Goal: Task Accomplishment & Management: Manage account settings

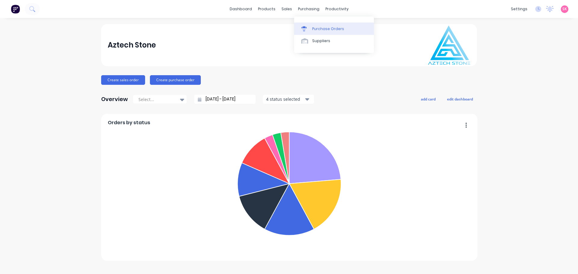
click at [318, 27] on div "Purchase Orders" at bounding box center [328, 28] width 32 height 5
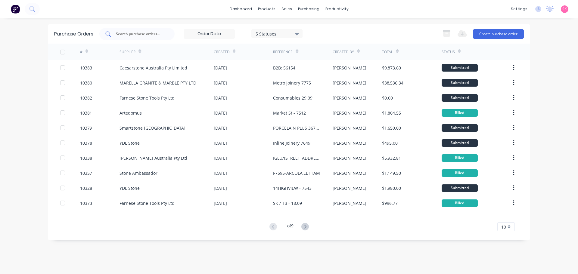
click at [147, 34] on input "text" at bounding box center [140, 34] width 50 height 6
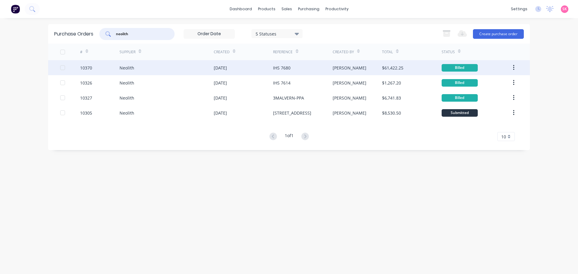
type input "neolith"
click at [279, 71] on div "IHS 7680" at bounding box center [302, 67] width 59 height 15
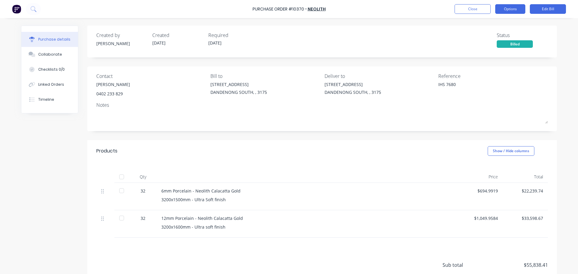
click at [517, 10] on button "Options" at bounding box center [510, 9] width 30 height 10
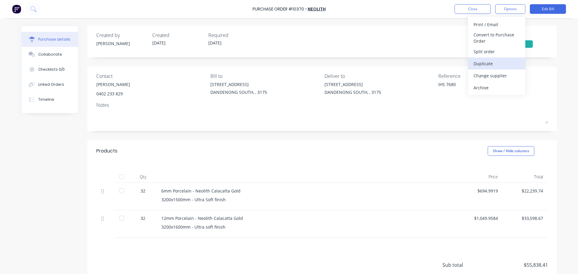
click at [499, 65] on div "Duplicate" at bounding box center [497, 63] width 46 height 9
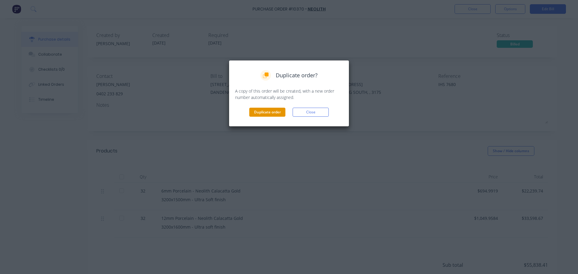
click at [278, 111] on button "Duplicate order" at bounding box center [267, 112] width 36 height 9
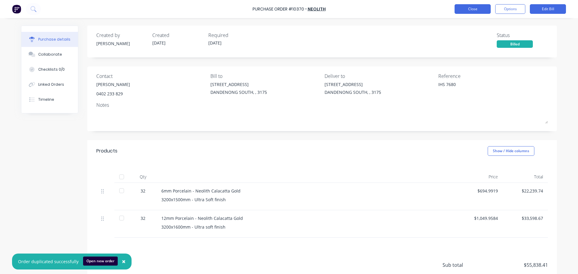
click at [477, 11] on button "Close" at bounding box center [473, 9] width 36 height 10
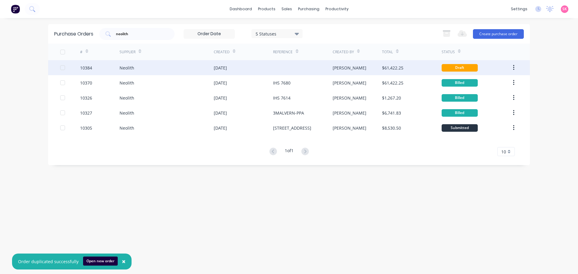
click at [259, 66] on div "[DATE]" at bounding box center [243, 67] width 59 height 15
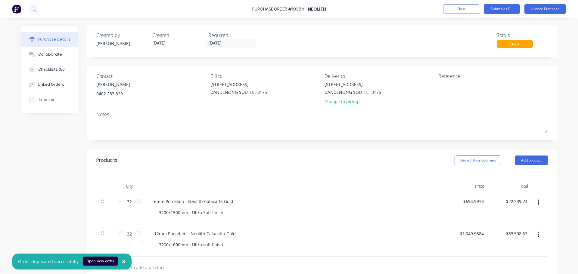
click at [538, 202] on icon "button" at bounding box center [539, 202] width 2 height 7
click at [522, 254] on button "Delete" at bounding box center [520, 255] width 51 height 12
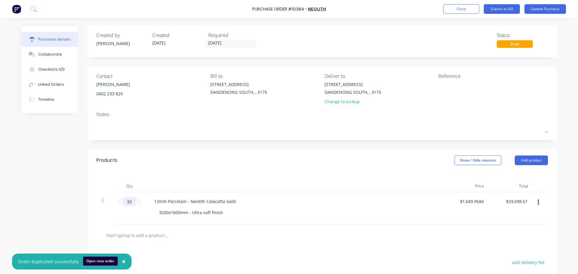
click at [129, 204] on input "32" at bounding box center [129, 201] width 12 height 9
type input "2"
type input "$2,099.92"
type input "2"
click at [271, 142] on div "Created by Stacey Created 30/09/25 Required 30/09/25 Status Draft Contact Jacob…" at bounding box center [322, 186] width 470 height 320
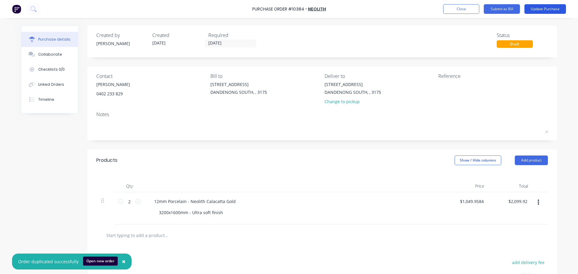
click at [543, 10] on button "Update Purchase" at bounding box center [546, 9] width 42 height 10
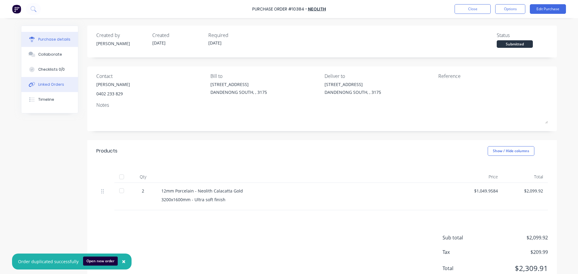
click at [47, 87] on button "Linked Orders" at bounding box center [49, 84] width 57 height 15
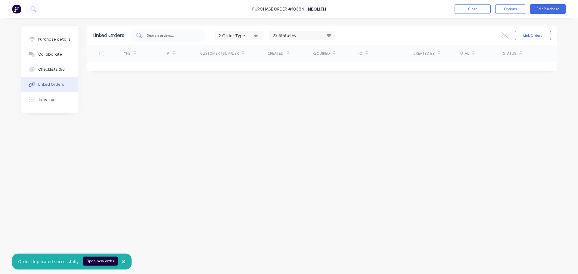
click at [171, 33] on input "text" at bounding box center [171, 36] width 50 height 6
click at [521, 35] on button "Link Orders" at bounding box center [533, 35] width 36 height 9
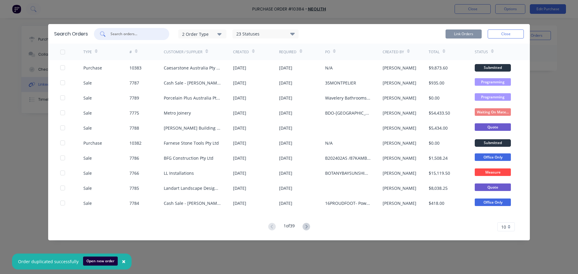
click at [146, 35] on input "text" at bounding box center [135, 34] width 50 height 6
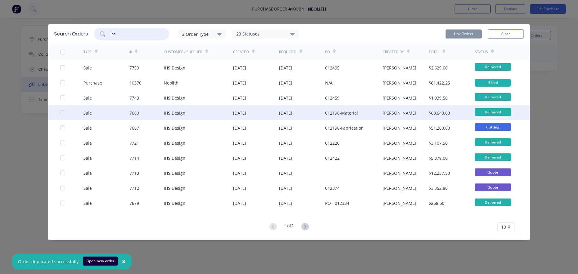
click at [61, 114] on div at bounding box center [63, 113] width 12 height 12
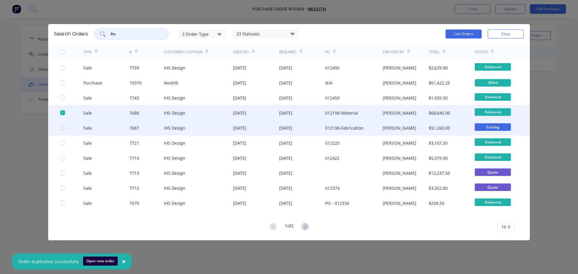
type input "ihs"
click at [59, 128] on div "Sale 7687 IHS Design 10 Sep 2025 21 Aug 2025 012198-Fabrication Warrick Chamber…" at bounding box center [289, 127] width 482 height 15
click at [61, 130] on div at bounding box center [63, 128] width 12 height 12
click at [474, 33] on button "Link Orders" at bounding box center [464, 34] width 36 height 9
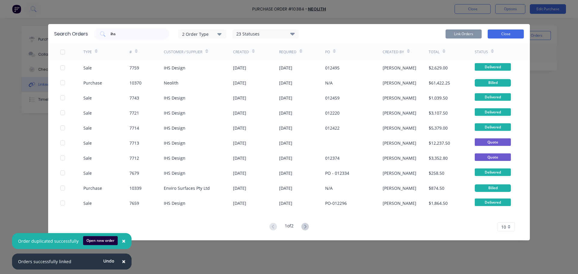
click at [500, 32] on button "Close" at bounding box center [506, 34] width 36 height 9
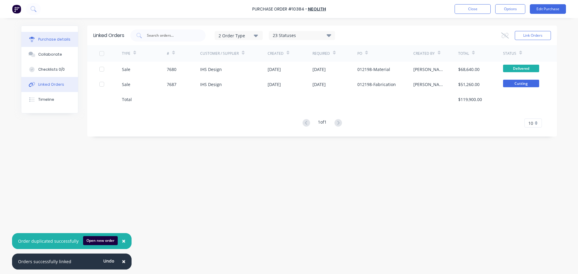
click at [49, 39] on div "Purchase details" at bounding box center [54, 39] width 32 height 5
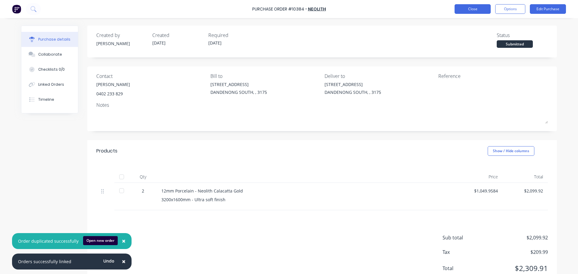
click at [468, 13] on button "Close" at bounding box center [473, 9] width 36 height 10
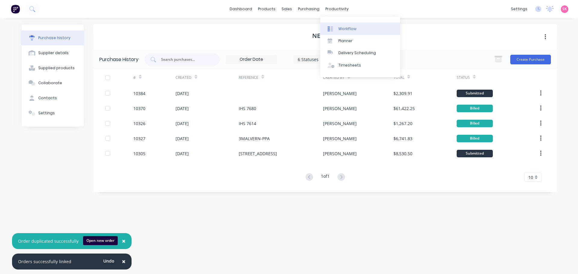
click at [333, 30] on div at bounding box center [332, 28] width 9 height 5
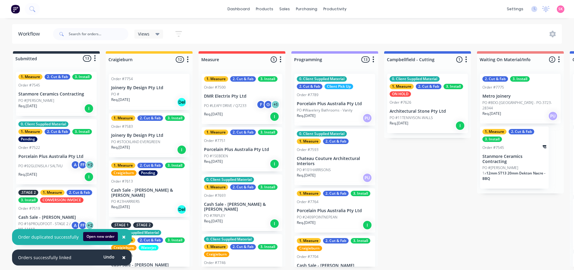
click at [122, 256] on span "×" at bounding box center [124, 257] width 4 height 8
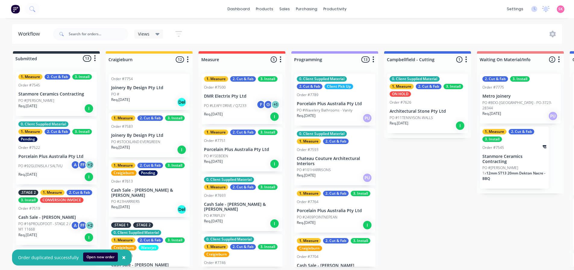
click at [122, 259] on span "×" at bounding box center [124, 257] width 4 height 8
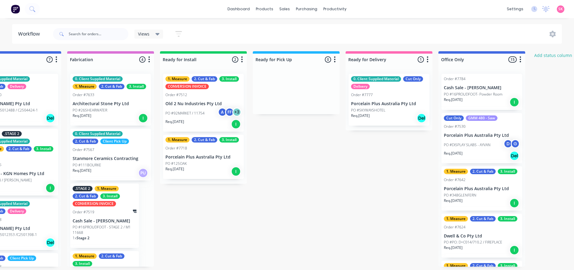
scroll to position [0, 693]
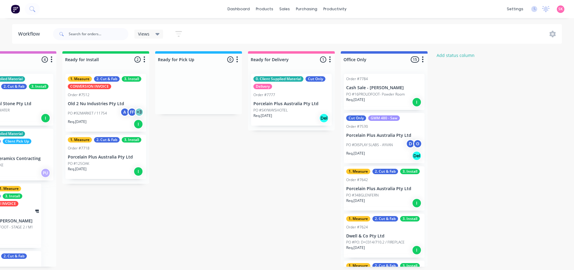
click at [97, 158] on p "Porcelain Plus Australia Pty Ltd" at bounding box center [106, 156] width 76 height 5
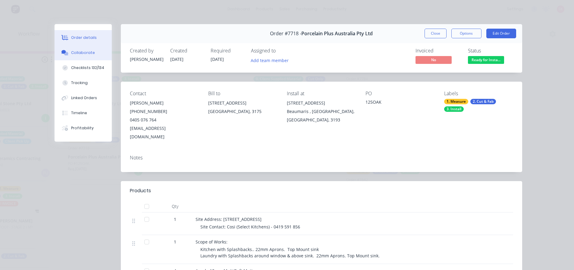
click at [75, 48] on button "Collaborate" at bounding box center [83, 52] width 57 height 15
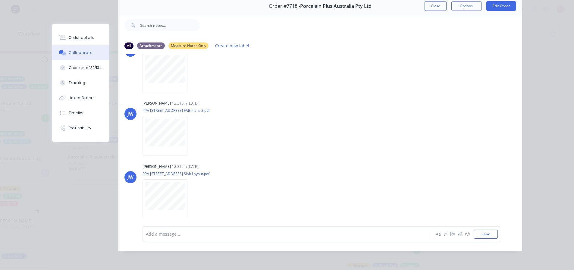
scroll to position [32, 0]
click at [179, 232] on div at bounding box center [278, 234] width 264 height 6
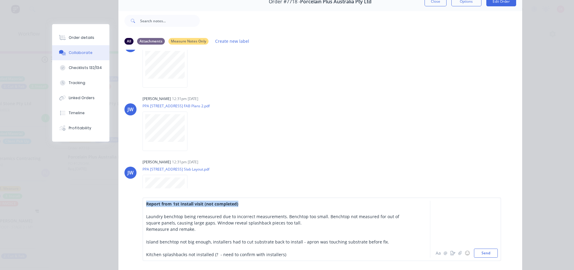
drag, startPoint x: 240, startPoint y: 204, endPoint x: 122, endPoint y: 204, distance: 117.8
click at [122, 204] on div "Report from 1st Install visit (not completed) Laundry benchtop being remeasured…" at bounding box center [320, 229] width 404 height 82
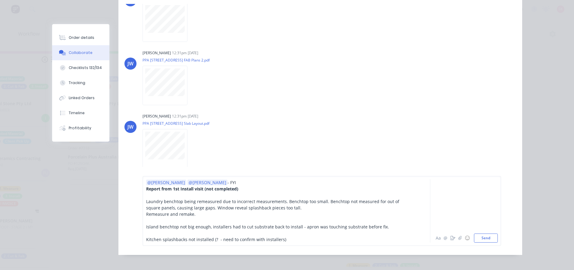
scroll to position [86, 0]
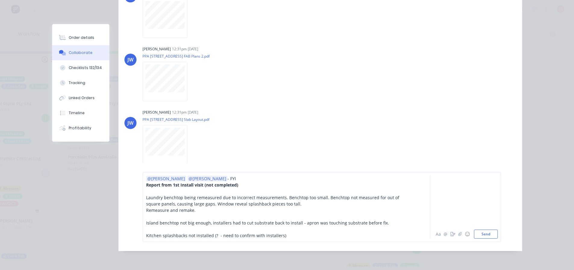
click at [285, 235] on div "Kitchen splashbacks not installed (? - need to confirm with installers)" at bounding box center [278, 235] width 264 height 6
drag, startPoint x: 285, startPoint y: 235, endPoint x: 183, endPoint y: 233, distance: 101.8
click at [183, 233] on div "Kitchen splashbacks not installed (? - need to confirm with installers)" at bounding box center [278, 235] width 264 height 6
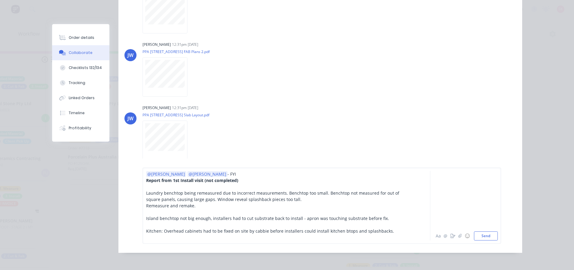
click at [206, 221] on span "Island benchtop not big enough, installers had to cut substrate back to install…" at bounding box center [267, 218] width 243 height 6
click at [268, 221] on span "Island benchtop not big enough, installers had to cut substrate back to install…" at bounding box center [267, 218] width 243 height 6
click at [276, 221] on span "Island benchtop not big enough, installers had to cut substrate back to install…" at bounding box center [267, 218] width 243 height 6
click at [406, 233] on div "Kitchen: Overhead cabinets had to be fixed on site by cabbie before installers …" at bounding box center [278, 231] width 264 height 6
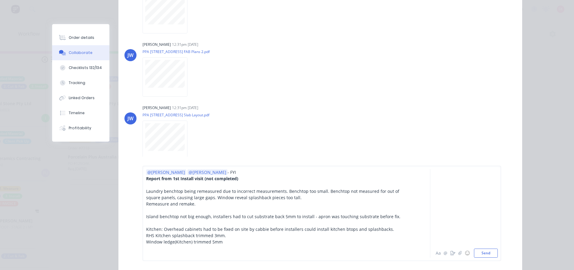
click at [289, 198] on div "Laundry benchtop being remeasured due to incorrect measurements. Benchtop too s…" at bounding box center [278, 194] width 264 height 13
drag, startPoint x: 217, startPoint y: 204, endPoint x: 142, endPoint y: 204, distance: 75.3
click at [142, 204] on div "@Warrick @Aaron - FYI Report from 1st Install visit (not completed) Laundry ben…" at bounding box center [321, 213] width 358 height 95
click at [289, 192] on span "Laundry benchtop being remeasured due to incorrect measurements. Benchtop too s…" at bounding box center [273, 194] width 254 height 12
click at [287, 199] on div "Laundry benchtop being remeasured due to incorrect measurements. Benchtop too s…" at bounding box center [278, 194] width 264 height 13
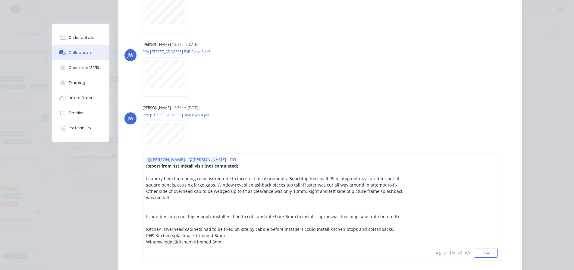
click at [394, 216] on div "Island benchtop not big enough, installers had to cut substrate back 5mm to ins…" at bounding box center [278, 216] width 264 height 6
click at [391, 202] on div at bounding box center [278, 204] width 264 height 6
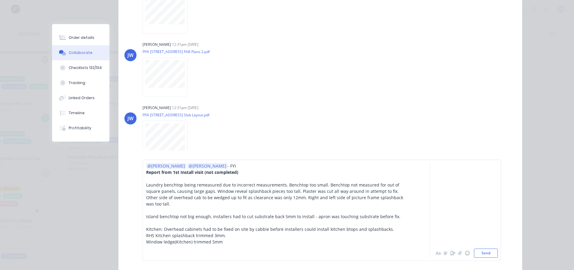
click at [397, 214] on div "Island benchtop not big enough, installers had to cut substrate back 5mm to ins…" at bounding box center [278, 216] width 264 height 6
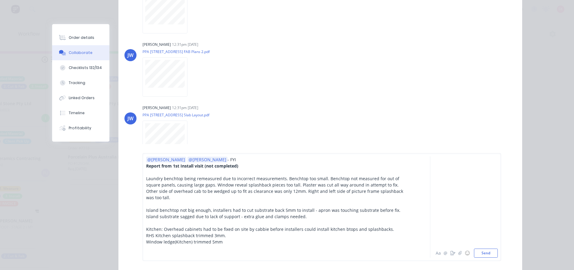
click at [230, 239] on div "Window ledge(Kitchen) trimmed 5mm" at bounding box center [278, 242] width 264 height 6
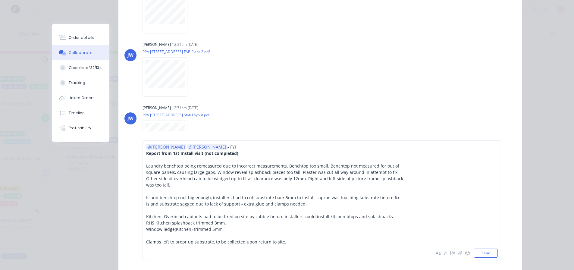
click at [223, 145] on div "@Warrick @Aaron - FYI" at bounding box center [278, 147] width 264 height 6
click at [258, 156] on div at bounding box center [278, 159] width 264 height 6
click at [176, 182] on div "Other side of overhead cab to be wedged up to fit as clearance was only 12mm. R…" at bounding box center [278, 181] width 264 height 13
click at [300, 205] on div "Island substrate sagged due to lack of support - extra glue and clamps needed." at bounding box center [278, 204] width 264 height 6
click at [214, 187] on div "Other side of overhead cab to be wedged up to fit as clearance was only 12mm. R…" at bounding box center [278, 181] width 264 height 13
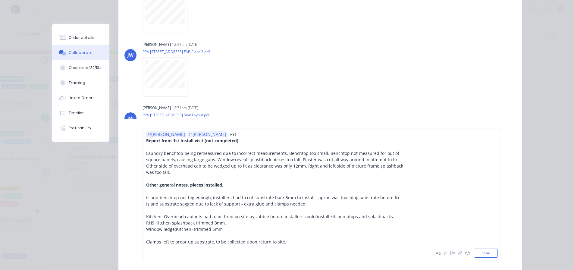
click at [303, 234] on div at bounding box center [278, 235] width 264 height 6
click at [487, 253] on button "Send" at bounding box center [486, 252] width 24 height 9
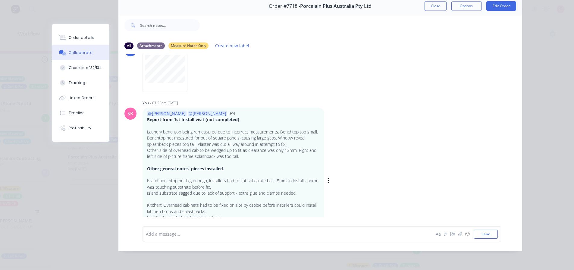
scroll to position [303, 0]
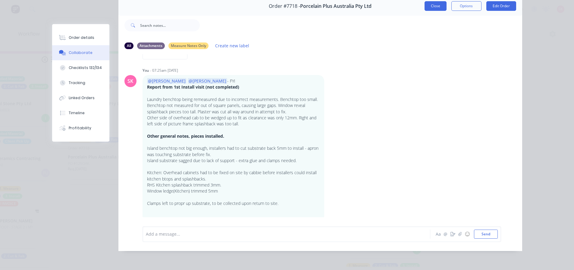
click at [438, 2] on button "Close" at bounding box center [435, 6] width 22 height 10
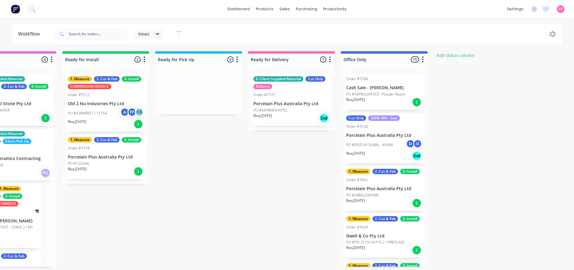
click at [101, 156] on p "Porcelain Plus Australia Pty Ltd" at bounding box center [106, 156] width 76 height 5
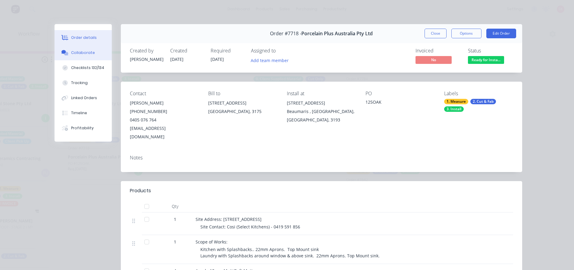
click at [76, 54] on div "Collaborate" at bounding box center [83, 52] width 24 height 5
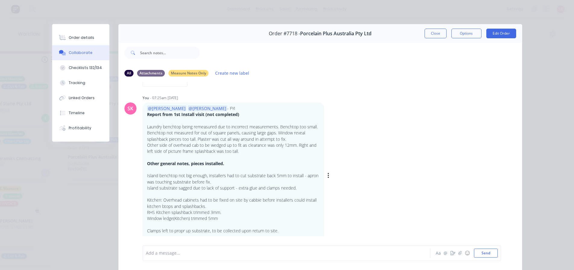
scroll to position [305, 0]
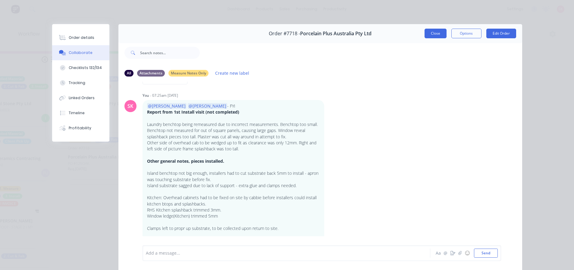
click at [435, 34] on button "Close" at bounding box center [435, 34] width 22 height 10
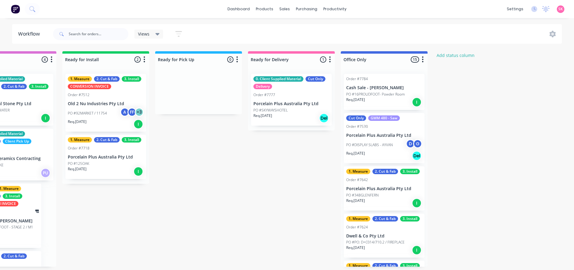
click at [108, 93] on div "Order #7512" at bounding box center [106, 94] width 76 height 5
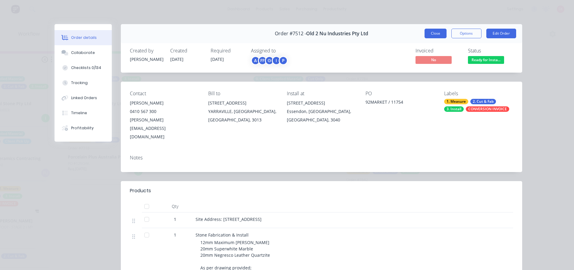
click at [435, 31] on button "Close" at bounding box center [435, 34] width 22 height 10
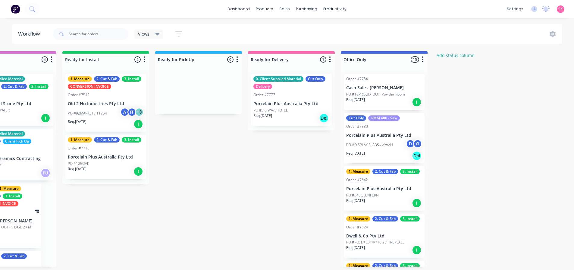
click at [101, 159] on div "1. Measure 2. Cut & Fab 3. Install Order #7718 Porcelain Plus Australia Pty Ltd…" at bounding box center [105, 157] width 81 height 44
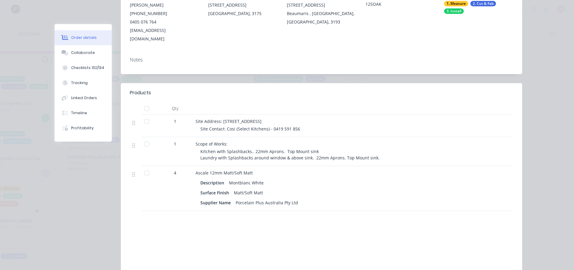
scroll to position [157, 0]
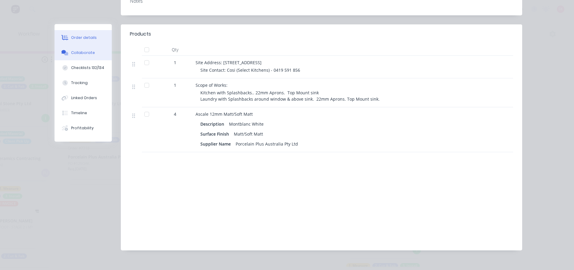
click at [89, 54] on div "Collaborate" at bounding box center [83, 52] width 24 height 5
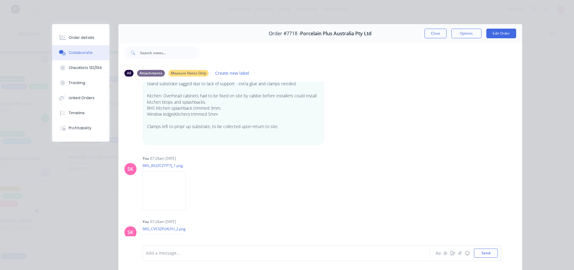
scroll to position [287, 0]
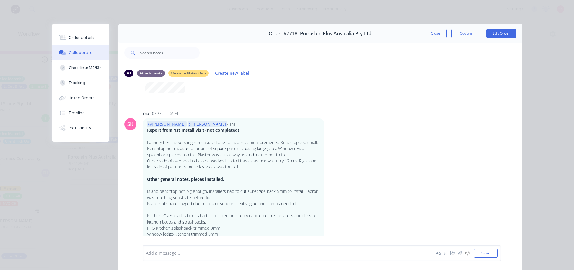
click at [436, 33] on button "Close" at bounding box center [435, 34] width 22 height 10
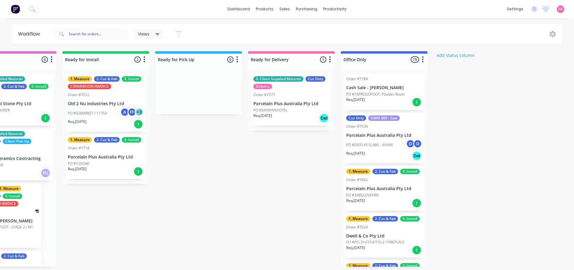
scroll to position [0, 693]
click at [98, 90] on div "1. Measure 2. Cut & Fab 3. Install CONVERSION INVOICE Order #7512 Old 2 Nu Indu…" at bounding box center [105, 103] width 81 height 58
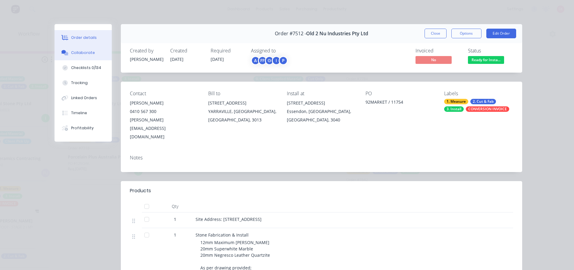
click at [82, 50] on div "Collaborate" at bounding box center [83, 52] width 24 height 5
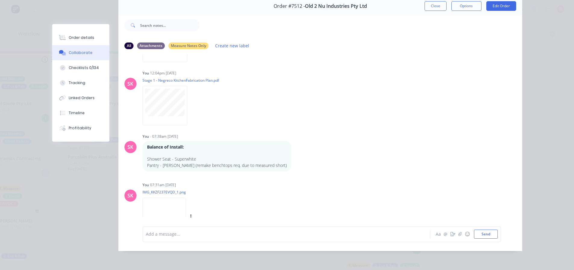
scroll to position [711, 0]
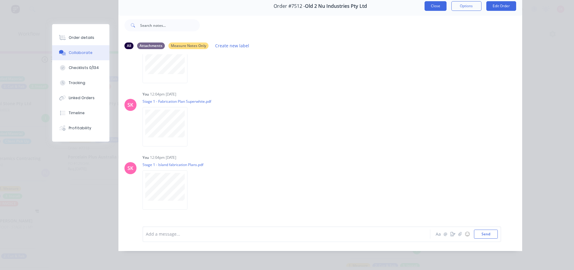
click at [434, 3] on button "Close" at bounding box center [435, 6] width 22 height 10
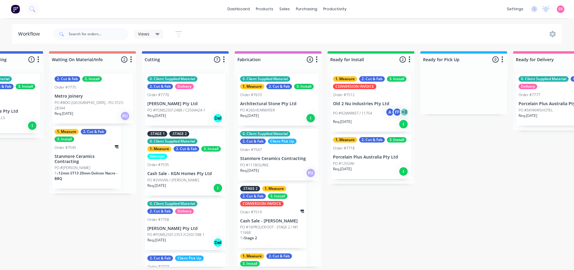
scroll to position [0, 430]
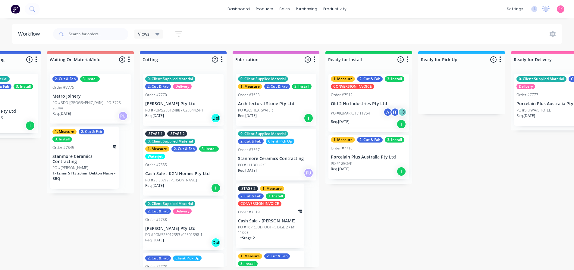
click at [397, 145] on div "1. Measure 2. Cut & Fab 3. Install Order #7718 Porcelain Plus Australia Pty Ltd…" at bounding box center [368, 157] width 81 height 44
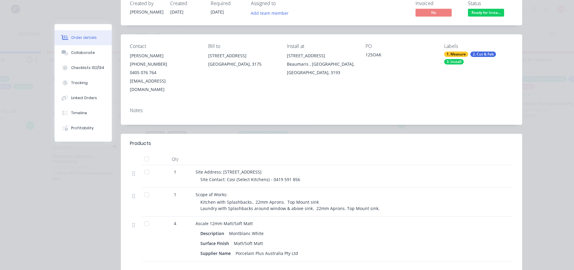
scroll to position [0, 0]
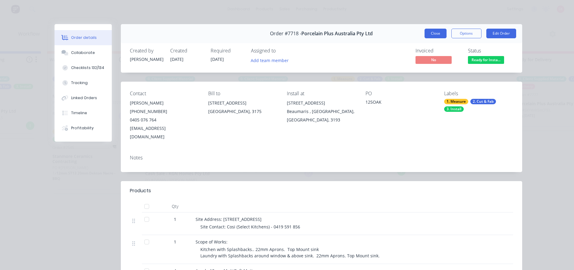
click at [427, 30] on button "Close" at bounding box center [435, 34] width 22 height 10
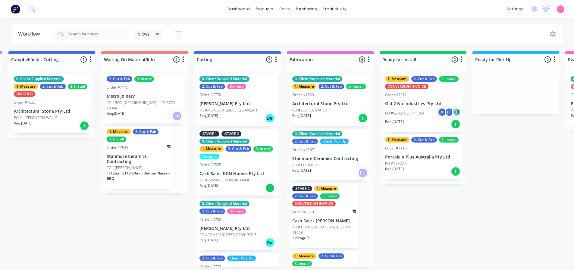
click at [245, 183] on div "Req. 06/09/25 I" at bounding box center [237, 188] width 76 height 10
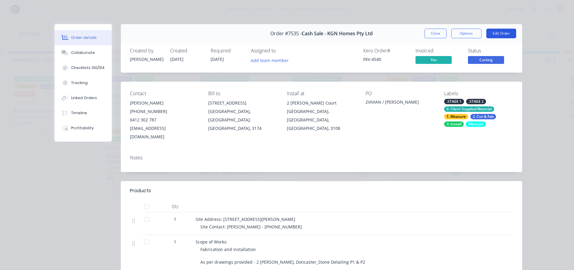
click at [495, 32] on button "Edit Order" at bounding box center [501, 34] width 30 height 10
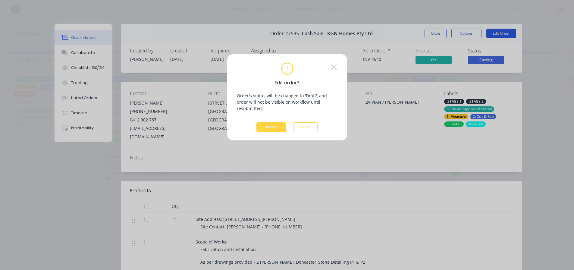
scroll to position [0, 376]
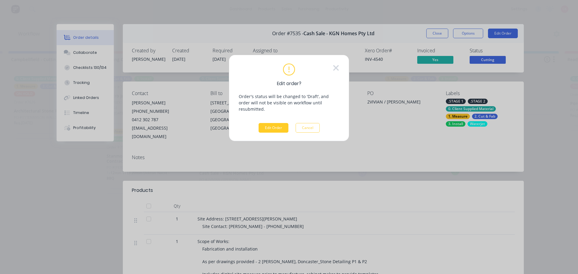
click at [270, 123] on button "Edit Order" at bounding box center [274, 128] width 30 height 10
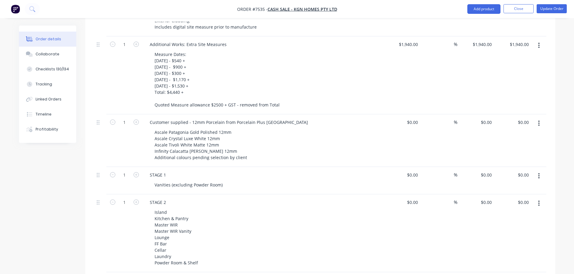
scroll to position [361, 0]
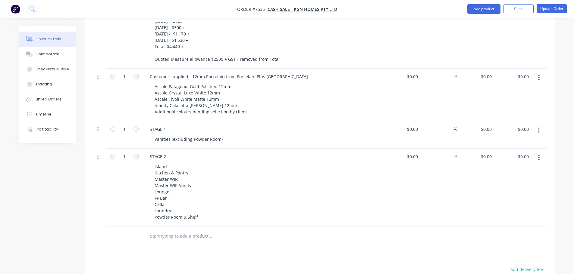
click at [168, 230] on input "text" at bounding box center [210, 236] width 120 height 12
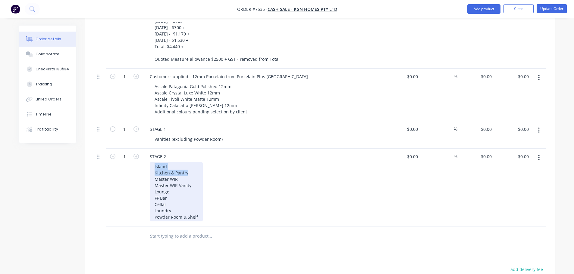
drag, startPoint x: 190, startPoint y: 164, endPoint x: 139, endPoint y: 158, distance: 51.0
click at [139, 158] on div "1 STAGE 2 Island Kitchen & Pantry Master WIR Master WIR Vanity Lounge FF Bar Ce…" at bounding box center [320, 188] width 452 height 78
click at [182, 188] on div "Island Kitchen & Pantry Master WIR Master WIR Vanity Lounge FF Bar Cellar Laund…" at bounding box center [176, 191] width 53 height 59
click at [176, 200] on div "Island Kitchen & Pantry Master WIR Master WIR Vanity Lounge FF Bar Cellar Laund…" at bounding box center [176, 191] width 53 height 59
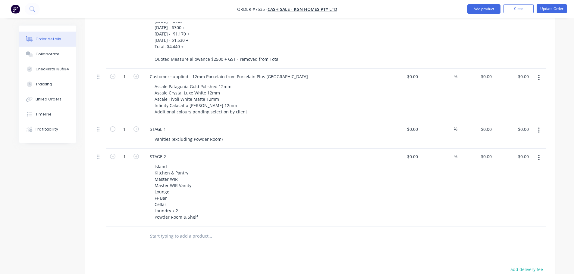
click at [183, 230] on input "text" at bounding box center [210, 236] width 120 height 12
paste input "Material: Ascale Patagonia Gold Polished 12mm Island w. waterfalls + backpanel …"
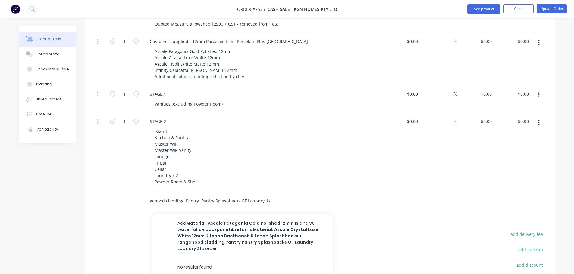
scroll to position [479, 0]
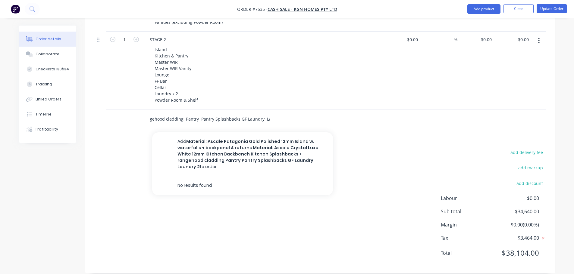
type input "Material: Ascale Patagonia Gold Polished 12mm Island w. waterfalls + backpanel …"
click at [215, 203] on div "add delivery fee add markup add discount Labour $0.00 Sub total $34,640.00 Marg…" at bounding box center [320, 206] width 452 height 116
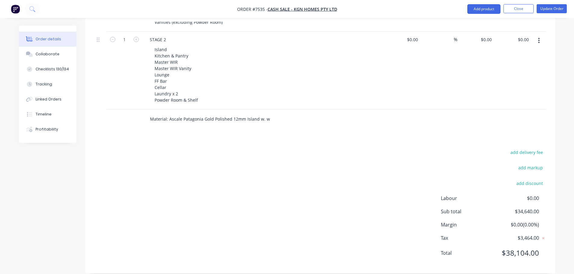
click at [230, 113] on input "Material: Ascale Patagonia Gold Polished 12mm Island w. waterfalls + backpanel …" at bounding box center [210, 119] width 120 height 12
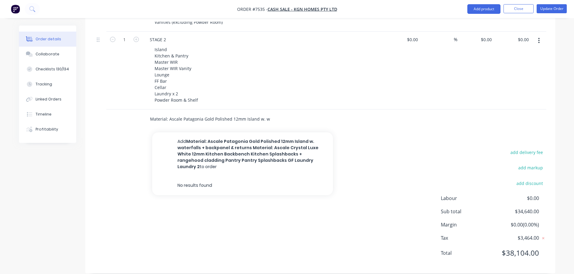
click at [230, 113] on input "Material: Ascale Patagonia Gold Polished 12mm Island w. waterfalls + backpanel …" at bounding box center [210, 119] width 120 height 12
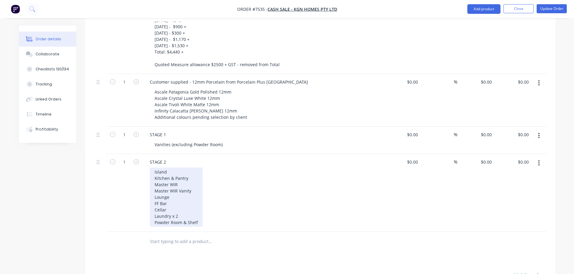
scroll to position [358, 0]
click at [185, 172] on div "Island Kitchen & Pantry Master WIR Master WIR Vanity Lounge FF Bar Cellar Laund…" at bounding box center [176, 195] width 53 height 59
click at [186, 199] on div "Island Kitchen & Pantry Master WIR Master WIR Vanity Lounge FF Bar Cellar Laund…" at bounding box center [176, 195] width 53 height 59
click at [189, 208] on div "Island Kitchen & Pantry Master WIR Master WIR Vanity Lounge FF Bar Cellar Laund…" at bounding box center [176, 195] width 53 height 59
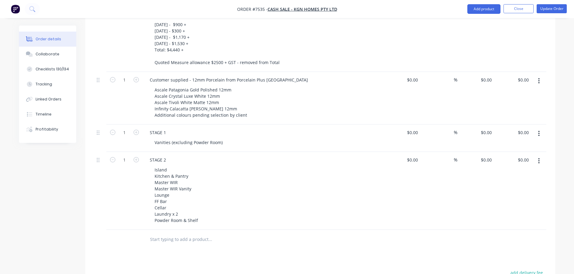
click at [274, 210] on div "Island Kitchen & Pantry Master WIR Master WIR Vanity Lounge FF Bar Cellar Laund…" at bounding box center [265, 195] width 231 height 59
click at [166, 156] on div "STAGE 2" at bounding box center [158, 160] width 26 height 9
click at [222, 138] on div "Vanities (excluding Powder Room)" at bounding box center [189, 142] width 78 height 9
click at [220, 138] on div "Vanities (excluding Powder Room)" at bounding box center [189, 142] width 78 height 9
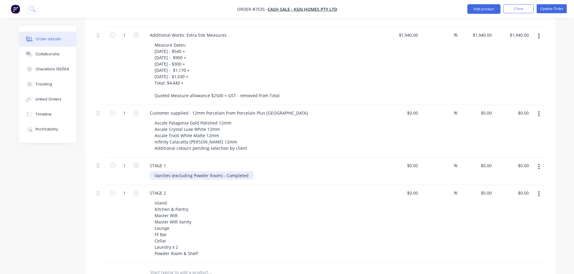
scroll to position [238, 0]
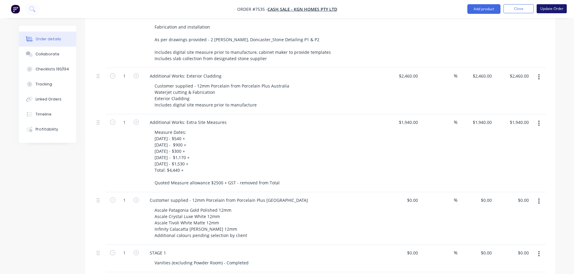
click at [558, 4] on button "Update Order" at bounding box center [551, 8] width 30 height 9
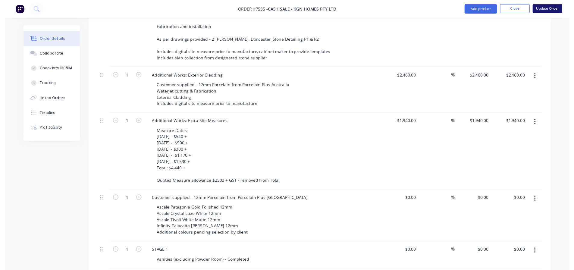
scroll to position [0, 0]
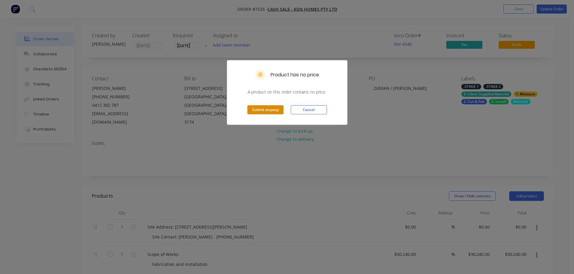
click at [274, 106] on div "Submit anyway Cancel" at bounding box center [287, 110] width 120 height 30
click at [280, 108] on button "Submit anyway" at bounding box center [265, 109] width 36 height 9
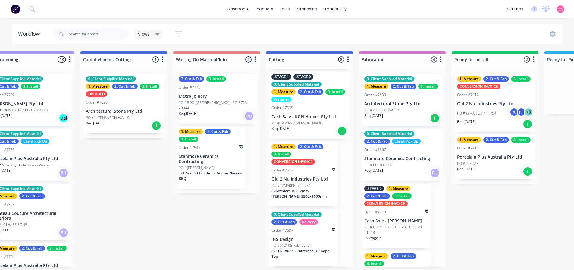
scroll to position [271, 0]
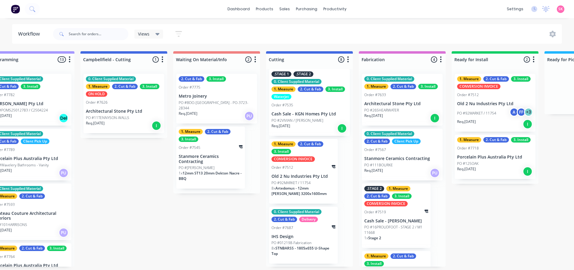
click at [317, 140] on div "1. Measure 2. Cut & Fab 3. Install CONVERSION INVOICE Order #7512 Old 2 Nu Indu…" at bounding box center [303, 171] width 69 height 65
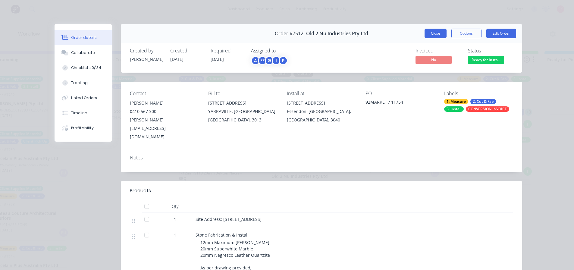
click at [424, 35] on button "Close" at bounding box center [435, 34] width 22 height 10
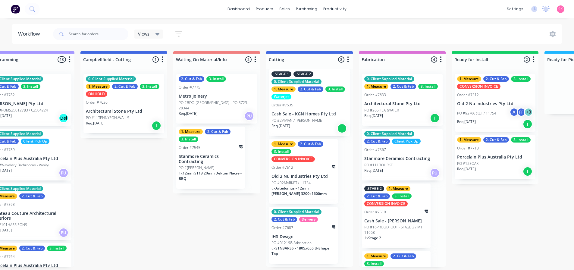
click at [316, 113] on p "Cash Sale - KGN Homes Pty Ltd" at bounding box center [309, 113] width 76 height 5
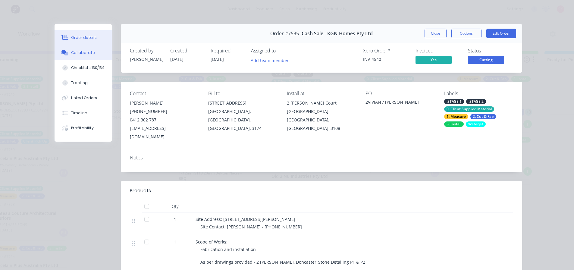
click at [92, 55] on button "Collaborate" at bounding box center [83, 52] width 57 height 15
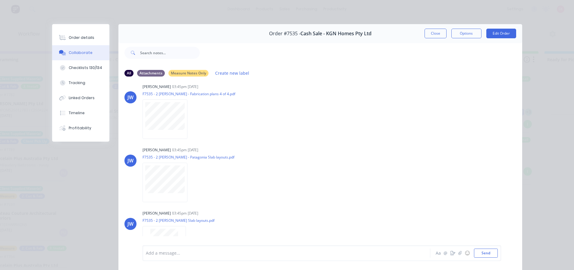
scroll to position [1458, 0]
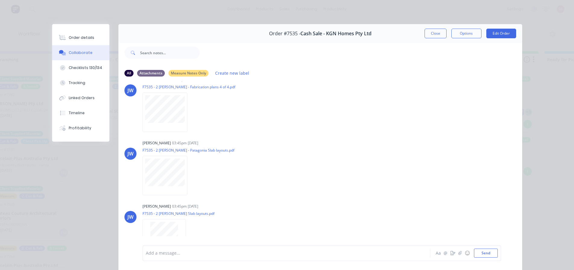
click at [179, 259] on div "Add a message... Aa @ ☺ Send" at bounding box center [321, 253] width 358 height 16
click at [163, 253] on div at bounding box center [278, 253] width 264 height 6
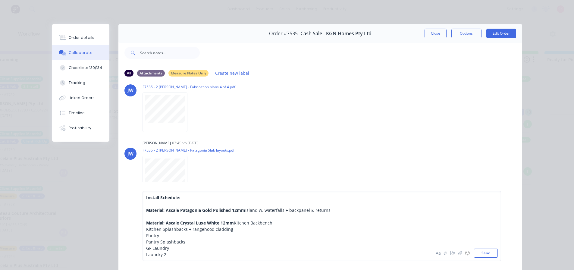
click at [181, 194] on div "Install Schedule:" at bounding box center [278, 197] width 264 height 6
click at [474, 253] on button "Send" at bounding box center [486, 252] width 24 height 9
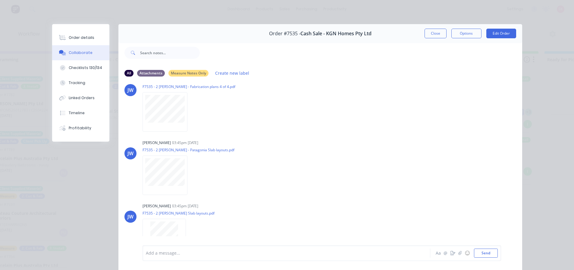
scroll to position [1556, 0]
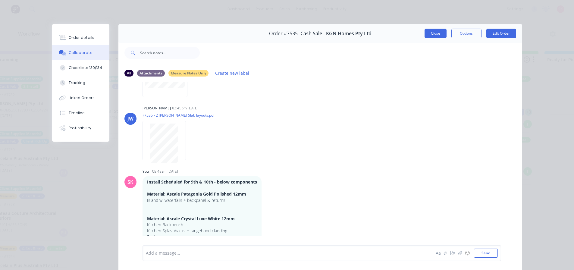
click at [427, 33] on button "Close" at bounding box center [435, 34] width 22 height 10
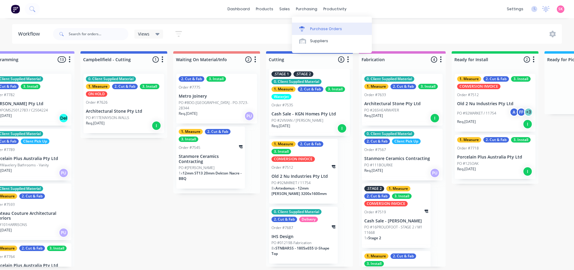
click at [320, 26] on div "Purchase Orders" at bounding box center [326, 28] width 32 height 5
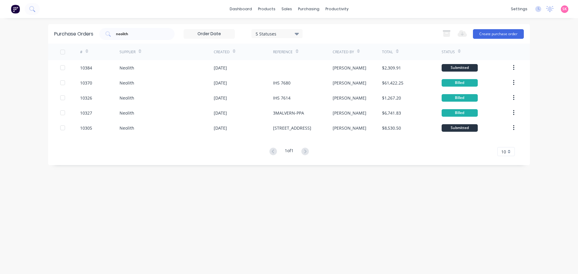
drag, startPoint x: 120, startPoint y: 34, endPoint x: 97, endPoint y: 33, distance: 23.5
click at [112, 34] on div "neolith" at bounding box center [136, 34] width 75 height 12
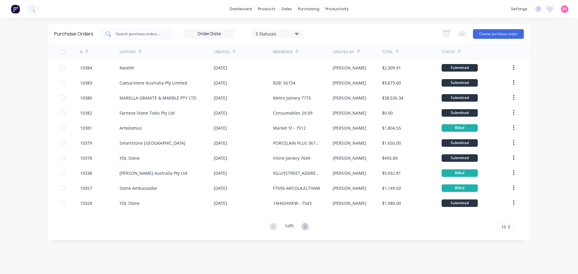
click at [153, 33] on input "text" at bounding box center [140, 34] width 50 height 6
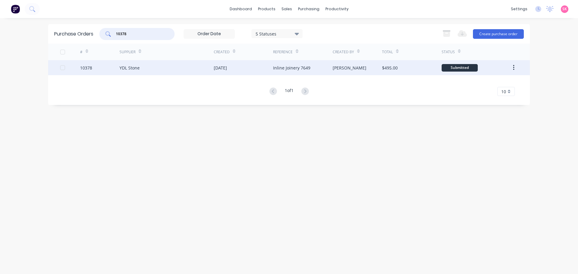
type input "10378"
click at [219, 67] on div "24 Sep 2025" at bounding box center [220, 68] width 13 height 6
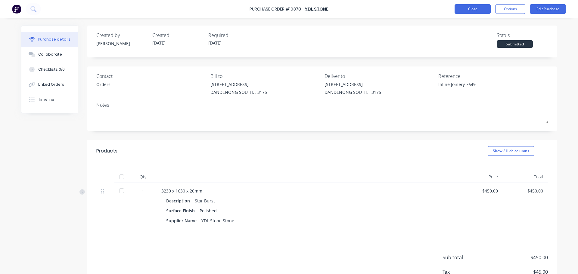
click at [467, 13] on button "Close" at bounding box center [473, 9] width 36 height 10
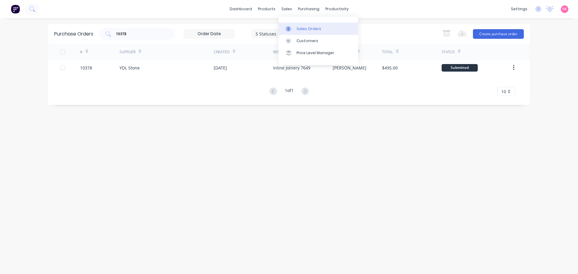
click at [291, 29] on div at bounding box center [290, 28] width 9 height 5
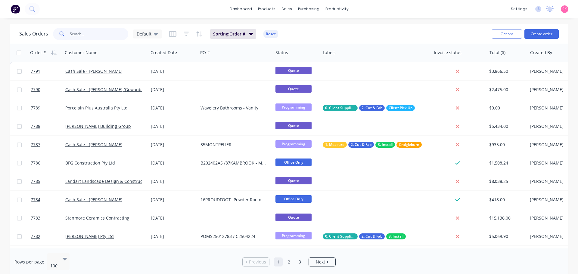
click at [83, 31] on input "text" at bounding box center [99, 34] width 59 height 12
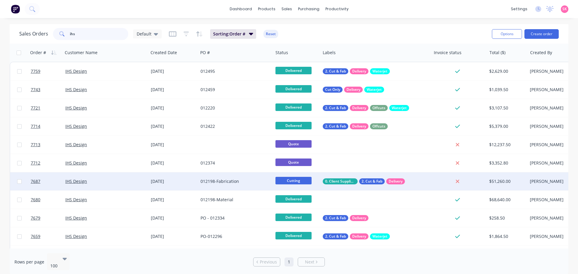
type input "ihs"
click at [239, 184] on div "012198-Fabrication" at bounding box center [234, 182] width 67 height 6
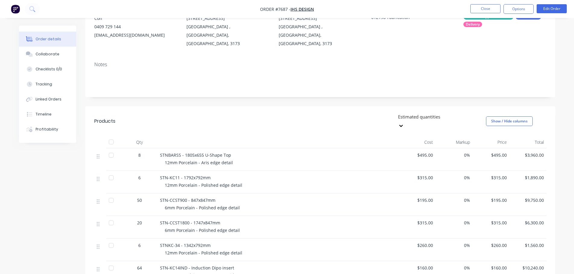
scroll to position [90, 0]
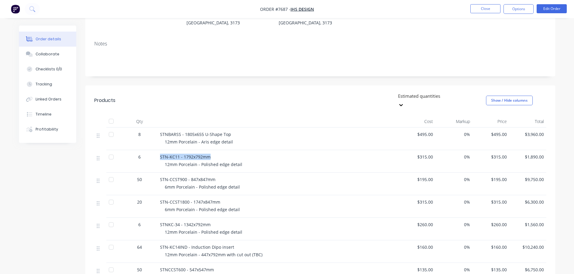
drag, startPoint x: 212, startPoint y: 141, endPoint x: 161, endPoint y: 141, distance: 50.9
click at [160, 154] on div "STN-KC11 - 1792x792mm" at bounding box center [278, 157] width 236 height 6
copy span "STN-KC11 - 1792x792mm"
drag, startPoint x: 213, startPoint y: 210, endPoint x: 179, endPoint y: 209, distance: 33.7
click at [157, 218] on div "6 STNKC-34 - 1342x792mm 12mm Porcelain - Polished edge detail $260.00 0% $260.0…" at bounding box center [320, 229] width 452 height 23
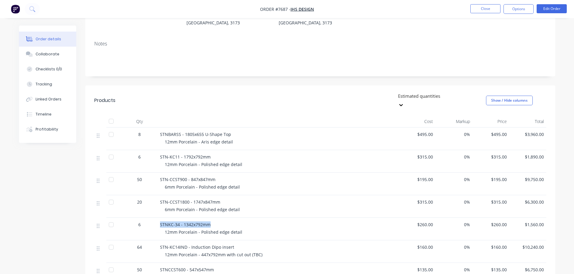
copy div "STNKC-34 - 1342x792mm"
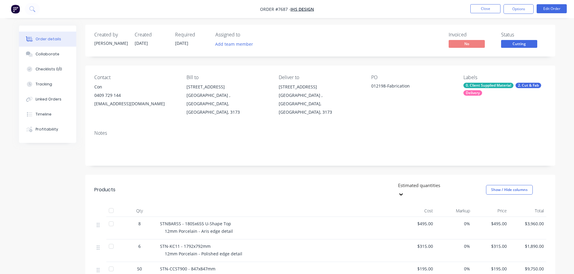
scroll to position [0, 0]
click at [504, 6] on button "Options" at bounding box center [518, 9] width 30 height 10
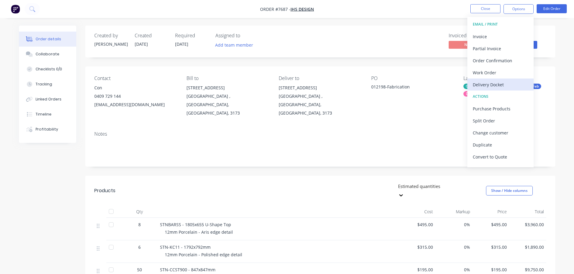
click at [505, 88] on div "Delivery Docket" at bounding box center [500, 84] width 55 height 9
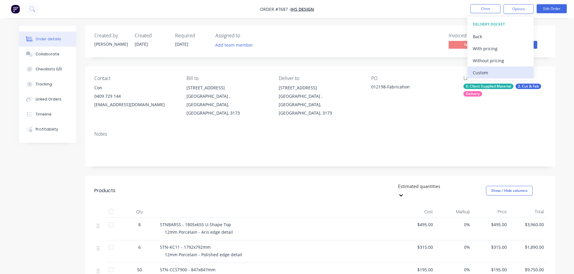
click at [498, 72] on div "Custom" at bounding box center [500, 72] width 55 height 9
click at [498, 59] on div "Without pricing" at bounding box center [500, 60] width 55 height 9
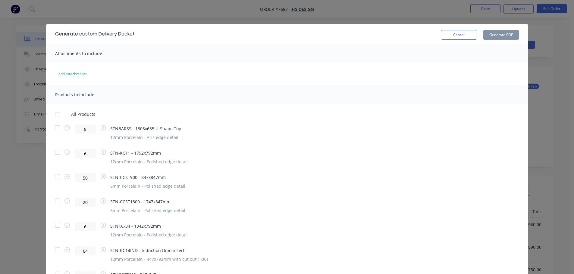
click at [52, 127] on div at bounding box center [57, 128] width 12 height 12
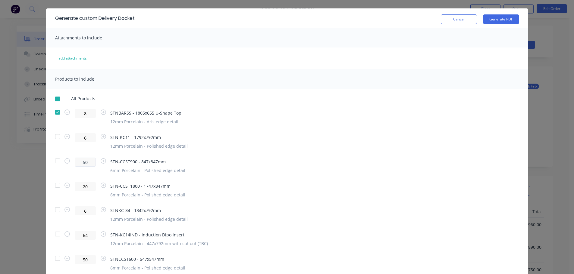
scroll to position [30, 0]
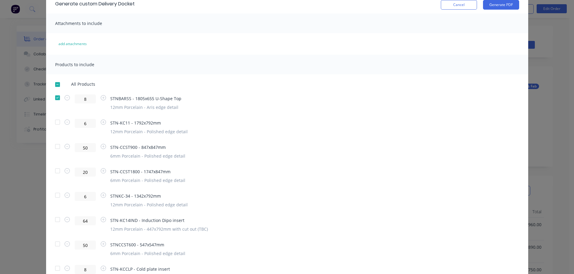
click at [58, 123] on div at bounding box center [57, 122] width 12 height 12
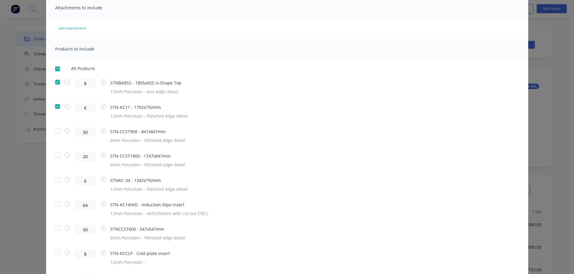
scroll to position [60, 0]
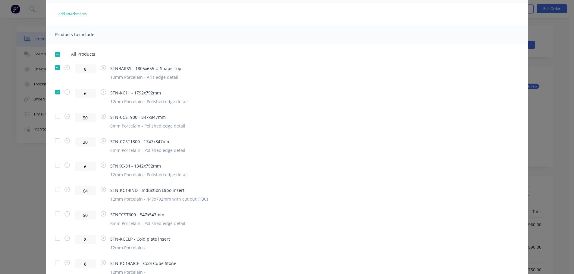
click at [53, 165] on div at bounding box center [57, 165] width 12 height 12
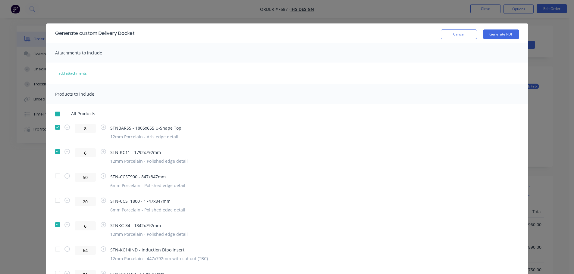
scroll to position [0, 0]
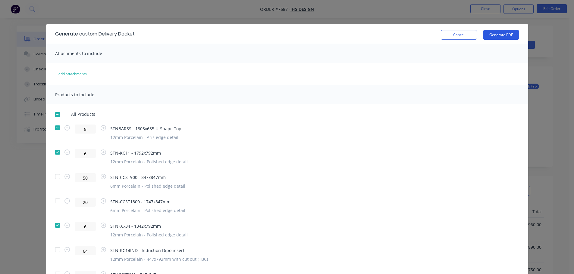
click at [499, 33] on button "Generate PDF" at bounding box center [501, 35] width 36 height 10
click at [458, 31] on button "Cancel" at bounding box center [459, 35] width 36 height 10
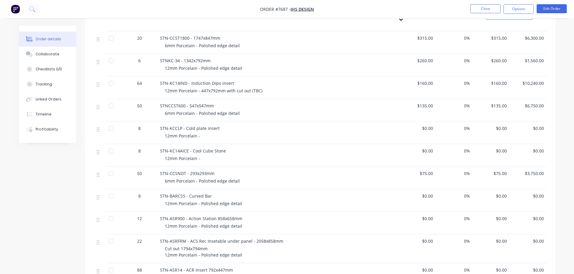
scroll to position [331, 0]
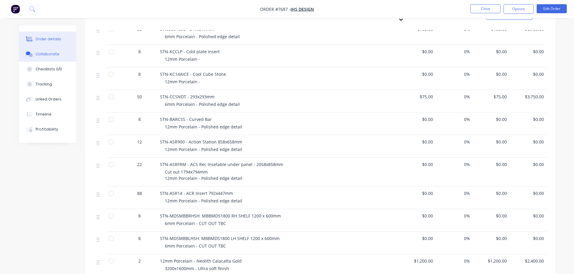
click at [38, 57] on div "Collaborate" at bounding box center [48, 53] width 24 height 5
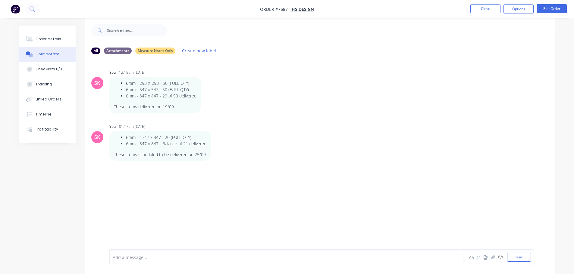
scroll to position [9, 0]
click at [163, 254] on div "Add a message..." at bounding box center [270, 257] width 314 height 9
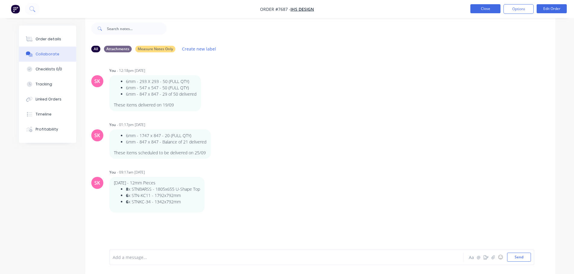
click at [481, 10] on button "Close" at bounding box center [485, 8] width 30 height 9
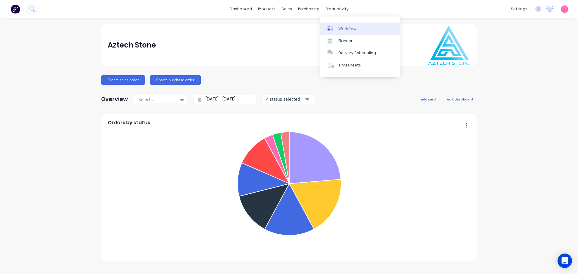
click at [339, 23] on link "Workflow" at bounding box center [360, 29] width 80 height 12
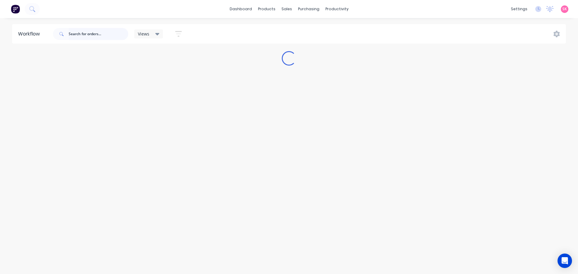
click at [97, 36] on input "text" at bounding box center [99, 34] width 60 height 12
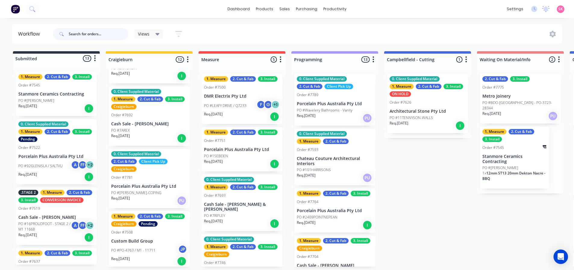
scroll to position [330, 0]
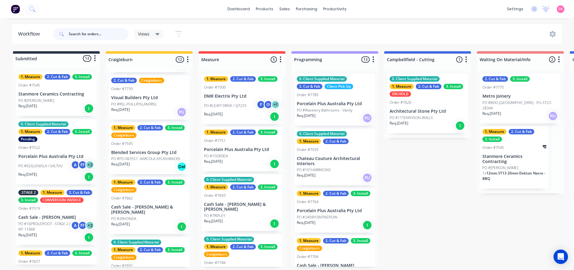
click at [108, 33] on input "text" at bounding box center [99, 34] width 60 height 12
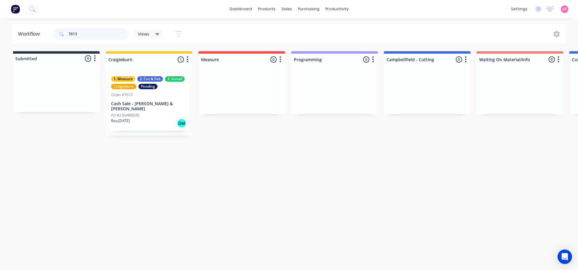
type input "7613"
click at [165, 119] on div "Req. 04/08/25 Del" at bounding box center [149, 123] width 76 height 10
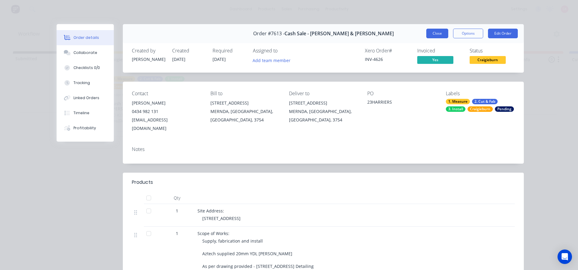
click at [431, 33] on button "Close" at bounding box center [437, 34] width 22 height 10
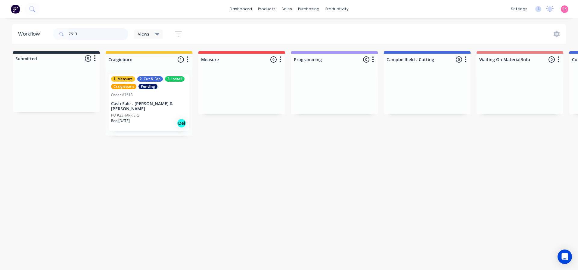
drag, startPoint x: 107, startPoint y: 33, endPoint x: 16, endPoint y: 33, distance: 91.3
click at [18, 34] on header "Workflow 7613 Views Save new view None (Default) edit Value edit Week 1 - Prior…" at bounding box center [289, 34] width 554 height 20
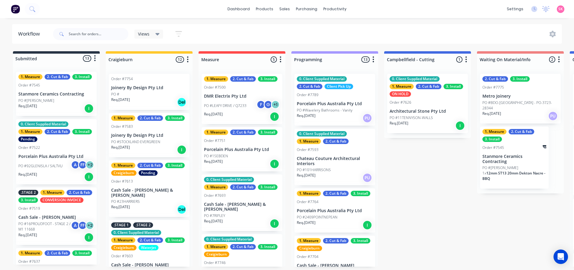
click at [160, 199] on div "PO #23HARRIERS" at bounding box center [149, 201] width 76 height 5
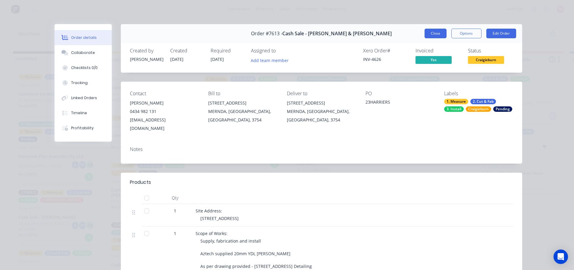
click at [441, 31] on button "Close" at bounding box center [435, 34] width 22 height 10
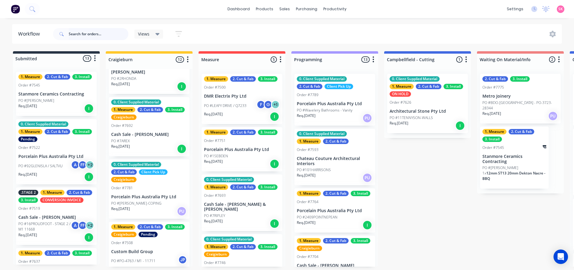
scroll to position [481, 0]
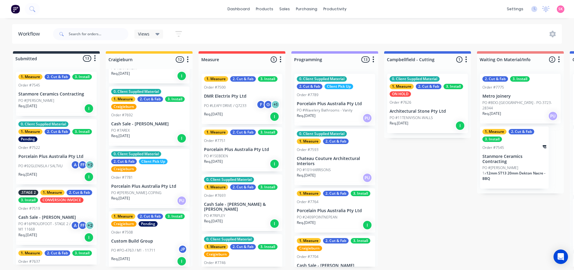
click at [146, 240] on p "Custom Build Group" at bounding box center [149, 241] width 76 height 5
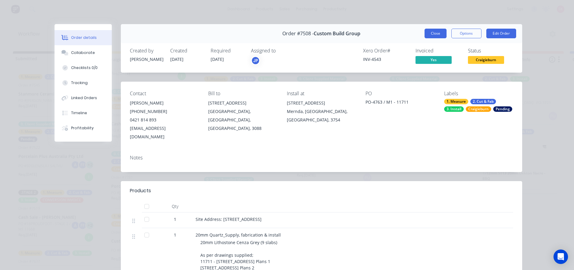
click at [442, 35] on button "Close" at bounding box center [435, 34] width 22 height 10
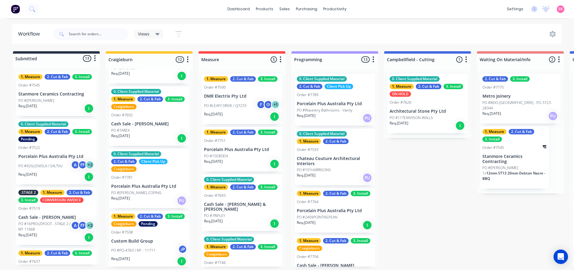
click at [137, 245] on div "PO #PO-4763 / M1 - 11711 JP" at bounding box center [149, 250] width 76 height 11
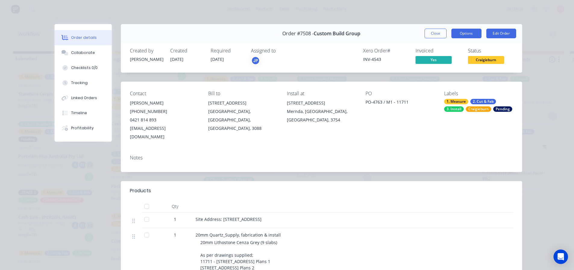
click at [458, 30] on button "Options" at bounding box center [466, 34] width 30 height 10
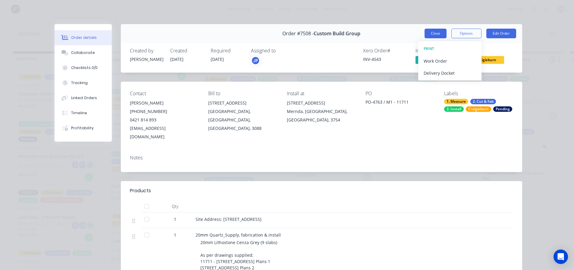
click at [439, 32] on button "Close" at bounding box center [435, 34] width 22 height 10
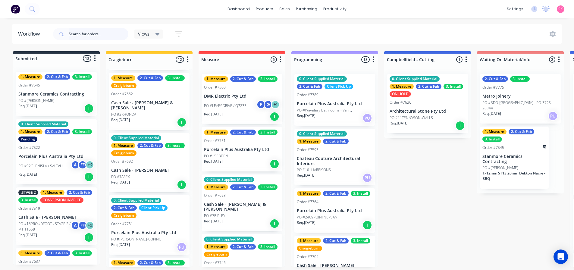
scroll to position [420, 0]
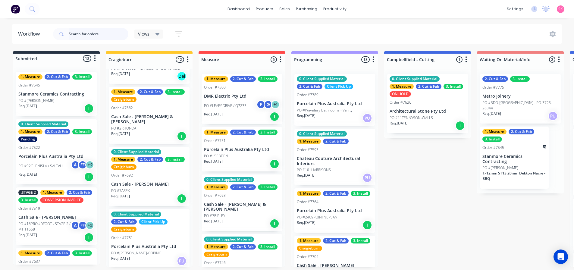
click at [107, 36] on input "text" at bounding box center [99, 34] width 60 height 12
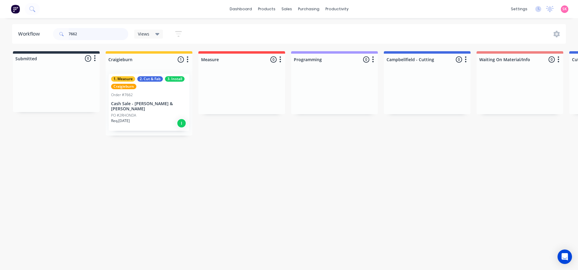
type input "7662"
click at [155, 118] on div "Req. 20/10/25 I" at bounding box center [149, 123] width 76 height 10
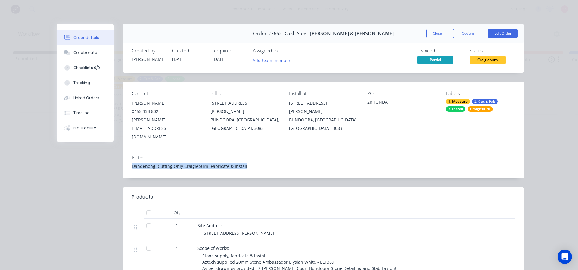
drag, startPoint x: 245, startPoint y: 146, endPoint x: 132, endPoint y: 152, distance: 113.4
click at [130, 155] on div "Notes Dandenong: Cutting Only Craigieburn: Fabricate & Install" at bounding box center [323, 164] width 401 height 28
copy div "Dandenong: Cutting Only Craigieburn: Fabricate & Install"
drag, startPoint x: 432, startPoint y: 32, endPoint x: 432, endPoint y: 61, distance: 29.2
click at [432, 32] on button "Close" at bounding box center [437, 34] width 22 height 10
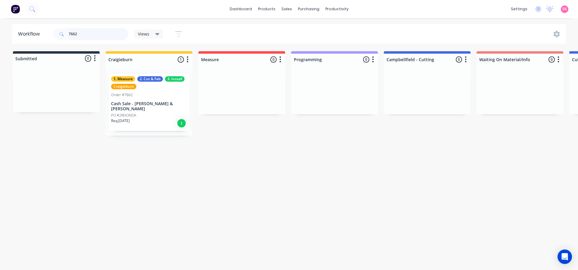
drag, startPoint x: 84, startPoint y: 35, endPoint x: 36, endPoint y: 32, distance: 48.0
click at [36, 32] on header "Workflow 7662 Views Save new view None (Default) edit Value edit Week 1 - Prior…" at bounding box center [289, 34] width 554 height 20
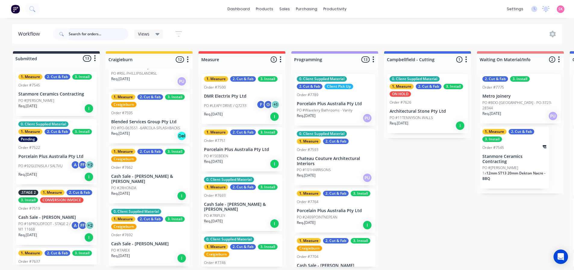
scroll to position [361, 0]
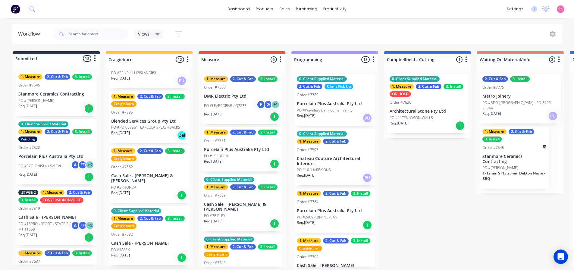
click at [150, 86] on div "Req. 04/10/25 PU" at bounding box center [149, 81] width 76 height 10
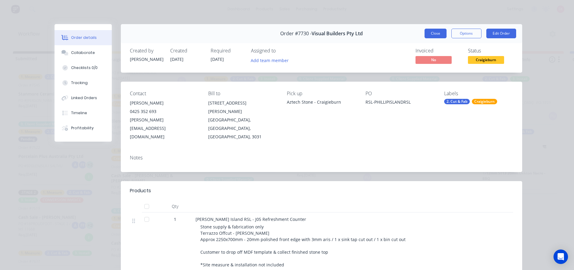
click at [427, 33] on button "Close" at bounding box center [435, 34] width 22 height 10
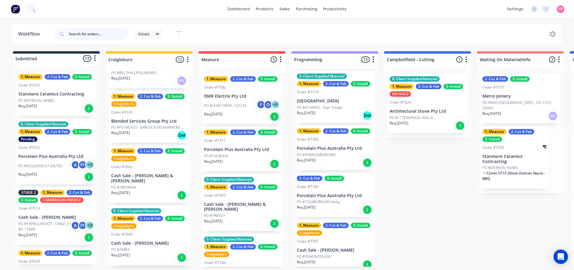
scroll to position [484, 0]
click at [331, 247] on p "Cash Sale - [PERSON_NAME]" at bounding box center [335, 249] width 76 height 5
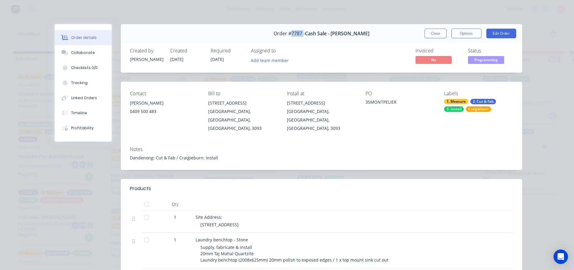
drag, startPoint x: 306, startPoint y: 35, endPoint x: 295, endPoint y: 35, distance: 11.4
click at [295, 35] on span "Order #7787 -" at bounding box center [288, 34] width 31 height 6
click at [435, 33] on button "Close" at bounding box center [435, 34] width 22 height 10
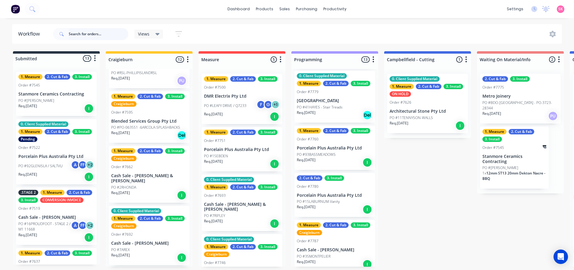
click at [90, 31] on input "text" at bounding box center [99, 34] width 60 height 12
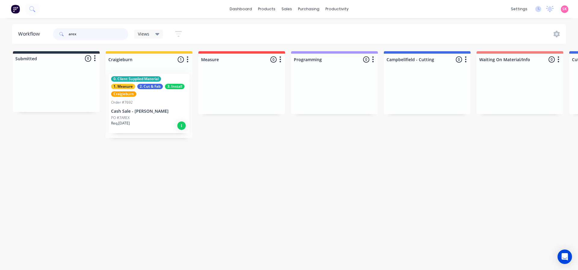
type input "arex"
click at [155, 101] on div "Order #7692" at bounding box center [149, 102] width 76 height 5
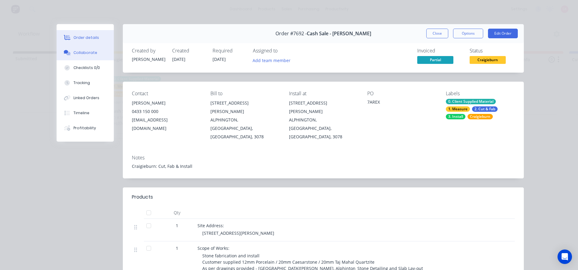
click at [96, 54] on button "Collaborate" at bounding box center [85, 52] width 57 height 15
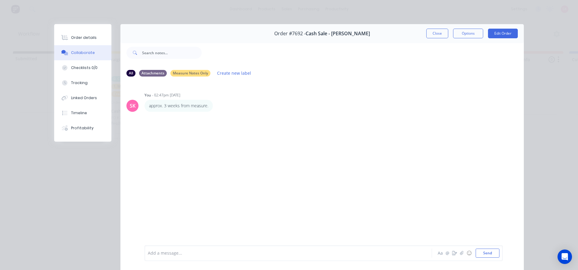
click at [435, 32] on button "Close" at bounding box center [437, 34] width 22 height 10
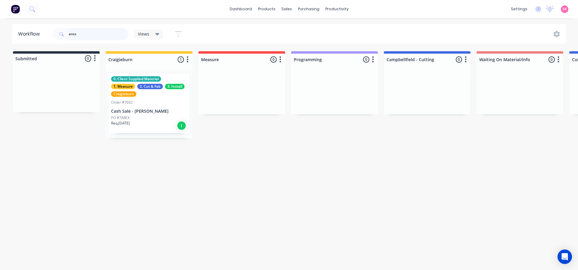
drag, startPoint x: 77, startPoint y: 32, endPoint x: 51, endPoint y: 28, distance: 26.1
click at [51, 29] on header "Workflow arex Views Save new view None (Default) edit Value edit Week 1 - Prior…" at bounding box center [289, 34] width 554 height 20
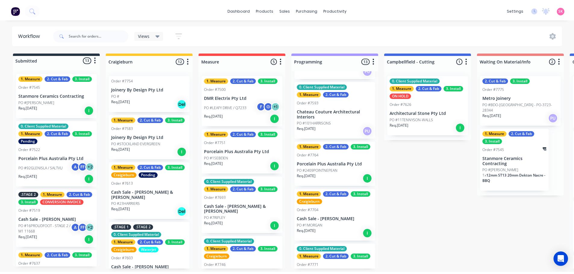
scroll to position [60, 0]
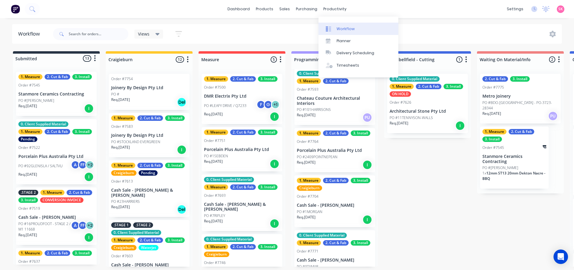
click at [335, 29] on link "Workflow" at bounding box center [358, 29] width 80 height 12
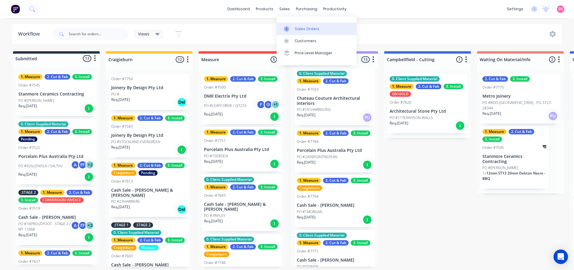
click at [290, 29] on div at bounding box center [288, 28] width 9 height 5
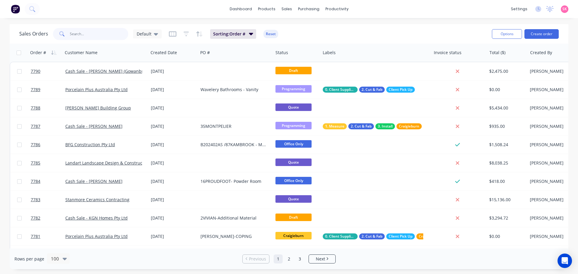
click at [96, 36] on input "text" at bounding box center [99, 34] width 59 height 12
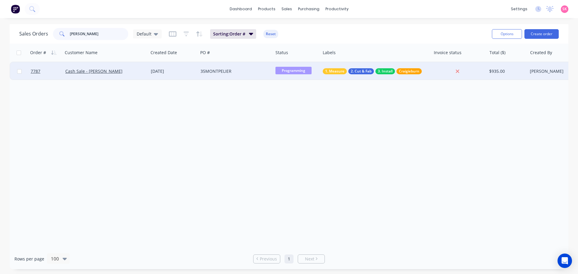
type input "julie"
click at [149, 72] on div "[DATE]" at bounding box center [173, 71] width 50 height 18
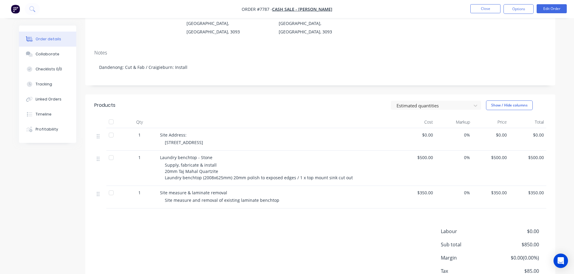
scroll to position [90, 0]
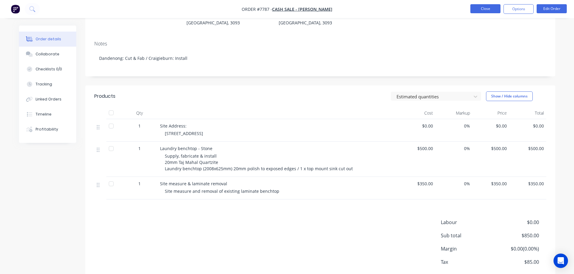
click at [479, 8] on button "Close" at bounding box center [485, 8] width 30 height 9
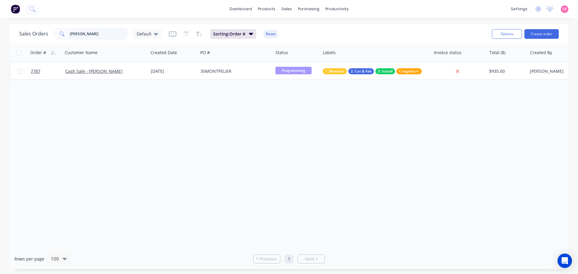
drag, startPoint x: 83, startPoint y: 36, endPoint x: 57, endPoint y: 33, distance: 25.4
click at [58, 34] on div "julie" at bounding box center [90, 34] width 75 height 12
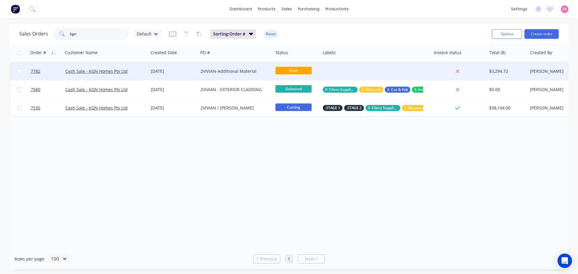
type input "kgn"
click at [146, 73] on div "Cash Sale - KGN Homes Pty Ltd" at bounding box center [106, 71] width 86 height 18
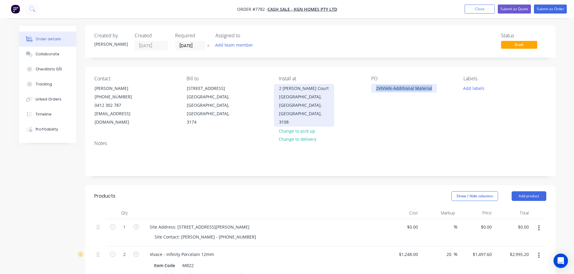
drag, startPoint x: 434, startPoint y: 86, endPoint x: 317, endPoint y: 88, distance: 116.6
click at [320, 88] on div "Contact Jafera Makarani (03) 9792 4090 0412 302 787 jafera.m@kgnhomes.com.au Bi…" at bounding box center [320, 101] width 470 height 69
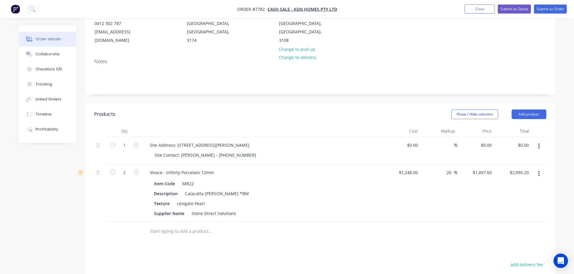
scroll to position [90, 0]
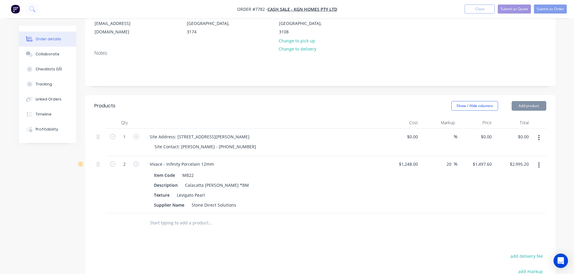
click at [536, 160] on button "button" at bounding box center [539, 165] width 14 height 11
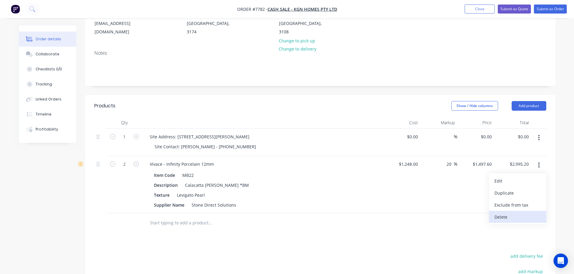
click at [507, 213] on div "Delete" at bounding box center [517, 217] width 46 height 9
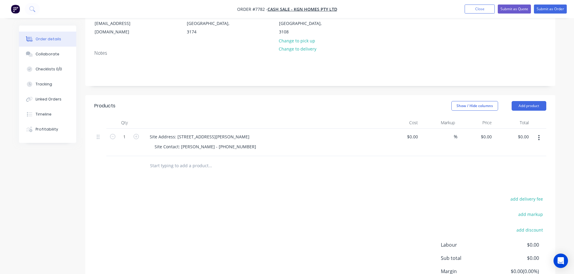
click at [542, 133] on button "button" at bounding box center [539, 138] width 14 height 11
click at [500, 186] on div "Delete" at bounding box center [517, 190] width 46 height 9
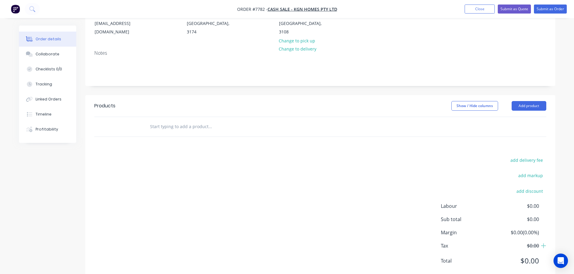
scroll to position [0, 0]
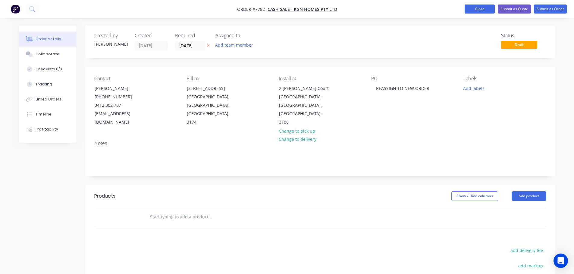
click at [479, 13] on button "Close" at bounding box center [479, 9] width 30 height 9
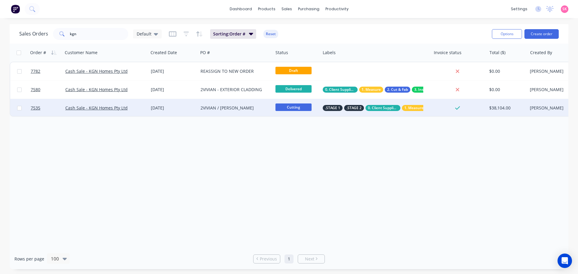
click at [225, 101] on div "2VIVIAN / NICK MANESH" at bounding box center [235, 108] width 75 height 18
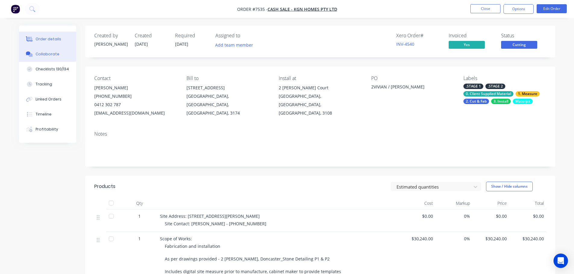
click at [56, 55] on div "Collaborate" at bounding box center [48, 53] width 24 height 5
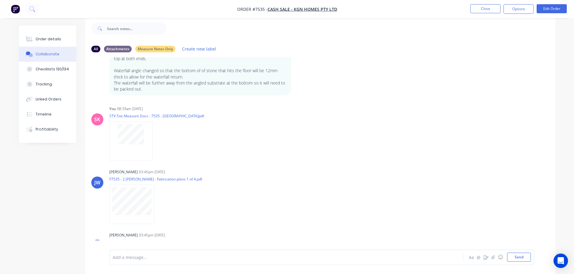
scroll to position [1232, 0]
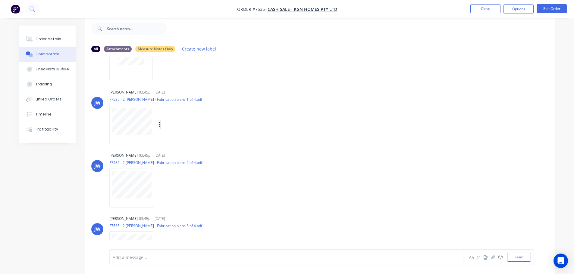
click at [159, 122] on icon "button" at bounding box center [158, 124] width 1 height 5
click at [185, 134] on button "Download" at bounding box center [199, 141] width 68 height 14
click at [159, 185] on icon "button" at bounding box center [159, 188] width 2 height 7
drag, startPoint x: 181, startPoint y: 189, endPoint x: 173, endPoint y: 187, distance: 7.8
click at [181, 197] on button "Download" at bounding box center [199, 204] width 68 height 14
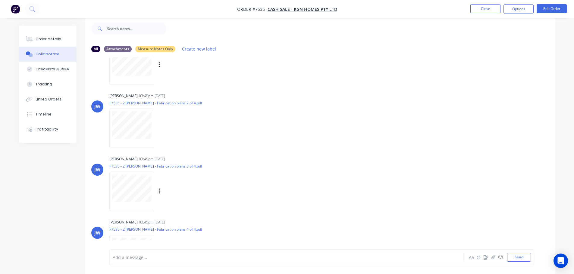
scroll to position [1292, 0]
click at [160, 187] on button "button" at bounding box center [159, 191] width 2 height 9
click at [179, 200] on button "Download" at bounding box center [199, 207] width 68 height 14
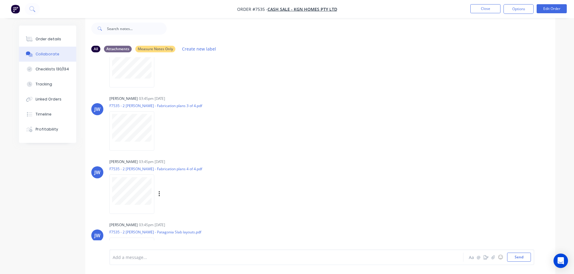
scroll to position [1352, 0]
click at [160, 191] on icon "button" at bounding box center [159, 194] width 2 height 7
click at [183, 203] on button "Download" at bounding box center [199, 210] width 68 height 14
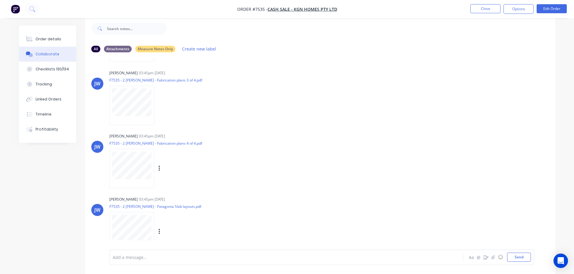
scroll to position [1412, 0]
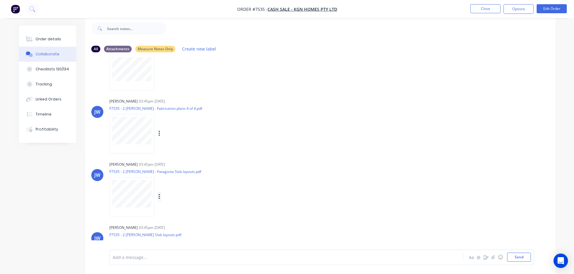
click at [160, 194] on icon "button" at bounding box center [159, 197] width 2 height 7
drag, startPoint x: 183, startPoint y: 201, endPoint x: 175, endPoint y: 200, distance: 8.2
click at [183, 206] on button "Download" at bounding box center [199, 213] width 68 height 14
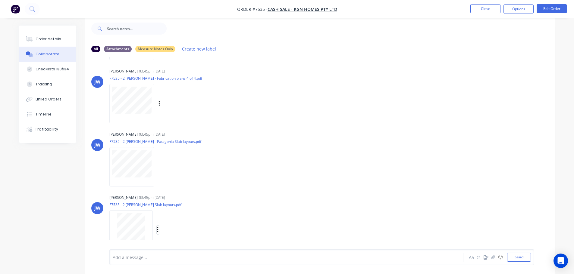
click at [157, 227] on icon "button" at bounding box center [158, 230] width 2 height 7
click at [177, 224] on button "Download" at bounding box center [197, 231] width 68 height 14
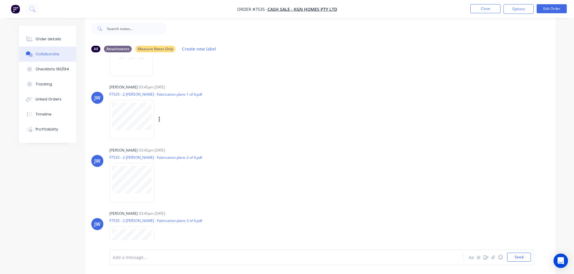
scroll to position [1232, 0]
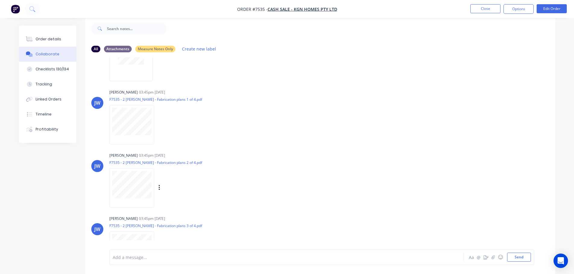
click at [133, 192] on div at bounding box center [131, 187] width 45 height 39
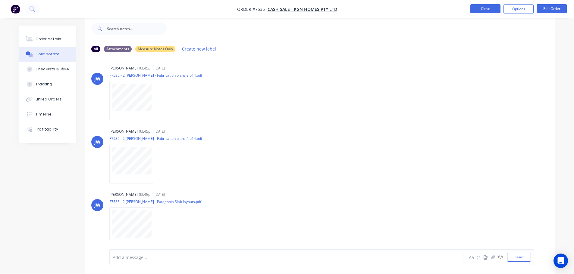
click at [482, 8] on button "Close" at bounding box center [485, 8] width 30 height 9
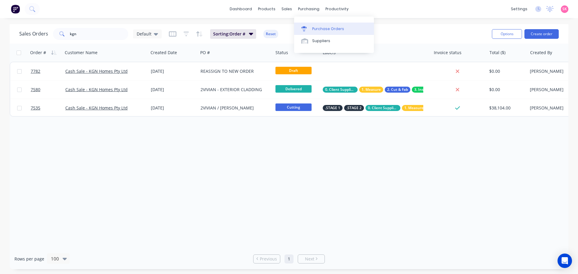
click at [308, 27] on div at bounding box center [305, 28] width 9 height 5
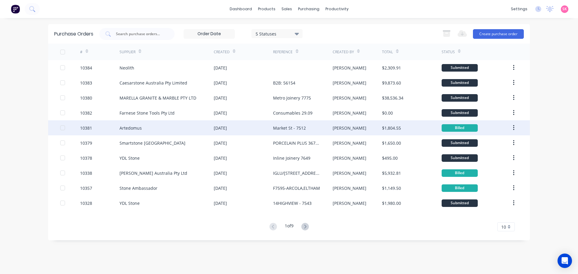
click at [195, 129] on div "Artedomus" at bounding box center [167, 127] width 94 height 15
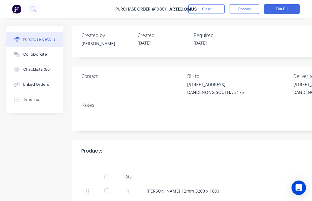
type textarea "x"
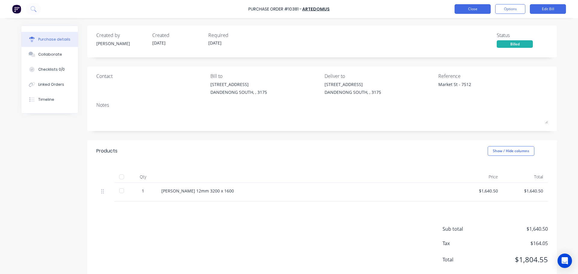
click at [475, 9] on button "Close" at bounding box center [473, 9] width 36 height 10
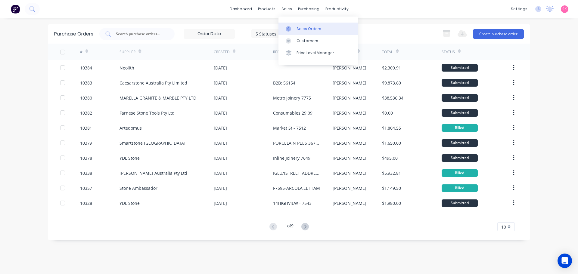
click at [290, 33] on link "Sales Orders" at bounding box center [319, 29] width 80 height 12
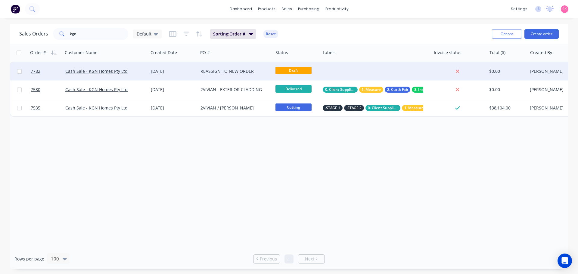
click at [169, 72] on div "[DATE]" at bounding box center [173, 71] width 45 height 6
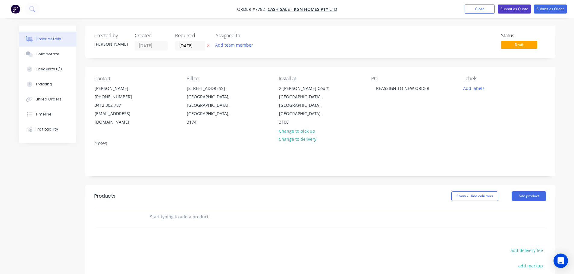
click at [517, 8] on button "Submit as Quote" at bounding box center [514, 9] width 33 height 9
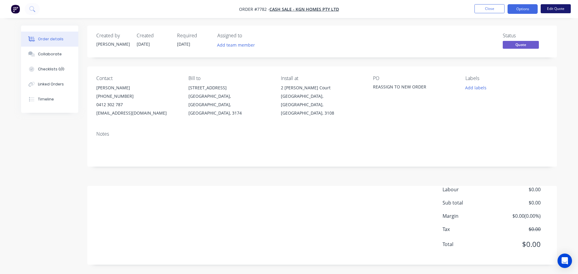
click at [545, 10] on button "Edit Quote" at bounding box center [556, 8] width 30 height 9
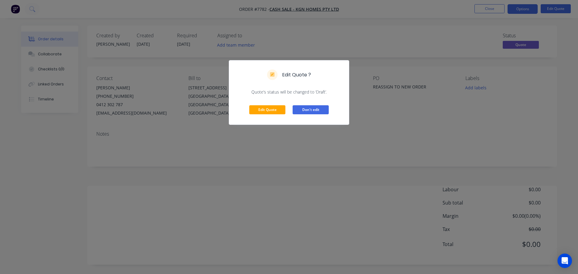
click at [315, 112] on button "Don't edit" at bounding box center [311, 109] width 36 height 9
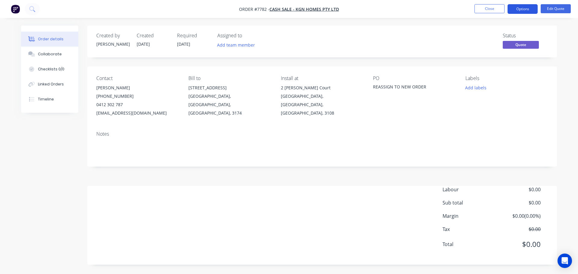
click at [529, 11] on button "Options" at bounding box center [523, 9] width 30 height 10
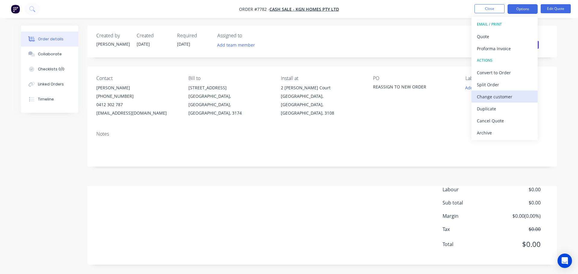
click at [507, 98] on div "Change customer" at bounding box center [504, 96] width 55 height 9
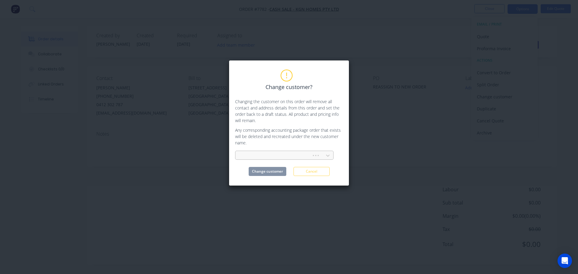
click at [292, 158] on div at bounding box center [274, 156] width 68 height 8
type input "marbut"
click at [280, 168] on div "[PERSON_NAME] Pty Ltd" at bounding box center [284, 169] width 98 height 11
click at [274, 170] on button "Change customer" at bounding box center [268, 171] width 38 height 9
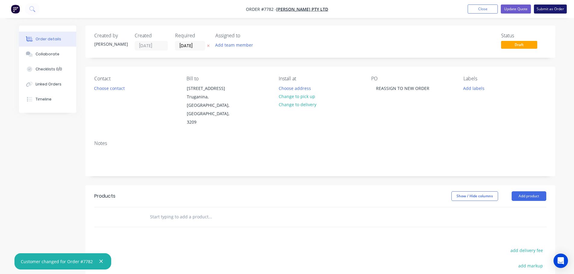
click at [552, 10] on button "Submit as Order" at bounding box center [550, 9] width 33 height 9
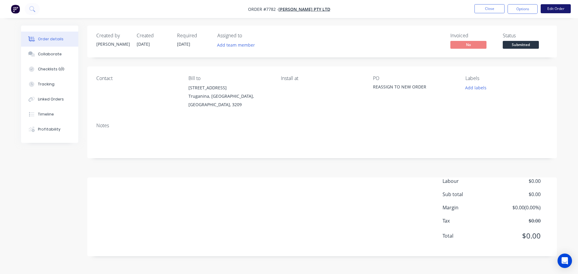
click at [547, 7] on button "Edit Order" at bounding box center [556, 8] width 30 height 9
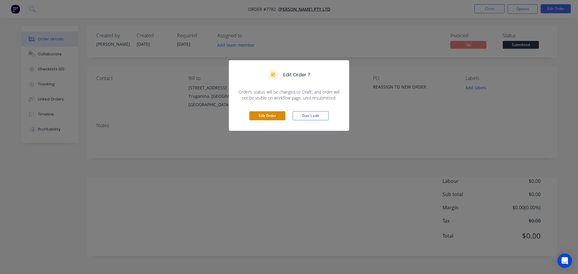
click at [267, 111] on button "Edit Order" at bounding box center [267, 115] width 36 height 9
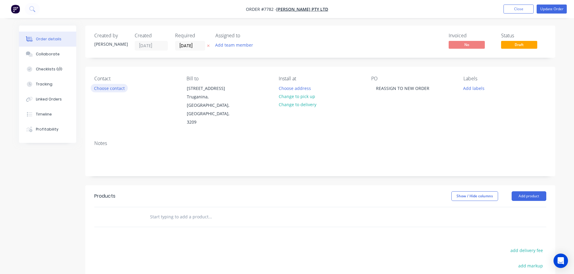
click at [98, 89] on button "Choose contact" at bounding box center [109, 88] width 37 height 8
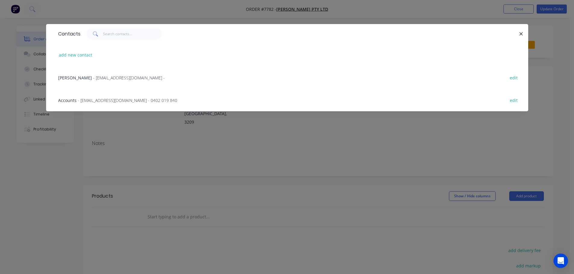
click at [112, 99] on span "- accountspayable@anmargroup.com.au - 0402 019 840" at bounding box center [127, 101] width 99 height 6
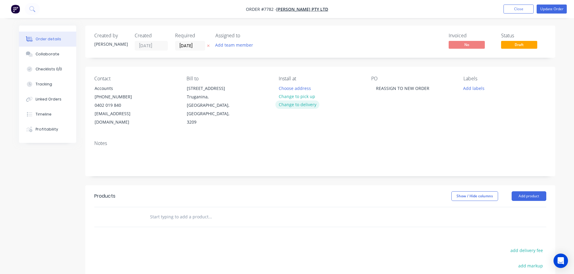
click at [292, 102] on button "Change to delivery" at bounding box center [297, 105] width 44 height 8
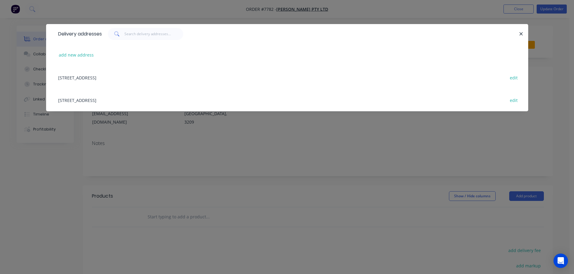
click at [107, 100] on div "122-126 National Blvd, Campbellfield, Victoria, Australia, 3061 edit" at bounding box center [287, 100] width 464 height 23
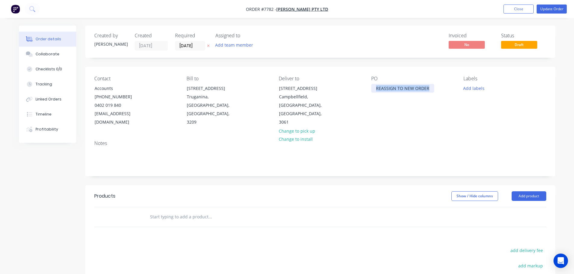
drag, startPoint x: 429, startPoint y: 89, endPoint x: 362, endPoint y: 87, distance: 66.6
click at [363, 88] on div "Contact Accounts (03) 8359 4900 0402 019 840 accountspayable@anmargroup.com.au …" at bounding box center [320, 101] width 470 height 69
click at [490, 89] on div "Add labels" at bounding box center [504, 88] width 83 height 8
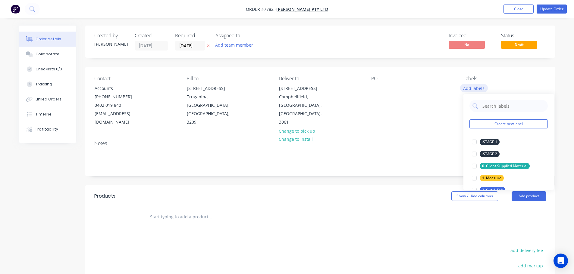
click at [484, 89] on button "Add labels" at bounding box center [474, 88] width 28 height 8
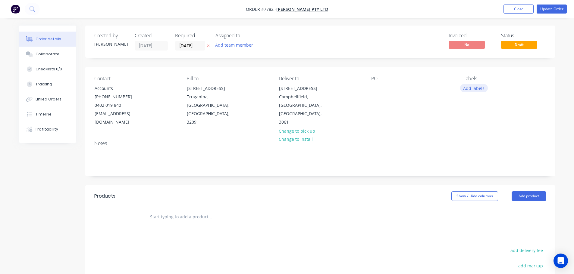
click at [484, 89] on button "Add labels" at bounding box center [474, 88] width 28 height 8
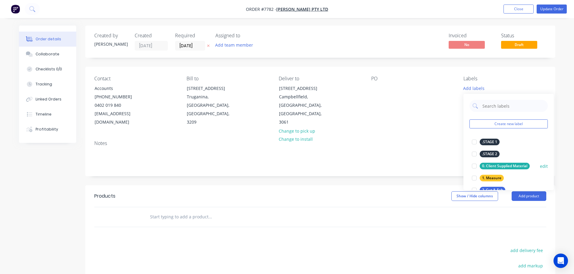
click at [474, 167] on div at bounding box center [474, 166] width 12 height 12
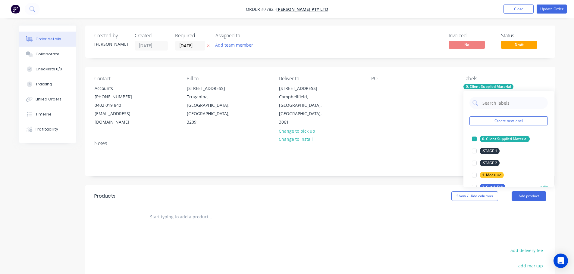
click at [474, 184] on div at bounding box center [474, 187] width 12 height 12
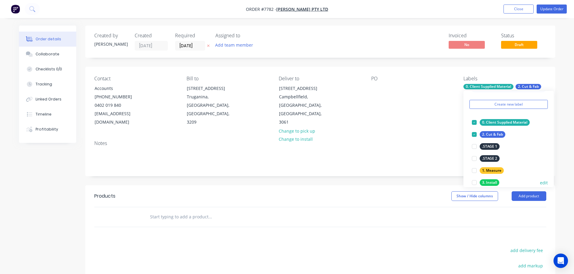
scroll to position [30, 0]
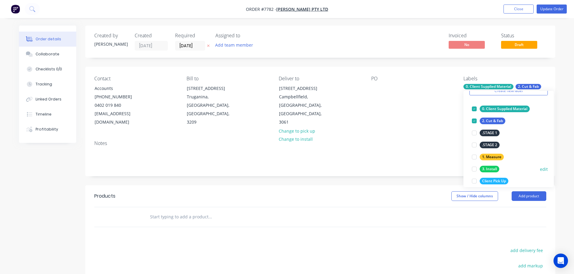
click at [473, 169] on div at bounding box center [474, 169] width 12 height 12
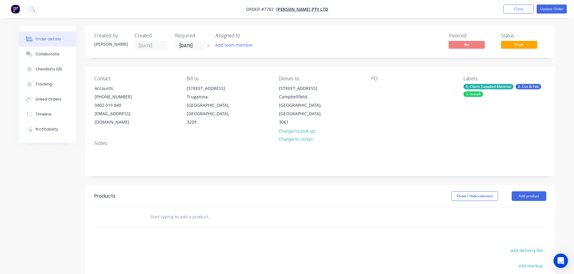
click at [416, 160] on div "Notes" at bounding box center [320, 156] width 470 height 40
click at [368, 88] on div "Contact Accounts (03) 8359 4900 0402 019 840 accountspayable@anmargroup.com.au …" at bounding box center [320, 101] width 470 height 69
click at [372, 89] on div at bounding box center [376, 88] width 10 height 9
click at [373, 91] on div at bounding box center [376, 88] width 10 height 9
drag, startPoint x: 411, startPoint y: 89, endPoint x: 396, endPoint y: 90, distance: 15.4
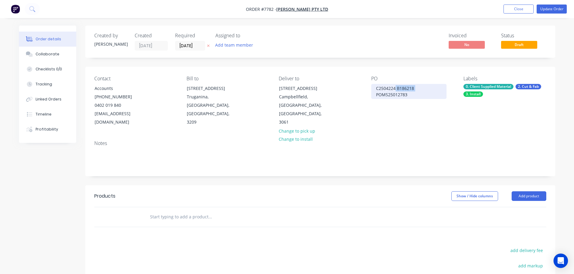
click at [396, 90] on div "C2504224 B186218 POMS25012783" at bounding box center [408, 91] width 75 height 15
drag, startPoint x: 395, startPoint y: 90, endPoint x: 349, endPoint y: 89, distance: 46.4
click at [349, 89] on div "Contact Accounts (03) 8359 4900 0402 019 840 accountspayable@anmargroup.com.au …" at bounding box center [320, 101] width 470 height 69
click at [409, 87] on div "POMS25012783" at bounding box center [391, 88] width 41 height 9
click at [202, 211] on input "text" at bounding box center [210, 217] width 120 height 12
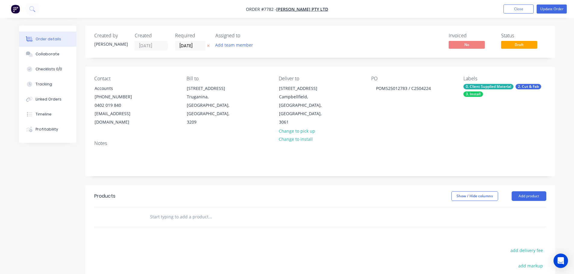
paste input "C2504224"
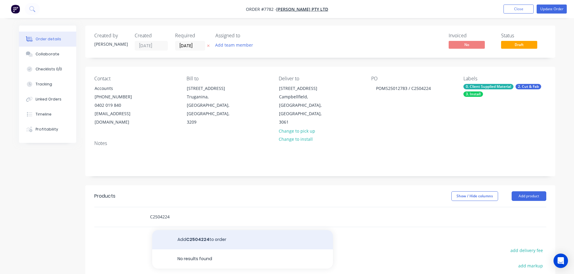
type input "C2504224"
click at [191, 230] on button "Add C2504224 to order" at bounding box center [242, 239] width 181 height 19
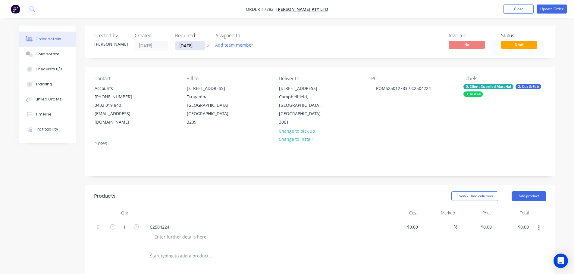
click at [201, 46] on input "25/09/25" at bounding box center [190, 45] width 30 height 9
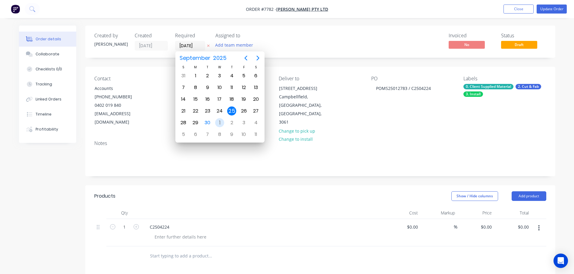
drag, startPoint x: 218, startPoint y: 121, endPoint x: 215, endPoint y: 114, distance: 7.6
click at [218, 121] on div "1" at bounding box center [219, 122] width 9 height 9
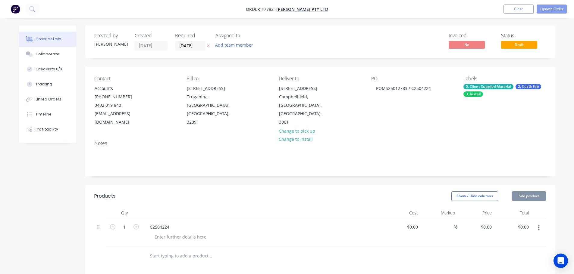
scroll to position [0, 0]
click at [184, 44] on input "[DATE]" at bounding box center [190, 45] width 30 height 9
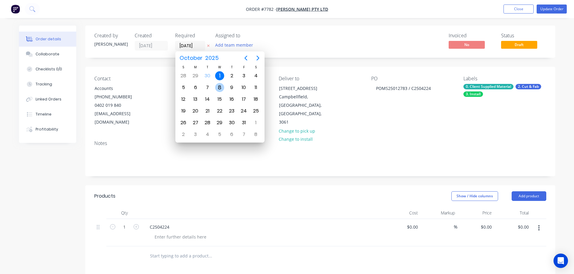
click at [216, 92] on div "8" at bounding box center [220, 87] width 12 height 11
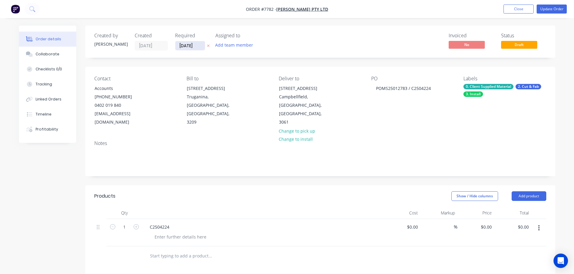
click at [189, 44] on input "08/10/25" at bounding box center [190, 45] width 30 height 9
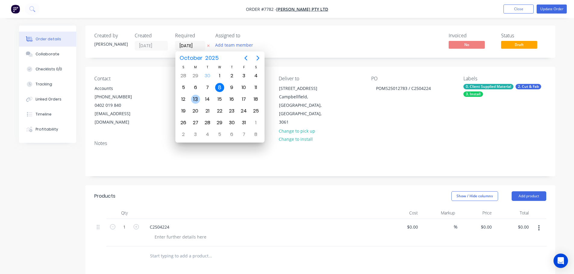
click at [198, 98] on div "13" at bounding box center [195, 99] width 9 height 9
type input "[DATE]"
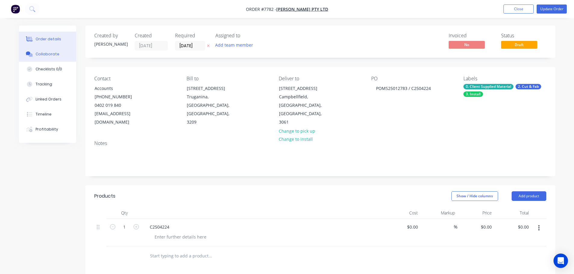
drag, startPoint x: 53, startPoint y: 58, endPoint x: 45, endPoint y: 56, distance: 8.3
click at [53, 58] on button "Collaborate" at bounding box center [47, 54] width 57 height 15
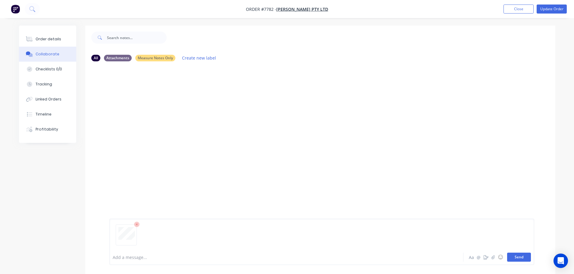
click at [513, 254] on button "Send" at bounding box center [519, 257] width 24 height 9
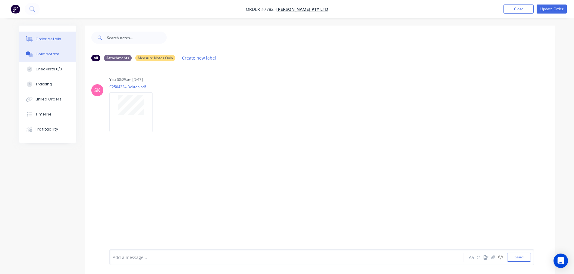
click at [29, 37] on icon at bounding box center [30, 39] width 5 height 5
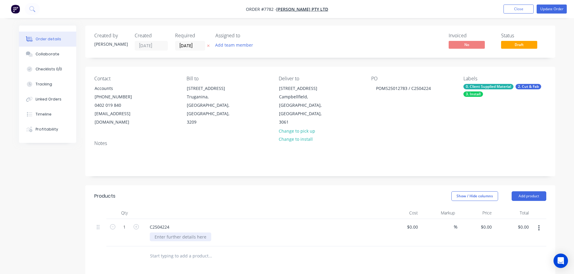
click at [173, 233] on div at bounding box center [180, 237] width 61 height 9
click at [183, 233] on div at bounding box center [180, 237] width 61 height 9
click at [222, 233] on div "20mm Dekton Waterjet Cutting &" at bounding box center [188, 237] width 76 height 9
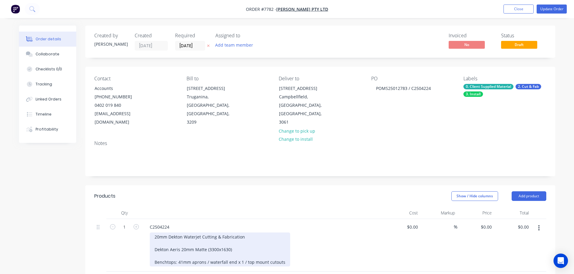
drag, startPoint x: 155, startPoint y: 255, endPoint x: 160, endPoint y: 257, distance: 5.0
click at [155, 255] on div "20mm Dekton Waterjet Cutting & Fabrication Dekton Aeris 20mm Matte (3300x1630) …" at bounding box center [220, 250] width 140 height 34
click at [298, 255] on div "20mm Dekton Waterjet Cutting & Fabrication Dekton Aeris 20mm Matte (3300x1630) …" at bounding box center [228, 250] width 157 height 34
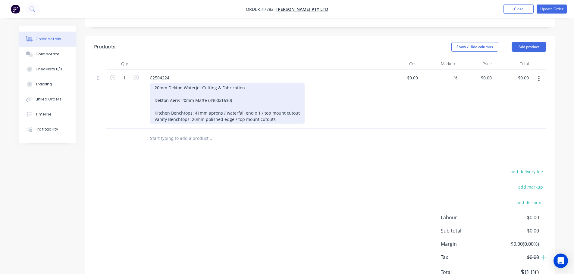
scroll to position [78, 0]
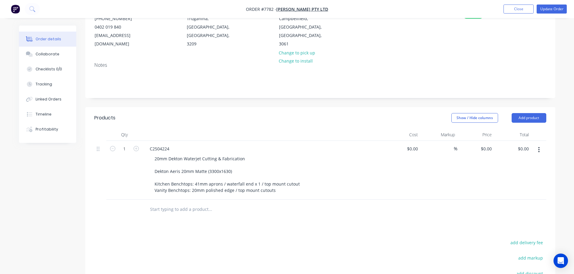
click at [191, 204] on input "text" at bounding box center [210, 210] width 120 height 12
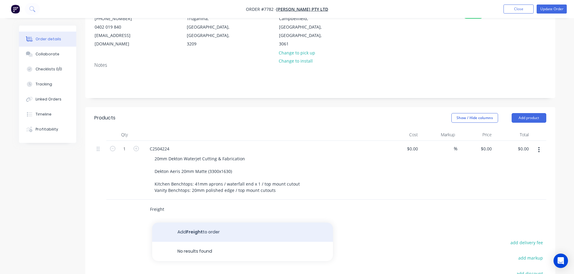
type input "Freight"
click at [195, 223] on button "Add Freight to order" at bounding box center [242, 232] width 181 height 19
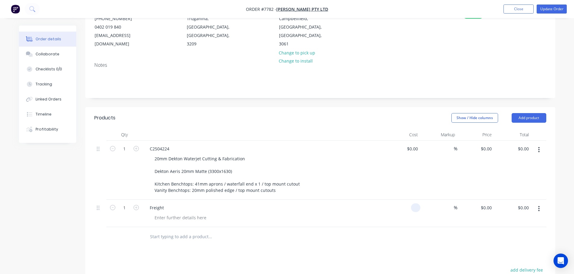
click at [412, 204] on div at bounding box center [415, 208] width 9 height 9
type input "$65.00"
drag, startPoint x: 411, startPoint y: 134, endPoint x: 401, endPoint y: 128, distance: 11.6
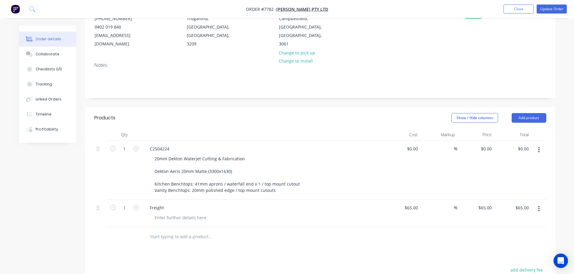
click at [411, 141] on div "$0.00 $0.00" at bounding box center [401, 170] width 37 height 59
click at [410, 141] on div "$0.00" at bounding box center [401, 170] width 37 height 59
click at [400, 114] on div "Show / Hide columns Add product" at bounding box center [368, 118] width 356 height 10
type input "$4,544.00"
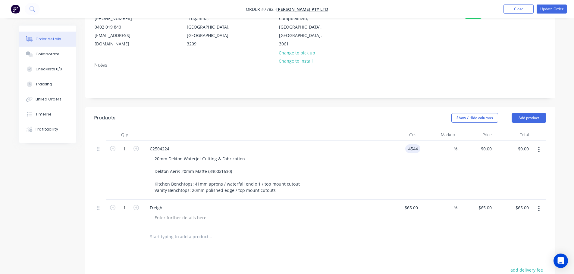
type input "$4,544.00"
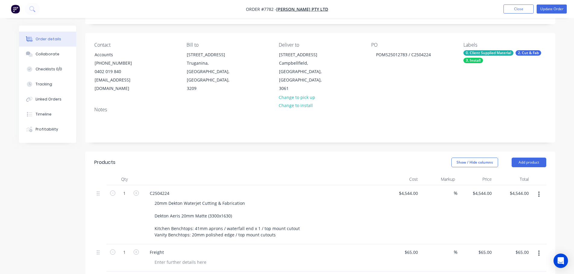
scroll to position [0, 0]
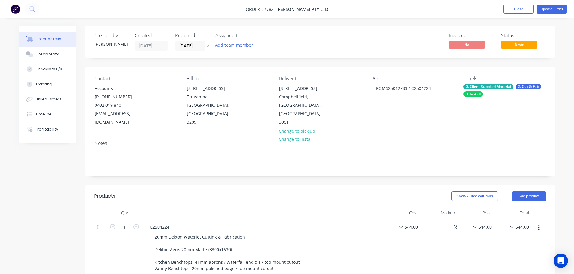
click at [552, 4] on nav "Order #7782 - Marbut Stone Pty Ltd Add product Close Update Order" at bounding box center [287, 9] width 574 height 18
click at [552, 5] on button "Update Order" at bounding box center [551, 9] width 30 height 9
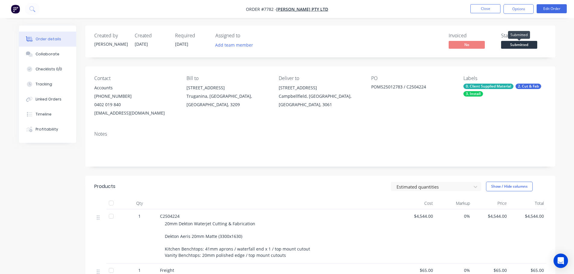
click at [518, 45] on span "Submitted" at bounding box center [519, 45] width 36 height 8
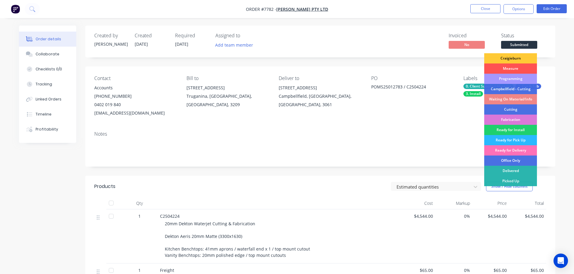
click at [521, 82] on div "Programming" at bounding box center [510, 79] width 53 height 10
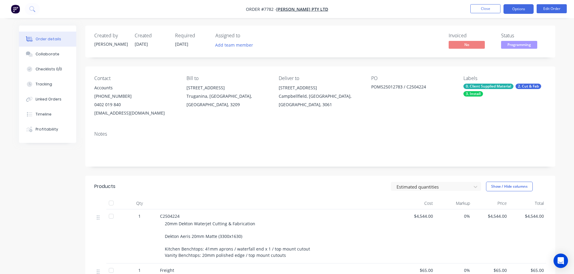
click at [525, 9] on button "Options" at bounding box center [518, 9] width 30 height 10
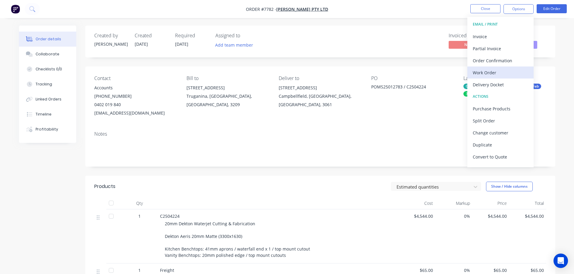
click at [508, 70] on div "Work Order" at bounding box center [500, 72] width 55 height 9
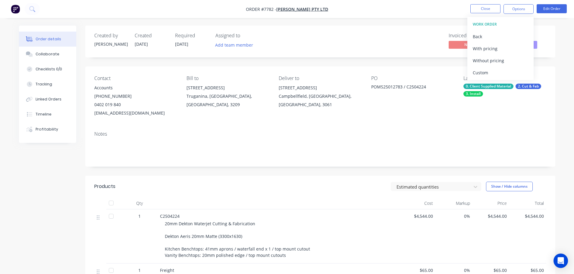
click at [508, 70] on div "Custom" at bounding box center [500, 72] width 55 height 9
click at [508, 65] on div "Without pricing" at bounding box center [500, 60] width 55 height 9
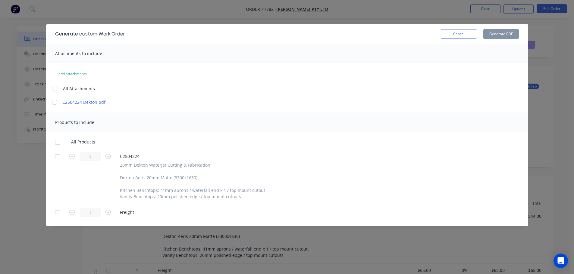
click at [62, 154] on div at bounding box center [57, 157] width 12 height 12
click at [500, 38] on button "Generate PDF" at bounding box center [501, 34] width 36 height 10
drag, startPoint x: 461, startPoint y: 36, endPoint x: 470, endPoint y: 36, distance: 9.1
click at [461, 36] on button "Cancel" at bounding box center [459, 34] width 36 height 10
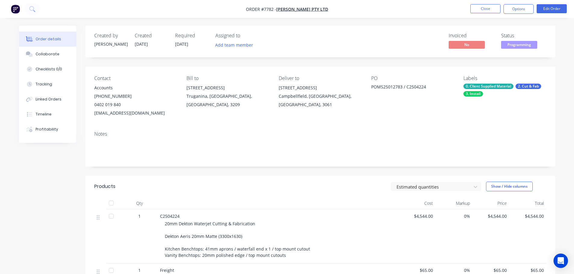
drag, startPoint x: 429, startPoint y: 86, endPoint x: 364, endPoint y: 91, distance: 65.2
click at [364, 91] on div "Contact Accounts (03) 8359 4900 0402 019 840 accountspayable@anmargroup.com.au …" at bounding box center [320, 97] width 470 height 60
click at [418, 89] on div "POMS25012783 / C2504224" at bounding box center [408, 88] width 75 height 8
click at [437, 88] on div "POMS25012783 / C2504224" at bounding box center [408, 88] width 75 height 8
drag, startPoint x: 427, startPoint y: 86, endPoint x: 371, endPoint y: 87, distance: 55.7
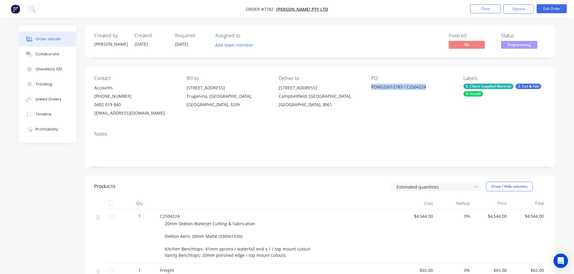
click at [371, 87] on div "POMS25012783 / C2504224" at bounding box center [408, 88] width 75 height 8
copy div "POMS25012783 / C2504224"
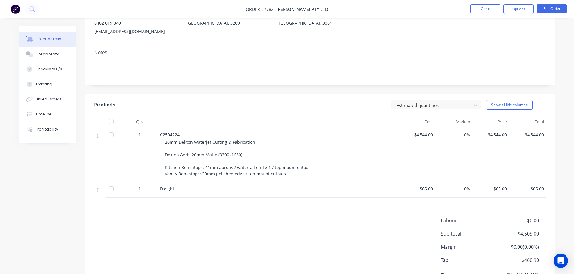
scroll to position [90, 0]
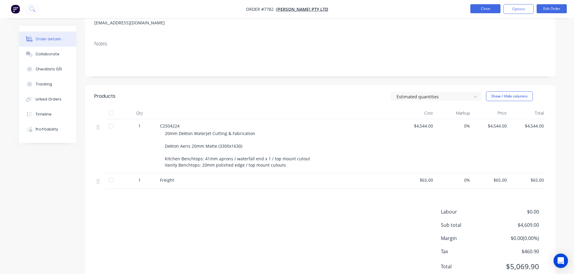
click at [488, 6] on button "Close" at bounding box center [485, 8] width 30 height 9
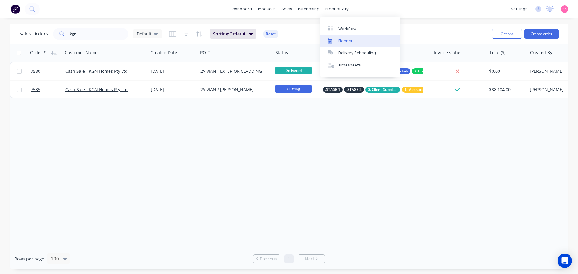
click at [339, 42] on div "Planner" at bounding box center [346, 40] width 14 height 5
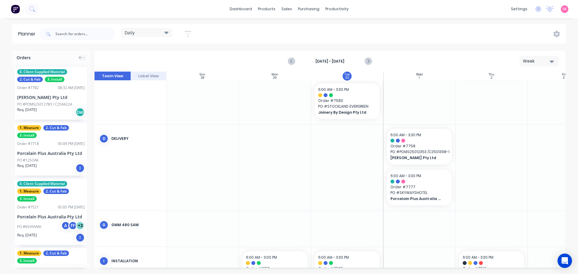
scroll to position [259, 0]
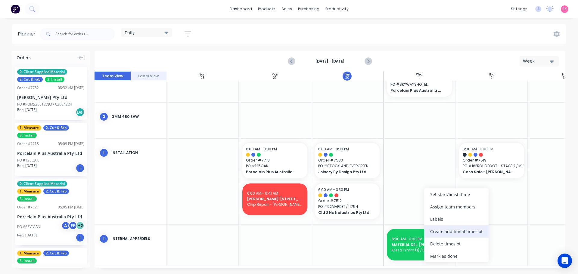
click at [449, 234] on div "Create additional timeslot" at bounding box center [456, 232] width 64 height 12
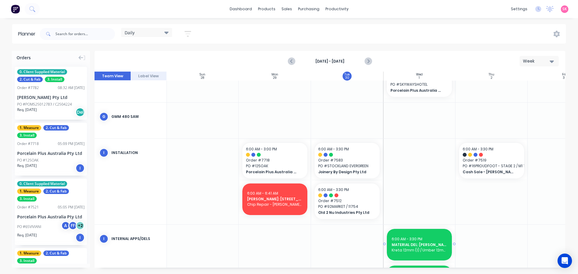
scroll to position [301, 0]
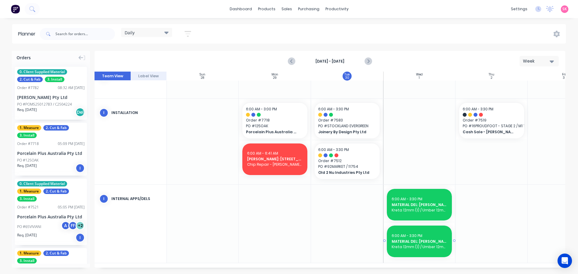
click at [416, 245] on span "Kreta 12mm (1) / Umber 12mm (9) / Nacre 12mm (1)" at bounding box center [419, 247] width 55 height 5
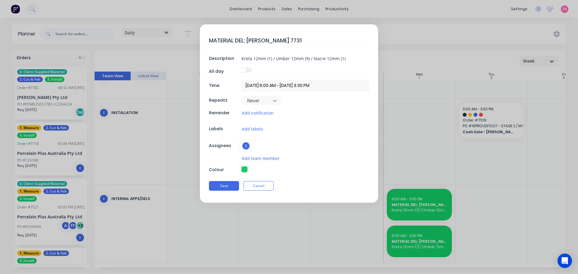
scroll to position [297, 0]
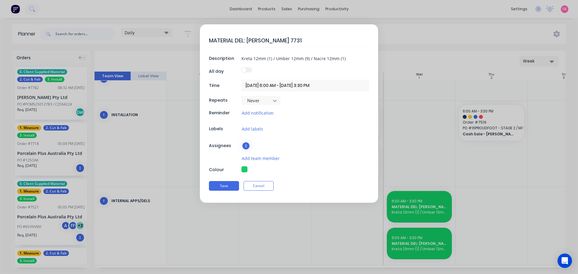
drag, startPoint x: 287, startPoint y: 41, endPoint x: 275, endPoint y: 43, distance: 12.3
click at [275, 43] on textarea "MATERIAL DEL: Cosentino 7731" at bounding box center [289, 40] width 160 height 14
type textarea "x"
type textarea "MATERIAL DEL: Cosentino7"
type textarea "x"
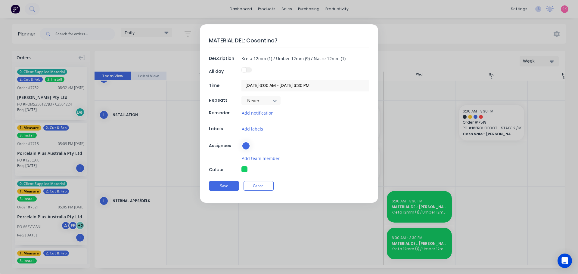
type textarea "MATERIAL DEL: Cosentino76"
type textarea "x"
type textarea "MATERIAL DEL: Cosentino769"
type textarea "x"
type textarea "MATERIAL DEL: Cosentino7693"
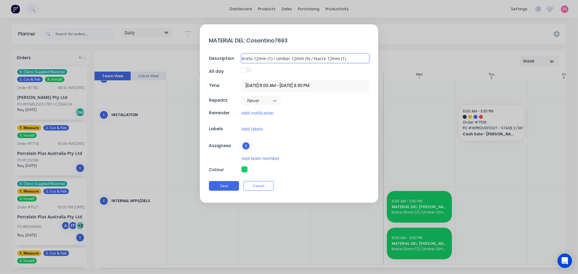
drag, startPoint x: 351, startPoint y: 60, endPoint x: 214, endPoint y: 57, distance: 137.4
click at [217, 57] on div "Description Kreta 12mm (1) / Umber 12mm (9) / Nacre 12mm (1)" at bounding box center [289, 58] width 160 height 9
type textarea "x"
type input "4"
type textarea "x"
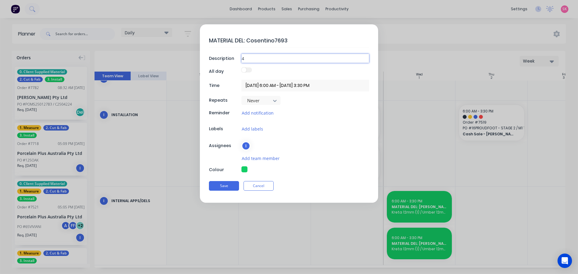
type input "4m"
type textarea "x"
type input "4mm"
type textarea "x"
type input "4mm"
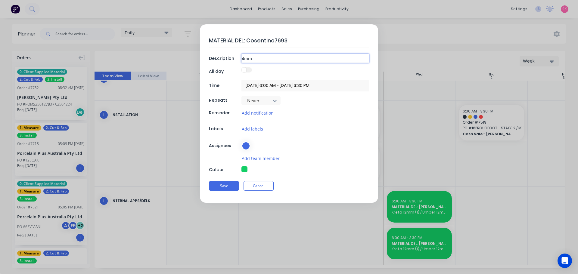
type textarea "x"
type input "4mm O"
type textarea "x"
type input "4mm Op"
type textarea "x"
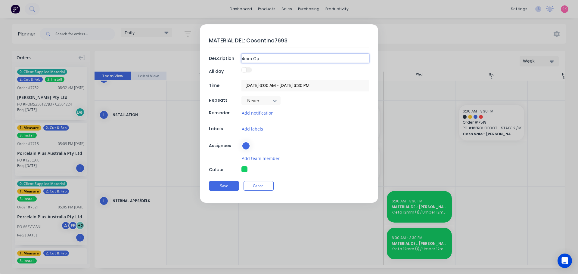
type input "4mm Opt"
type textarea "x"
type input "4mm Opti"
type textarea "x"
type input "4mm Optim"
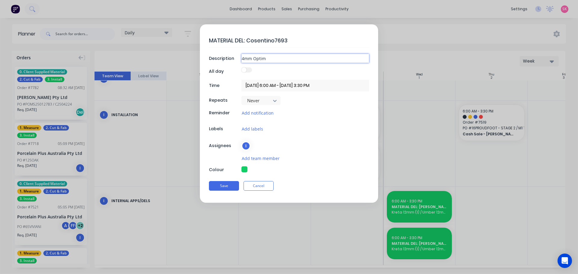
type textarea "x"
type input "4mm Optima"
type textarea "x"
type input "4mm Optima"
type textarea "x"
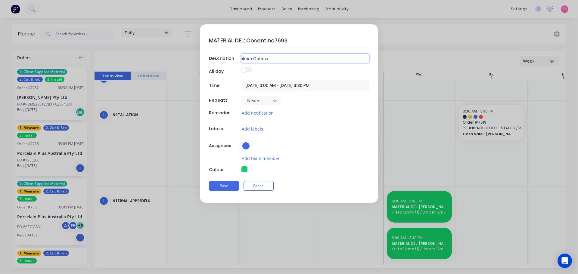
type input "4mm Optima L"
type textarea "x"
type input "4mm Optima La"
type textarea "x"
type input "4mm Optima Lau"
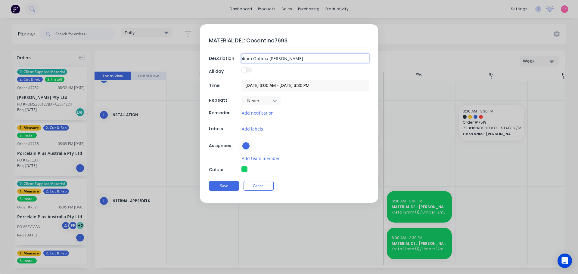
type textarea "x"
type input "4mm Optima Laure"
type textarea "x"
type input "4mm Optima Lauren"
type textarea "x"
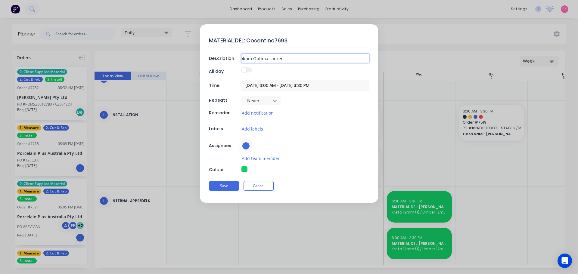
type input "4mm Optima Laurent"
type textarea "x"
type input "4mm Optima Laurent"
type textarea "x"
type input "4mm Optima Laurent T"
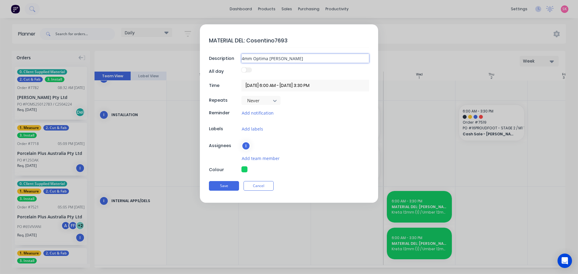
type textarea "x"
type input "4mm Optima Laurent Ti"
type textarea "x"
type input "4mm Optima Laurent Til"
type textarea "x"
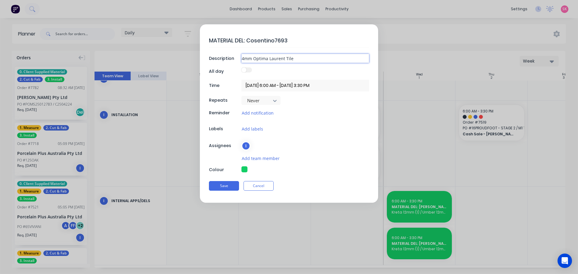
type input "4mm Optima Laurent Tile"
type textarea "x"
type input "4mm Optima Laurent Tile"
click at [276, 39] on textarea "MATERIAL DEL: Cosentino7693" at bounding box center [289, 40] width 160 height 14
type textarea "x"
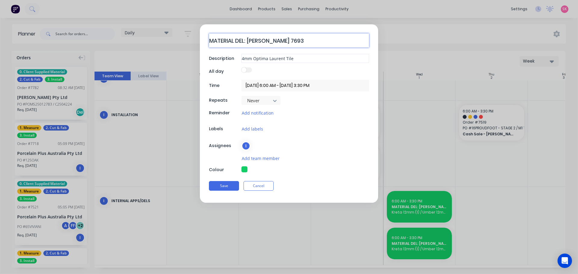
type textarea "MATERIAL DEL: Cosentino 7693"
click at [311, 60] on input "4mm Optima Laurent Tile" at bounding box center [306, 58] width 128 height 9
drag, startPoint x: 311, startPoint y: 60, endPoint x: 177, endPoint y: 56, distance: 133.8
click at [182, 58] on form "MATERIAL DEL: Cosentino 7693 Description 4mm Optima Laurent Tile All day Time 0…" at bounding box center [289, 113] width 566 height 179
type textarea "x"
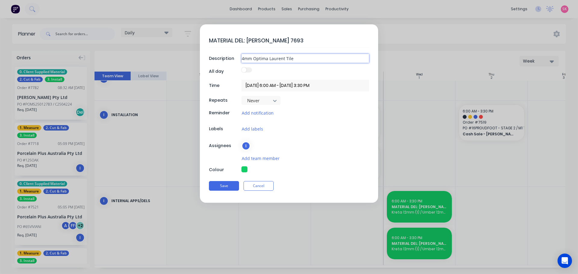
type input "14mm Optima Laurent Tile"
type textarea "x"
type input "1 4mm Optima Laurent Tile"
type textarea "x"
type input "1 x4mm Optima Laurent Tile"
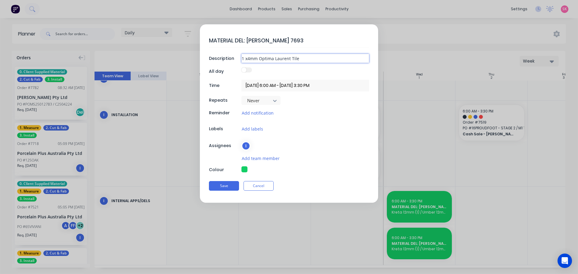
type textarea "x"
type input "1 x 4mm Optima Laurent Tile"
click at [211, 185] on button "Save" at bounding box center [224, 186] width 30 height 10
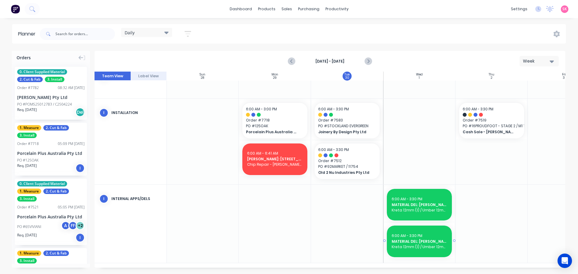
scroll to position [297, 0]
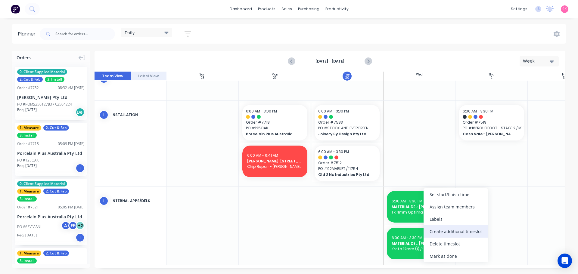
click at [457, 232] on div "Create additional timeslot" at bounding box center [456, 232] width 64 height 12
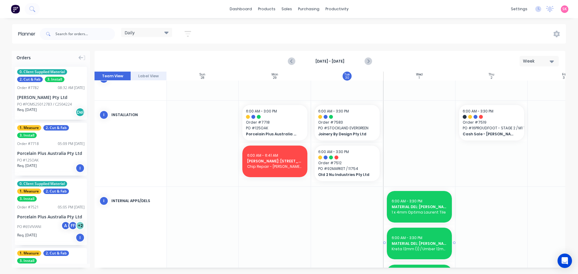
scroll to position [338, 0]
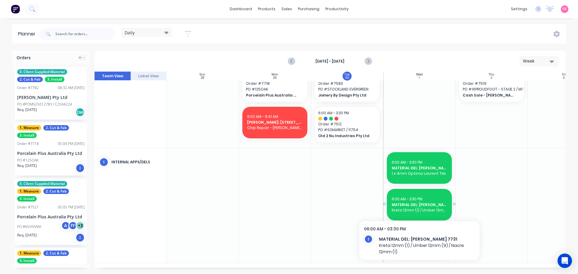
click at [420, 210] on span "Kreta 12mm (1) / Umber 12mm (9) / Nacre 12mm (1)" at bounding box center [419, 210] width 55 height 5
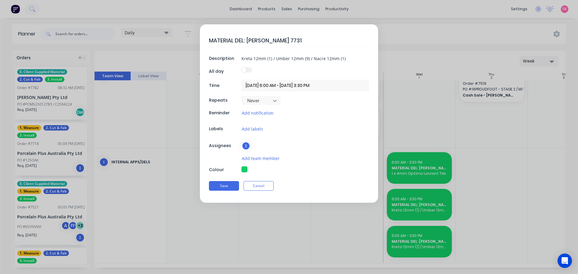
scroll to position [334, 0]
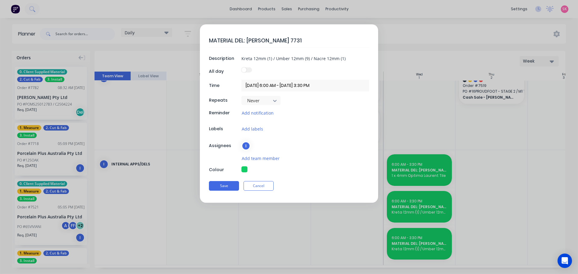
click at [286, 42] on textarea "MATERIAL DEL: Cosentino 7731" at bounding box center [289, 40] width 160 height 14
type textarea "x"
type textarea "MATERIAL DEL: Cosentino 773"
type textarea "x"
type textarea "MATERIAL DEL: Cosentino 77"
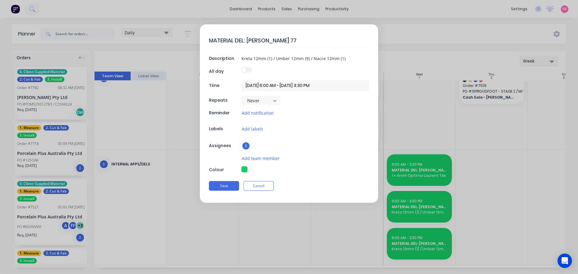
type textarea "x"
type textarea "MATERIAL DEL: Cosentino 778"
type textarea "x"
type textarea "MATERIAL DEL: Cosentino 7782"
drag, startPoint x: 348, startPoint y: 58, endPoint x: 199, endPoint y: 61, distance: 149.4
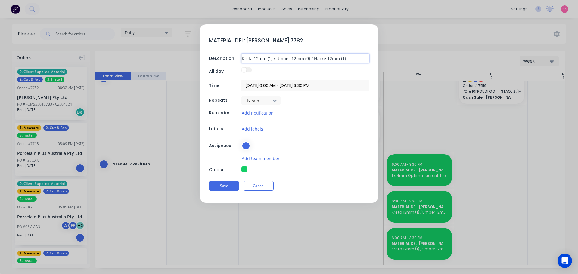
click at [199, 61] on form "MATERIAL DEL: Cosentino 7782 Description Kreta 12mm (1) / Umber 12mm (9) / Nacr…" at bounding box center [289, 113] width 566 height 179
type textarea "x"
type input "A"
type textarea "x"
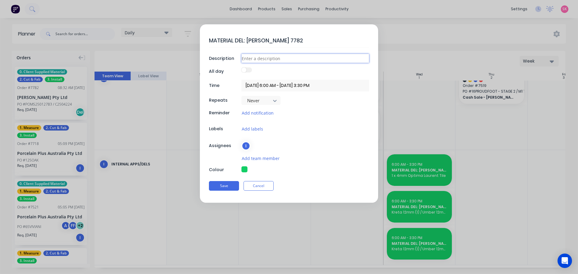
type textarea "x"
type input "D"
type textarea "x"
type input "De"
type textarea "x"
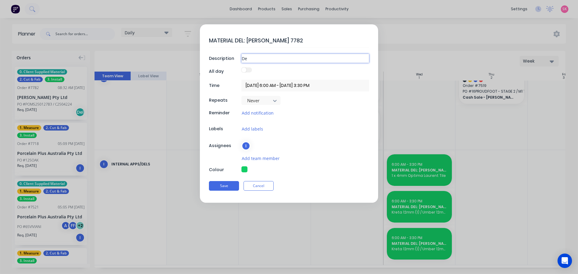
type input "Dek"
type textarea "x"
type input "Dekt"
type textarea "x"
type input "Dekto"
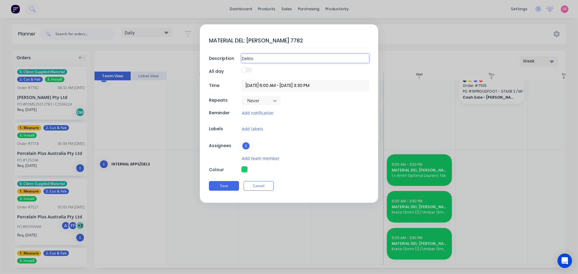
type textarea "x"
type input "Dekton"
type textarea "x"
type input "Dekton"
type textarea "x"
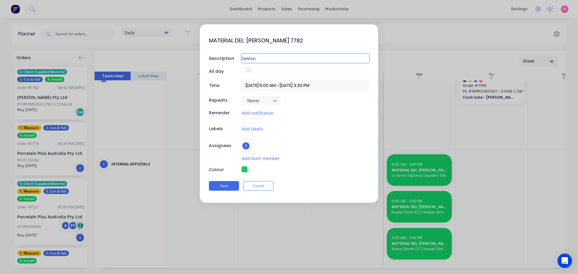
type input "Dekton A"
type textarea "x"
type input "Dekton Ae"
type textarea "x"
type input "Dekton Aer"
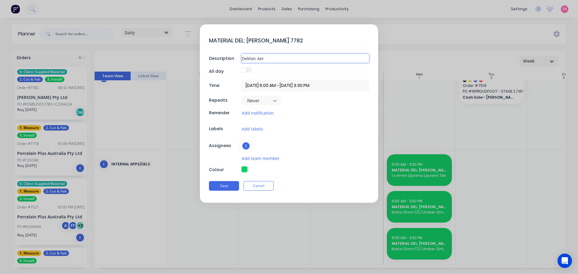
type textarea "x"
type input "Dekton Aeri"
type textarea "x"
type input "Dekton Aeris"
type textarea "x"
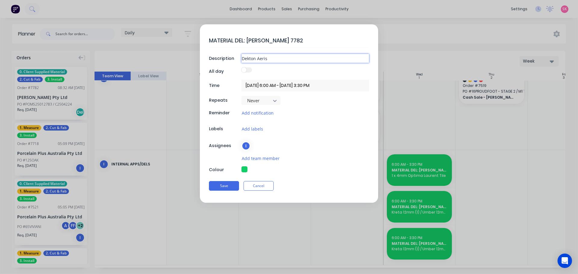
type input "Dekton Aeris"
type textarea "x"
type input "Dekton Aeris 2"
type textarea "x"
type input "Dekton Aeris 20"
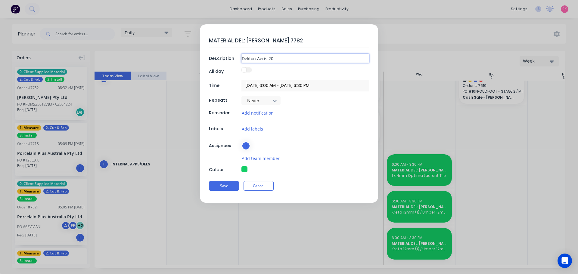
type textarea "x"
type input "Dekton Aeris 20m"
type textarea "x"
type input "Dekton Aeris 20mm"
type textarea "x"
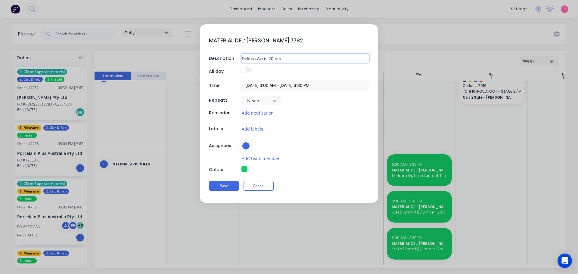
type input "Dekton Aeris 20mm"
type textarea "x"
type input "Dekton Aeris 20mm -"
type textarea "x"
type input "Dekton Aeris 20mm -"
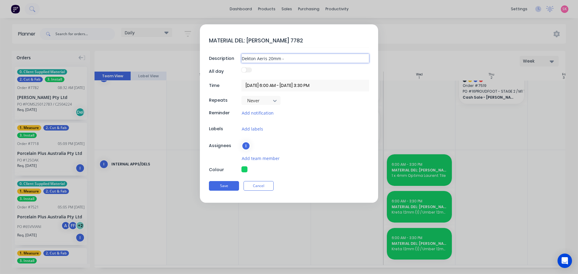
type textarea "x"
type input "Dekton Aeris 20mm - t"
type textarea "x"
type input "Dekton Aeris 20mm - tb"
type textarea "x"
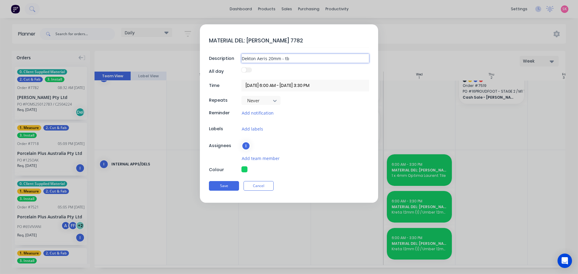
type input "Dekton Aeris 20mm - tbc"
type textarea "x"
type input "Dekton Aeris 20mm - tbc"
type textarea "x"
type input "Dekton Aeris 20mm - tbc Q"
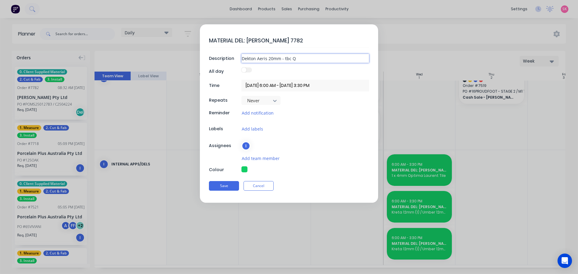
type textarea "x"
type input "Dekton Aeris 20mm - tbc QY"
type textarea "x"
type input "Dekton Aeris 20mm - tbc QYT"
type textarea "x"
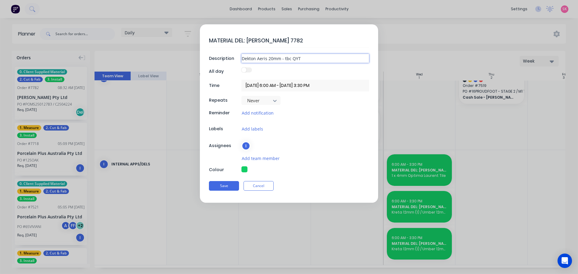
type input "Dekton Aeris 20mm - tbc QYT"
type textarea "x"
type input "Dekton Aeris 20mm - tbc QYT"
type textarea "x"
type input "Dekton Aeris 20mm - tbc QY"
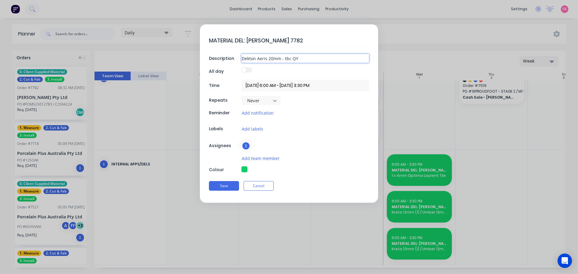
type textarea "x"
type input "Dekton Aeris 20mm - tbc Q"
type textarea "x"
type input "Dekton Aeris 20mm - tbc Qt"
type textarea "x"
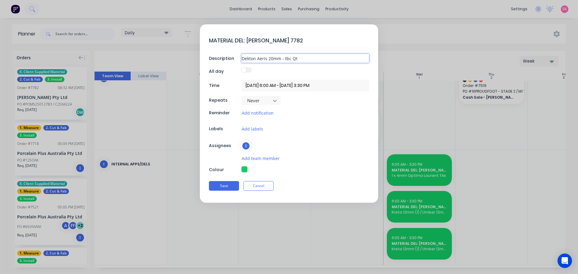
type input "Dekton Aeris 20mm - tbc Qty"
type textarea "x"
type input "Dekton Aeris 20mm - tbc Qty"
click at [220, 185] on button "Save" at bounding box center [224, 186] width 30 height 10
type textarea "x"
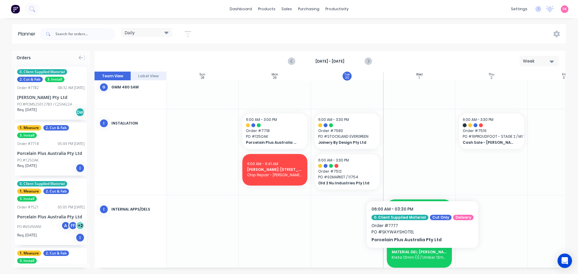
scroll to position [301, 0]
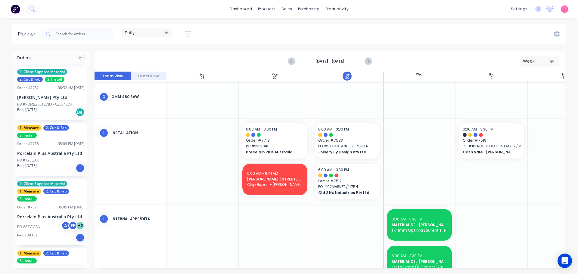
scroll to position [301, 0]
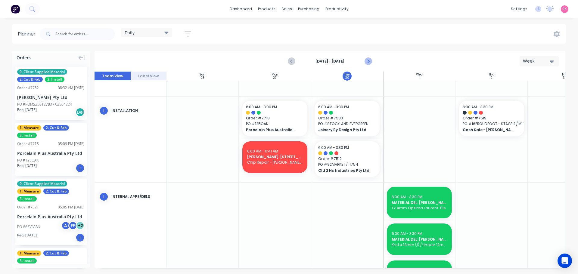
click at [370, 63] on icon "Next page" at bounding box center [367, 61] width 7 height 7
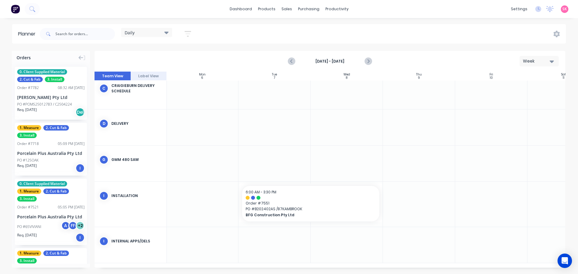
scroll to position [127, 110]
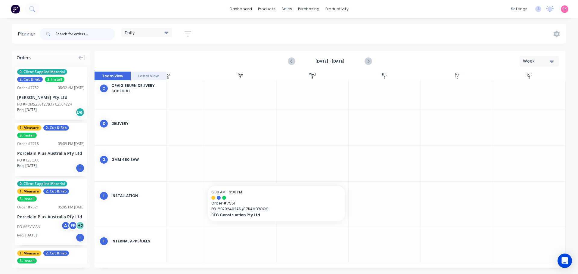
click at [77, 30] on input "text" at bounding box center [85, 34] width 60 height 12
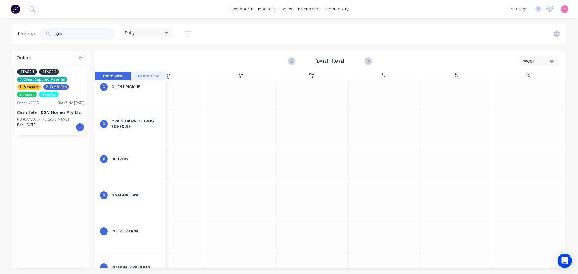
scroll to position [109, 110]
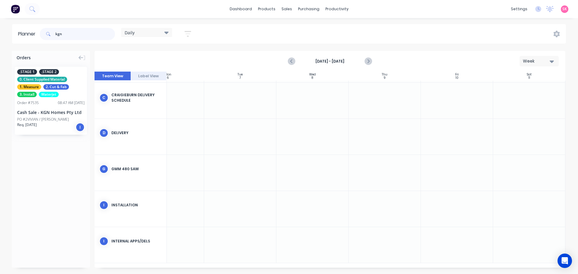
type input "kgn"
drag, startPoint x: 38, startPoint y: 93, endPoint x: 376, endPoint y: 204, distance: 355.7
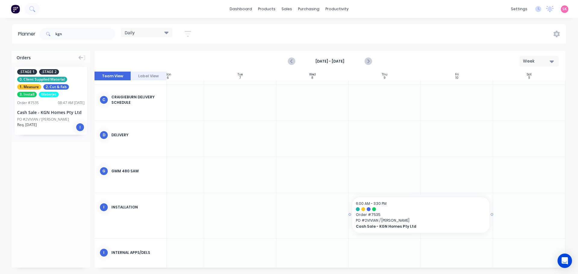
drag, startPoint x: 417, startPoint y: 214, endPoint x: 466, endPoint y: 214, distance: 49.1
drag, startPoint x: 59, startPoint y: 107, endPoint x: 407, endPoint y: 92, distance: 348.5
click at [395, 88] on div "Orders .STAGE 1 .STAGE 2 0. Client Supplied Material 1. Measure 2. Cut & Fab 3.…" at bounding box center [289, 162] width 578 height 223
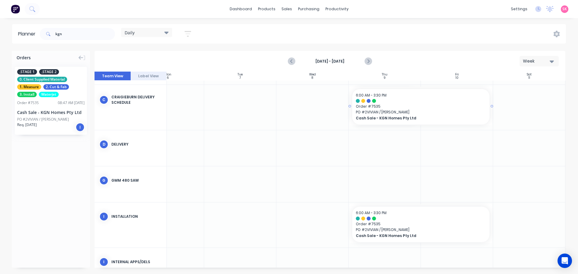
drag, startPoint x: 418, startPoint y: 107, endPoint x: 432, endPoint y: 107, distance: 14.2
drag, startPoint x: 73, startPoint y: 32, endPoint x: 18, endPoint y: 38, distance: 55.2
click at [27, 37] on header "Planner kgn Daily Save new view None edit Daily (Default) edit Craigieburn Orde…" at bounding box center [289, 34] width 554 height 20
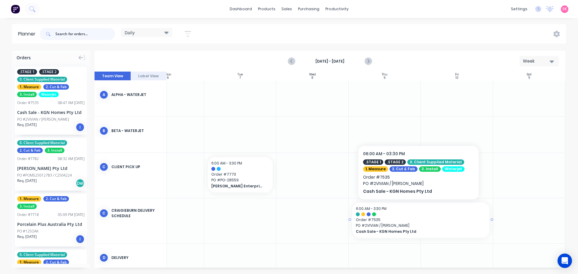
scroll to position [137, 110]
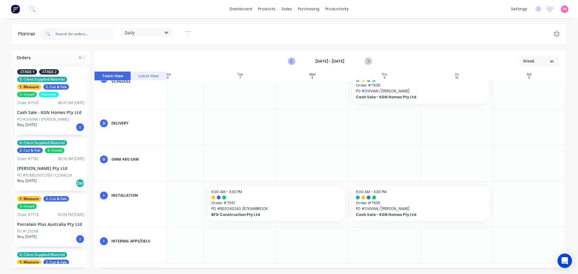
click at [294, 61] on icon "Previous page" at bounding box center [291, 61] width 7 height 7
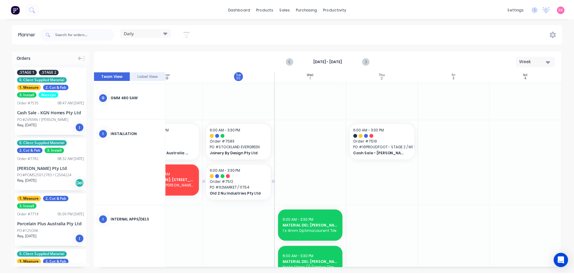
scroll to position [338, 110]
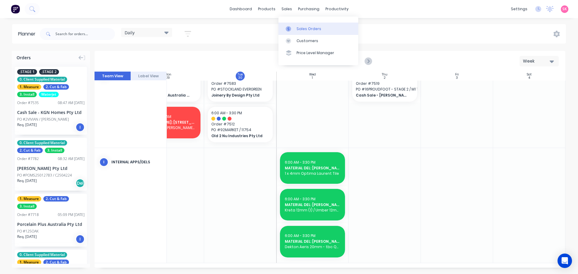
click at [295, 23] on link "Sales Orders" at bounding box center [319, 29] width 80 height 12
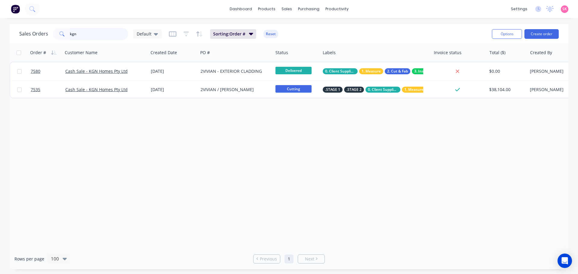
drag, startPoint x: 103, startPoint y: 37, endPoint x: 13, endPoint y: 36, distance: 89.8
click at [20, 38] on div "Sales Orders kgn Default" at bounding box center [90, 34] width 142 height 12
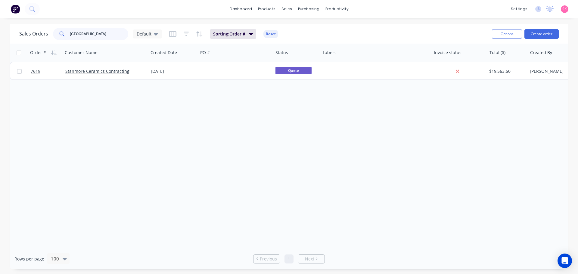
type input "melbourne airport"
click at [166, 82] on div "Order # Customer Name Created Date PO # Status Labels Invoice status Total ($) …" at bounding box center [289, 146] width 559 height 205
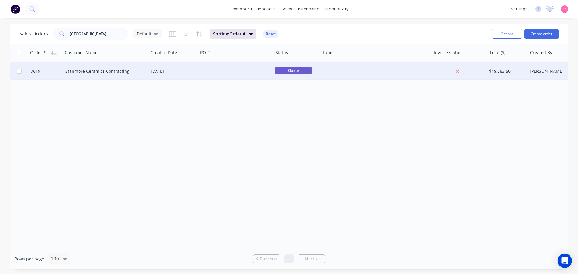
click at [176, 72] on div "[DATE]" at bounding box center [173, 71] width 45 height 6
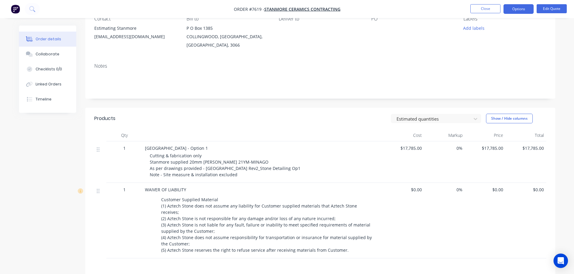
scroll to position [120, 0]
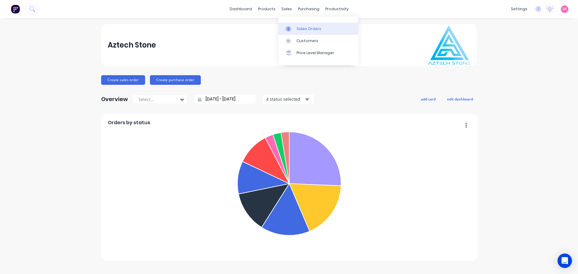
click at [290, 24] on link "Sales Orders" at bounding box center [319, 29] width 80 height 12
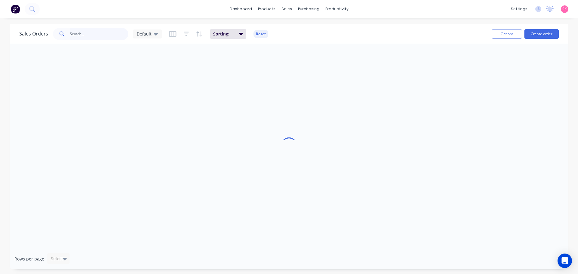
click at [94, 35] on input "text" at bounding box center [99, 34] width 59 height 12
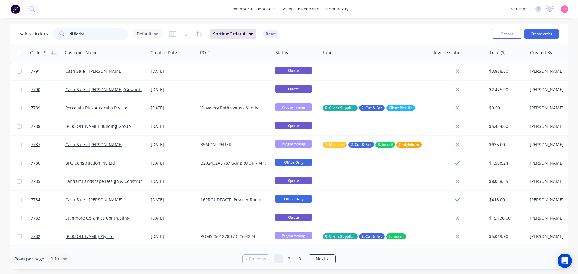
type input "di florio"
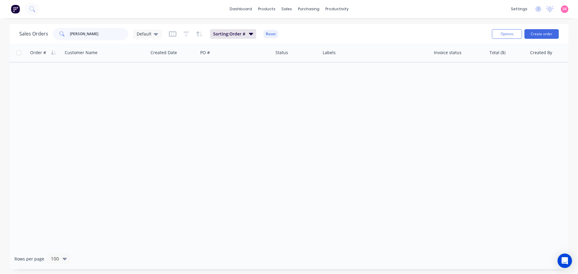
drag, startPoint x: 97, startPoint y: 31, endPoint x: 39, endPoint y: 37, distance: 58.7
click at [39, 37] on div "Sales Orders di florio Default" at bounding box center [90, 34] width 142 height 12
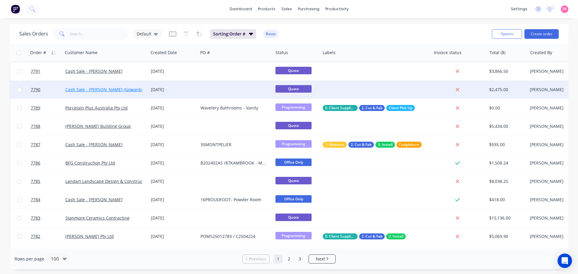
click at [109, 91] on link "Cash Sale - [PERSON_NAME] (Gowanbrae)" at bounding box center [107, 90] width 84 height 6
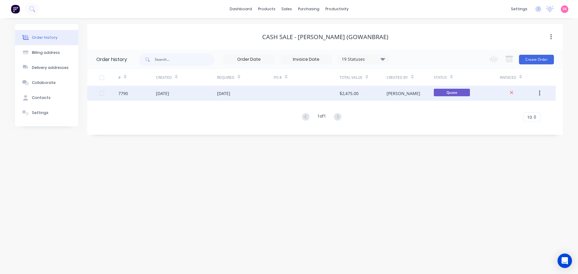
click at [300, 98] on div at bounding box center [307, 93] width 66 height 15
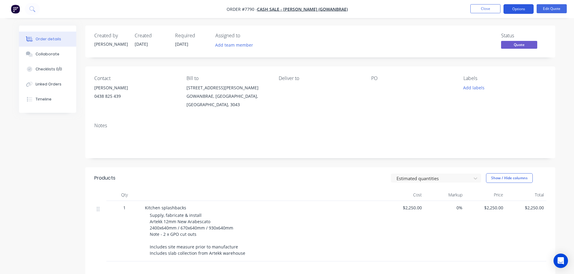
click at [530, 6] on button "Options" at bounding box center [518, 9] width 30 height 10
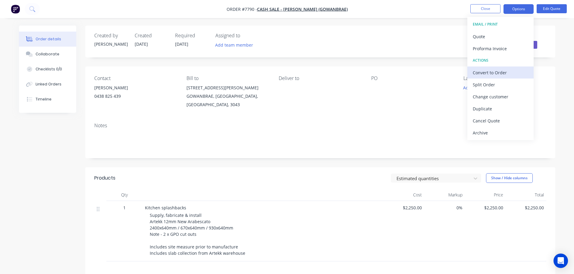
click at [506, 71] on div "Convert to Order" at bounding box center [500, 72] width 55 height 9
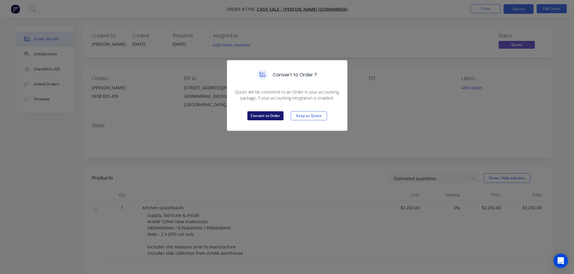
click at [248, 116] on button "Convert to Order" at bounding box center [265, 115] width 36 height 9
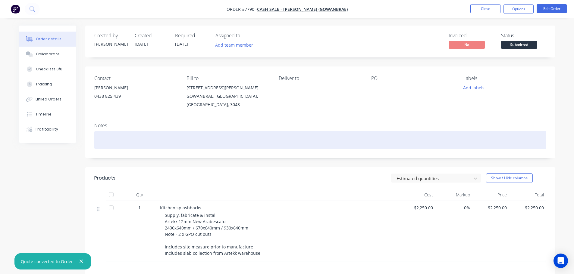
click at [130, 134] on div at bounding box center [320, 140] width 452 height 18
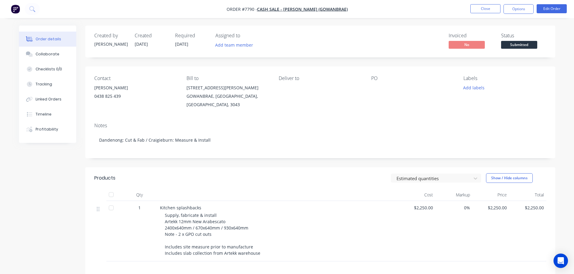
click at [286, 94] on div "Deliver to" at bounding box center [320, 92] width 83 height 33
click at [557, 6] on button "Edit Order" at bounding box center [551, 8] width 30 height 9
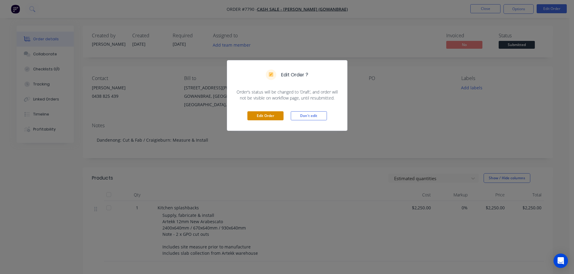
click at [265, 117] on button "Edit Order" at bounding box center [265, 115] width 36 height 9
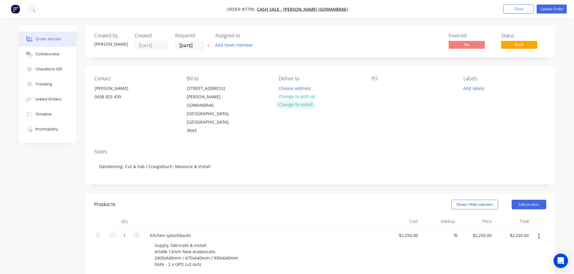
click at [298, 105] on button "Change to install" at bounding box center [295, 105] width 40 height 8
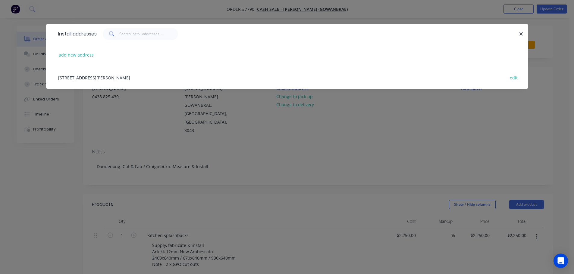
click at [138, 82] on div "19 Holly Court, GOWANBRAE, Victoria, Australia, 3043 edit" at bounding box center [287, 77] width 464 height 23
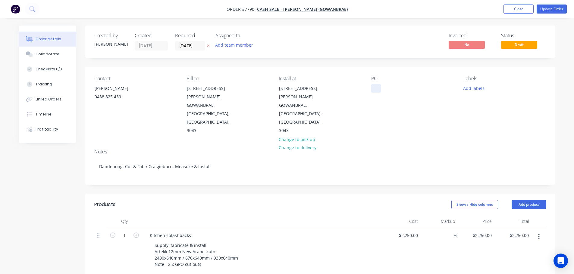
click at [378, 89] on div at bounding box center [376, 88] width 10 height 9
click at [474, 89] on button "Add labels" at bounding box center [474, 88] width 28 height 8
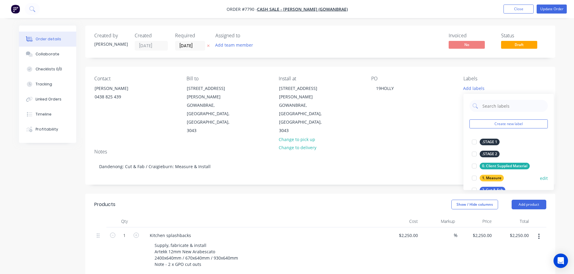
click at [474, 179] on div at bounding box center [474, 178] width 12 height 12
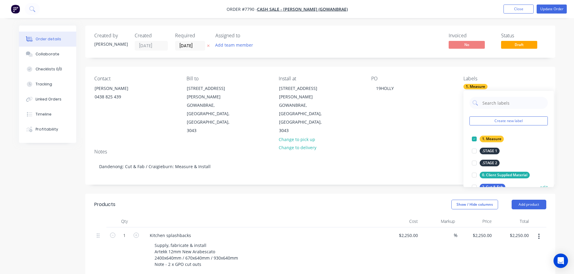
click at [476, 186] on div at bounding box center [474, 187] width 12 height 12
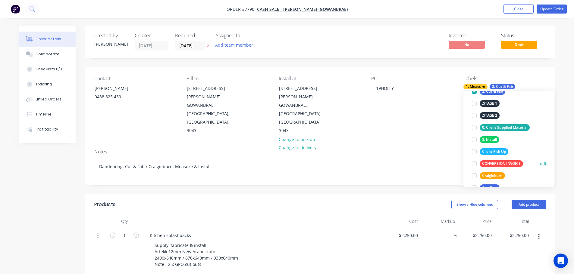
scroll to position [60, 0]
click at [477, 141] on div at bounding box center [474, 139] width 12 height 12
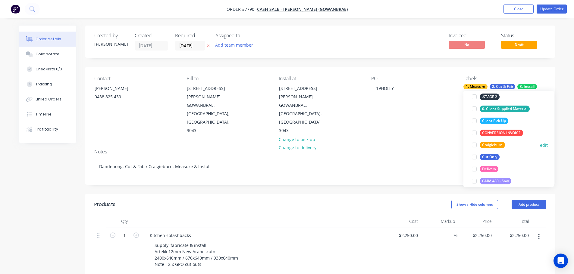
click at [476, 148] on div at bounding box center [474, 145] width 12 height 12
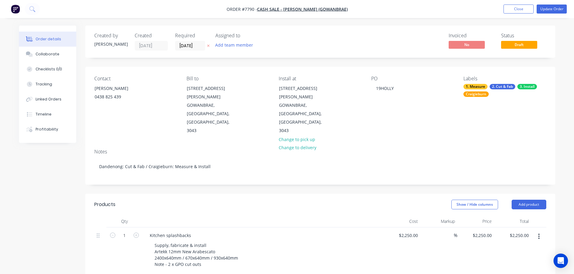
click at [381, 200] on div "Show / Hide columns Add product" at bounding box center [368, 205] width 356 height 10
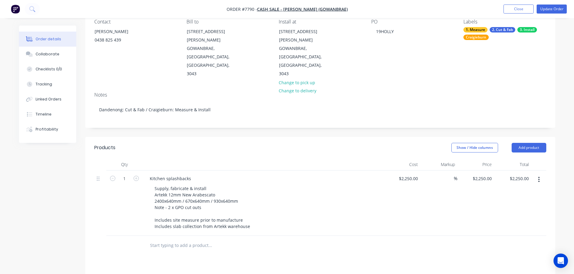
scroll to position [90, 0]
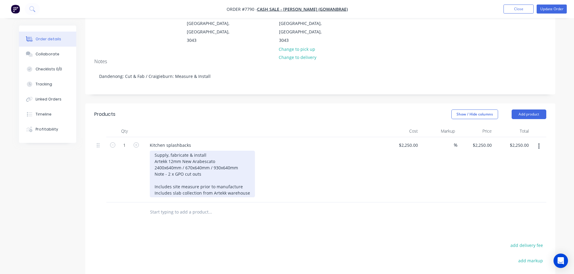
click at [201, 154] on div "Supply, fabricate & install Artekk 12mm New Arabescato 2400x640mm / 670x640mm /…" at bounding box center [202, 174] width 105 height 47
click at [217, 151] on div "Supply, fabricate & install Artekk 12mm New Arabescato 2400x640mm / 670x640mm /…" at bounding box center [202, 174] width 105 height 47
click at [224, 151] on div "Supply, fabricate & install Artekk 12mm New Arabescato 2400x640mm / 670x640mm /…" at bounding box center [202, 174] width 105 height 47
click at [228, 151] on div "Supply, fabricate & install Artekk 12mm New Arabescato 2400x640mm / 670x640mm /…" at bounding box center [202, 174] width 105 height 47
click at [237, 151] on div "Supply, fabricate & install Artekk 12mm New Arabescato 2400x640mm / 670x640mm /…" at bounding box center [202, 174] width 105 height 47
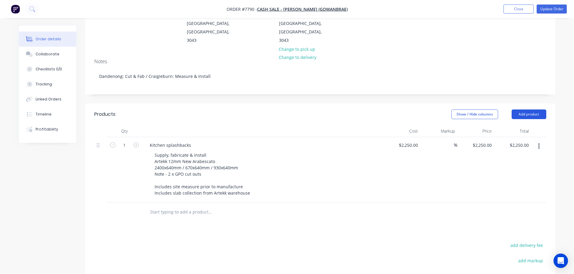
click at [536, 110] on button "Add product" at bounding box center [528, 115] width 35 height 10
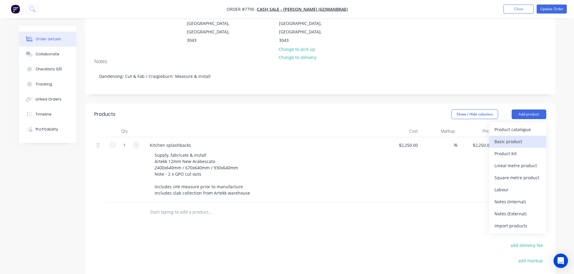
click at [516, 137] on div "Basic product" at bounding box center [517, 141] width 46 height 9
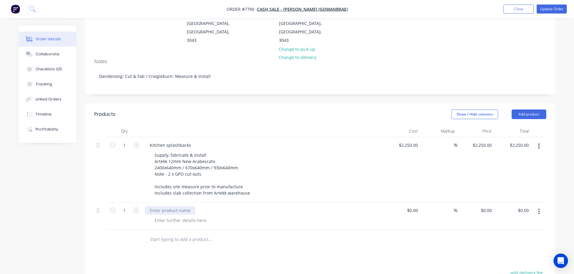
click at [174, 206] on div at bounding box center [170, 210] width 50 height 9
drag, startPoint x: 210, startPoint y: 186, endPoint x: 102, endPoint y: 189, distance: 107.9
click at [104, 203] on div "1 Artekk 12mm New Arabescatto $0.00 $0.00 % $0.00 $0.00 $0.00 $0.00" at bounding box center [320, 216] width 452 height 27
click at [539, 209] on icon "button" at bounding box center [538, 211] width 1 height 5
drag, startPoint x: 498, startPoint y: 236, endPoint x: 386, endPoint y: 211, distance: 115.0
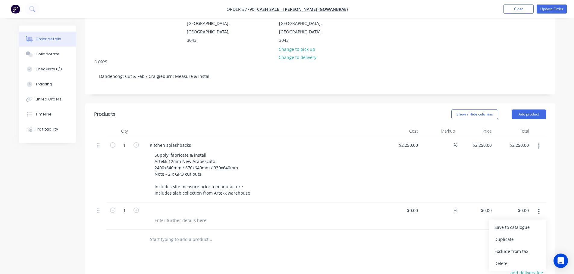
click at [498, 259] on div "Delete" at bounding box center [517, 263] width 46 height 9
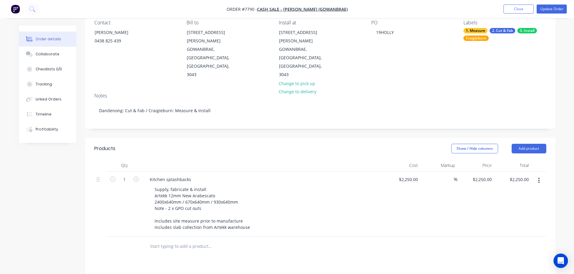
scroll to position [60, 0]
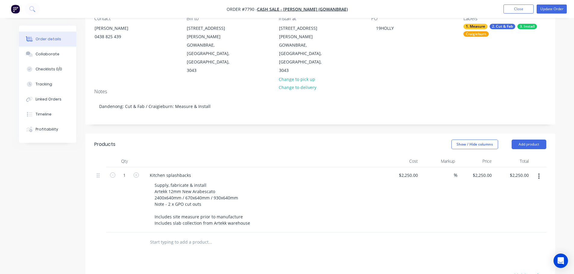
click at [188, 236] on input "text" at bounding box center [210, 242] width 120 height 12
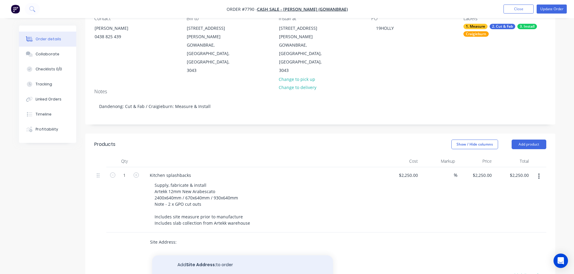
type input "Site Address:"
click at [212, 256] on button "Add Site Address: to order" at bounding box center [242, 265] width 181 height 19
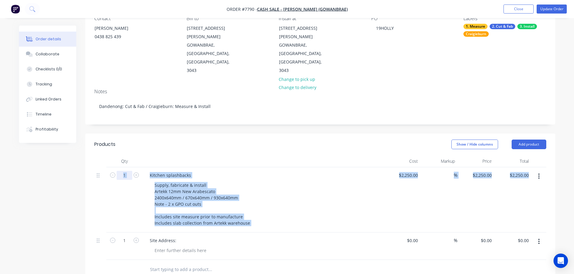
drag, startPoint x: 96, startPoint y: 216, endPoint x: 117, endPoint y: 152, distance: 67.0
click at [117, 167] on div "1 Kitchen splashbacks Supply, fabricate & install Artekk 12mm New Arabescato 24…" at bounding box center [320, 213] width 452 height 93
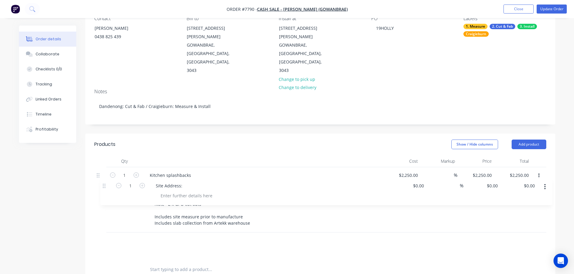
scroll to position [61, 0]
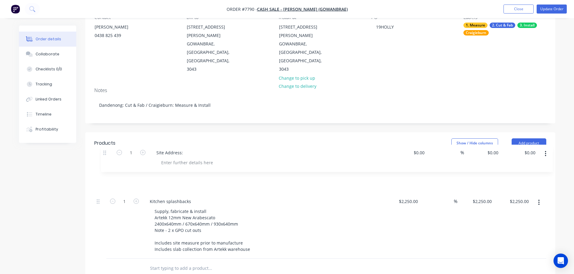
drag, startPoint x: 98, startPoint y: 215, endPoint x: 105, endPoint y: 151, distance: 64.6
click at [105, 166] on div "1 Kitchen splashbacks Supply, fabricate & install Artekk 12mm New Arabescato 24…" at bounding box center [320, 212] width 452 height 93
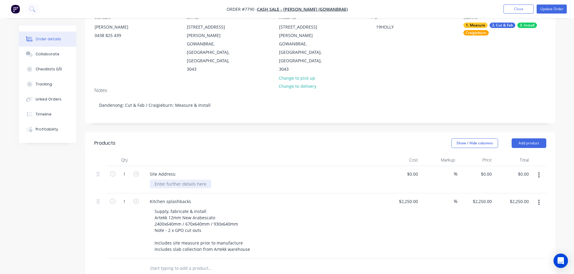
click at [166, 180] on div at bounding box center [180, 184] width 61 height 9
click at [243, 263] on input "text" at bounding box center [210, 269] width 120 height 12
click at [187, 263] on input "text" at bounding box center [210, 269] width 120 height 12
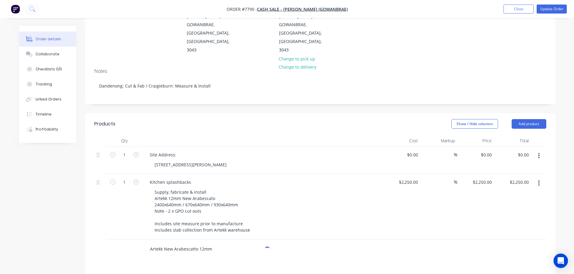
scroll to position [92, 0]
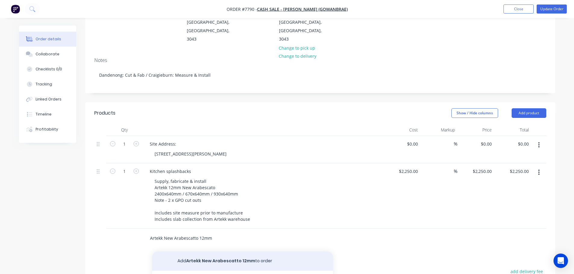
type input "Artekk New Arabescatto 12mm"
click at [260, 252] on button "Add Artekk New Arabescatto 12mm to order" at bounding box center [242, 261] width 181 height 19
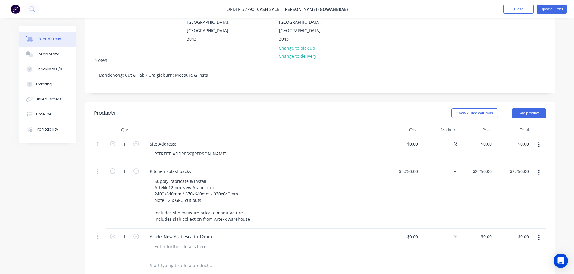
click at [381, 229] on div "Artekk New Arabescatto 12mm" at bounding box center [262, 242] width 241 height 27
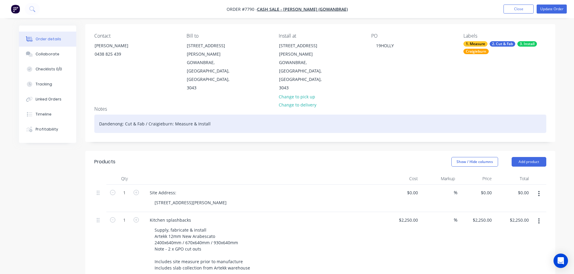
scroll to position [0, 0]
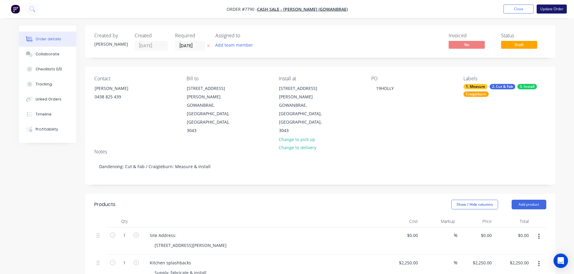
click at [546, 12] on button "Update Order" at bounding box center [551, 9] width 30 height 9
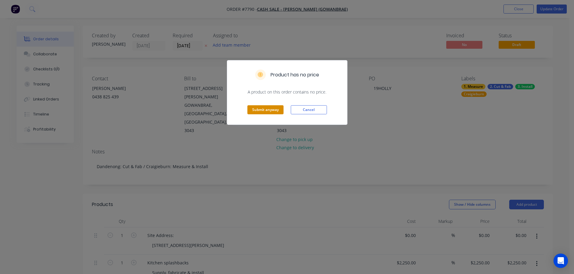
click at [272, 112] on button "Submit anyway" at bounding box center [265, 109] width 36 height 9
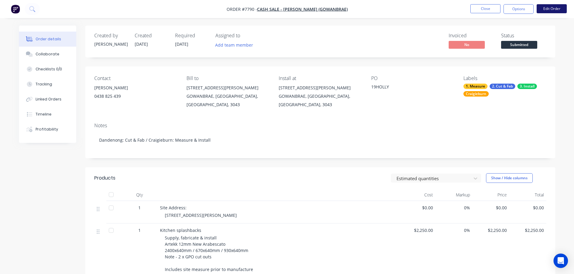
click at [540, 5] on button "Edit Order" at bounding box center [551, 8] width 30 height 9
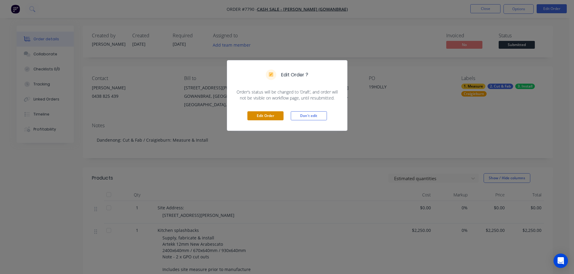
click at [266, 115] on button "Edit Order" at bounding box center [265, 115] width 36 height 9
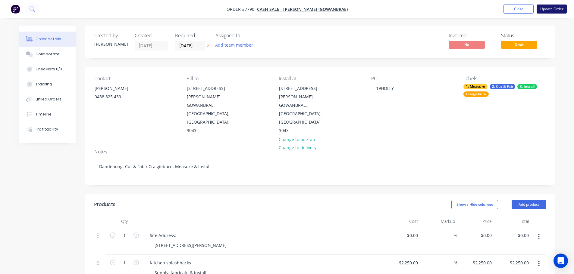
click at [549, 11] on button "Update Order" at bounding box center [551, 9] width 30 height 9
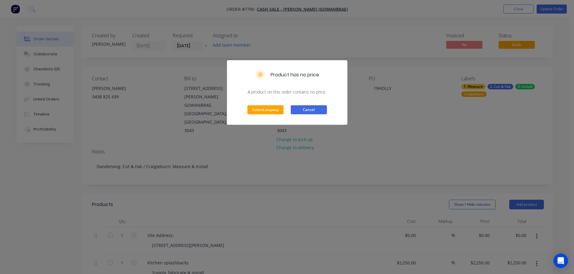
click at [298, 108] on button "Cancel" at bounding box center [309, 109] width 36 height 9
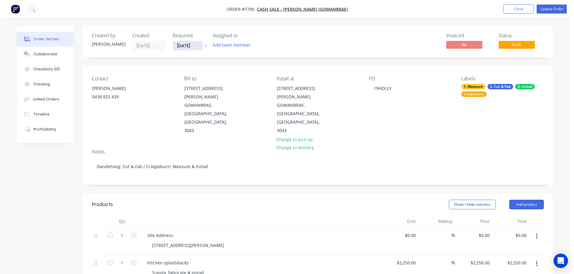
click at [187, 48] on input "[DATE]" at bounding box center [188, 45] width 30 height 9
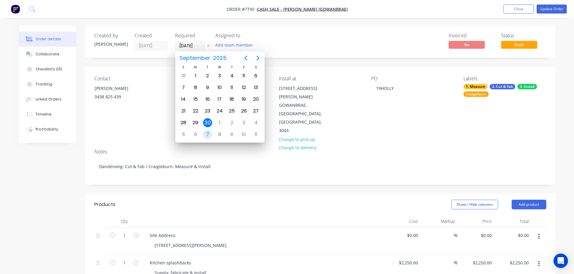
click at [206, 136] on div "7" at bounding box center [207, 134] width 9 height 9
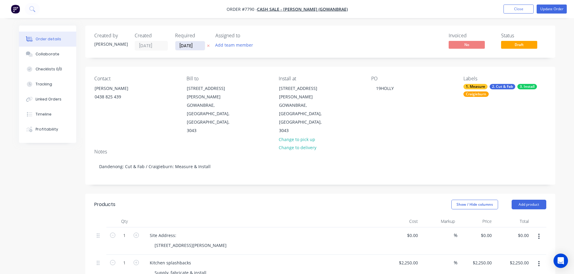
click at [200, 46] on input "[DATE]" at bounding box center [190, 45] width 30 height 9
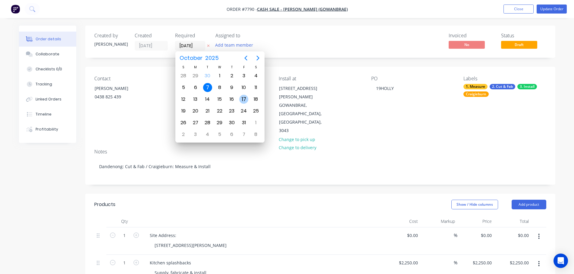
click at [240, 99] on div "17" at bounding box center [243, 99] width 9 height 9
type input "[DATE]"
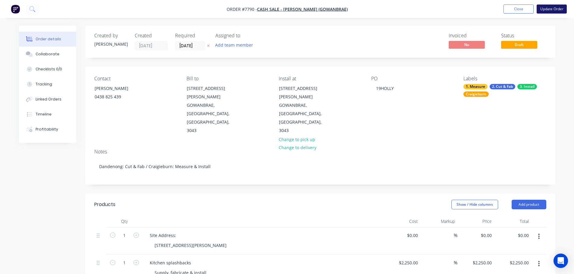
click at [548, 7] on button "Update Order" at bounding box center [551, 9] width 30 height 9
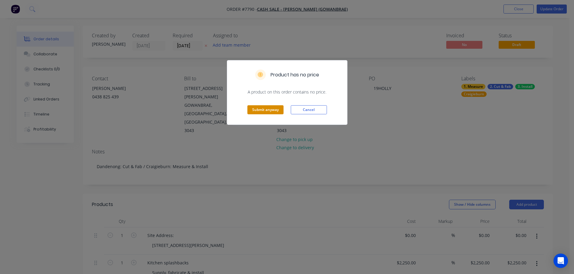
click at [271, 108] on button "Submit anyway" at bounding box center [265, 109] width 36 height 9
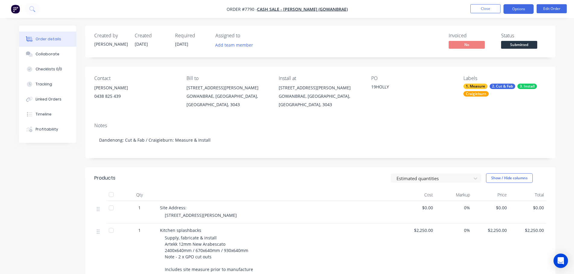
click at [526, 11] on button "Options" at bounding box center [518, 9] width 30 height 10
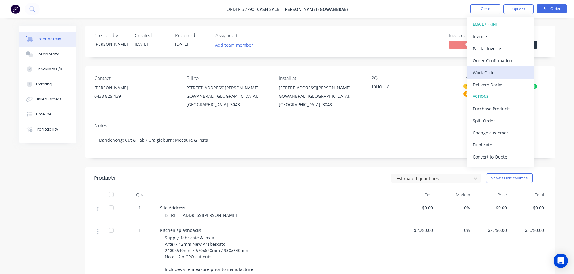
click at [493, 73] on div "Work Order" at bounding box center [500, 72] width 55 height 9
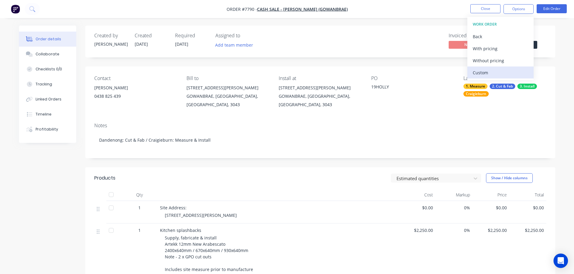
click at [480, 72] on div "Custom" at bounding box center [500, 72] width 55 height 9
click at [488, 60] on div "Without pricing" at bounding box center [500, 60] width 55 height 9
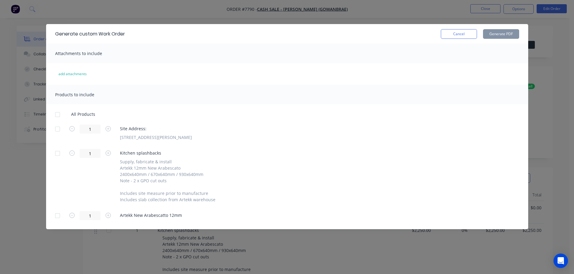
click at [58, 125] on div at bounding box center [57, 129] width 12 height 12
click at [57, 214] on div at bounding box center [57, 216] width 12 height 12
click at [499, 36] on button "Generate PDF" at bounding box center [501, 34] width 36 height 10
click at [454, 33] on button "Cancel" at bounding box center [459, 34] width 36 height 10
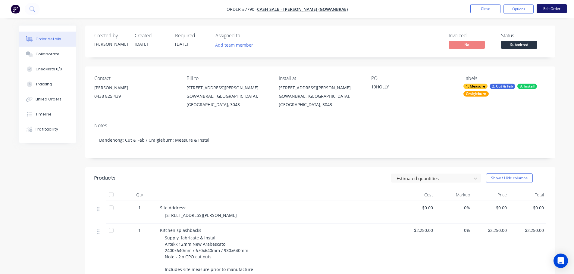
click at [550, 10] on button "Edit Order" at bounding box center [551, 8] width 30 height 9
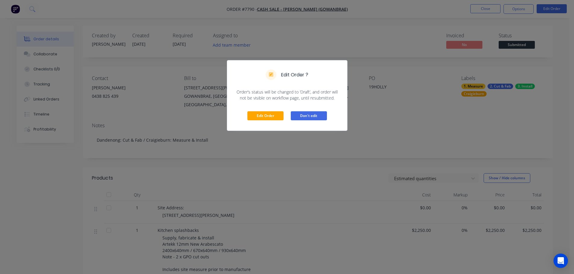
click at [312, 113] on button "Don't edit" at bounding box center [309, 115] width 36 height 9
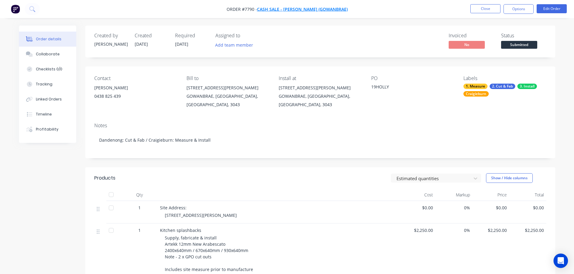
click at [313, 6] on span "Cash Sale - [PERSON_NAME] (Gowanbrae)" at bounding box center [302, 9] width 91 height 6
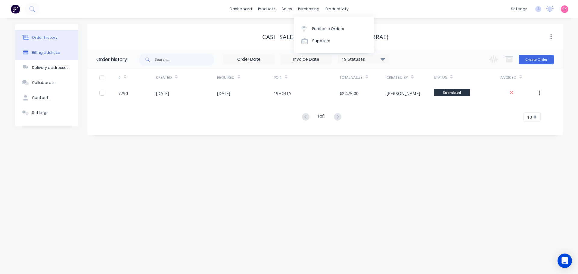
click at [40, 53] on div "Billing address" at bounding box center [46, 52] width 28 height 5
select select "AU"
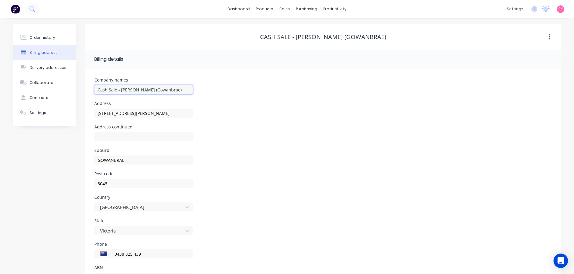
drag, startPoint x: 148, startPoint y: 91, endPoint x: 128, endPoint y: 92, distance: 20.2
click at [128, 92] on input "Cash Sale - [PERSON_NAME] (Gowanbrae)" at bounding box center [143, 89] width 98 height 9
type input "Cash Sale - Nick Di Florio"
click at [48, 69] on div "Delivery addresses" at bounding box center [48, 67] width 37 height 5
type input "GOWANBRAE"
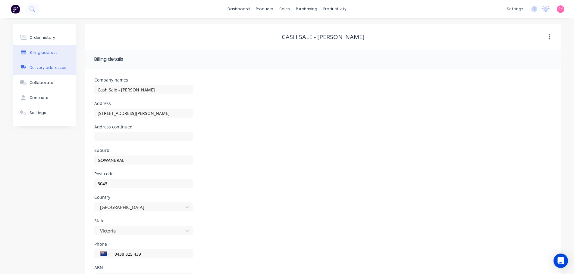
type input "3043"
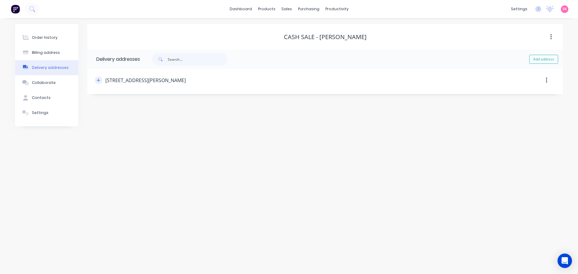
click at [100, 81] on icon "button" at bounding box center [99, 80] width 4 height 4
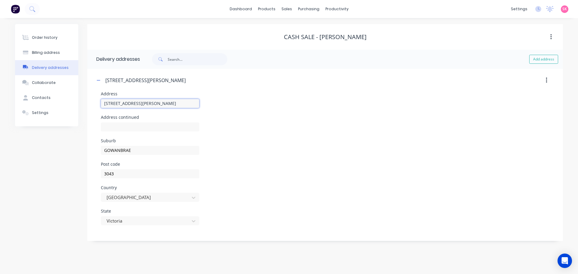
click at [146, 103] on input "19 Holly Court" at bounding box center [150, 103] width 98 height 9
click at [140, 182] on div "3043" at bounding box center [150, 177] width 98 height 18
click at [141, 173] on input "3043" at bounding box center [150, 174] width 98 height 9
drag, startPoint x: 129, startPoint y: 176, endPoint x: 78, endPoint y: 176, distance: 50.6
click at [78, 176] on div "Order history Billing address Delivery addresses Collaborate Contacts Settings …" at bounding box center [289, 132] width 548 height 217
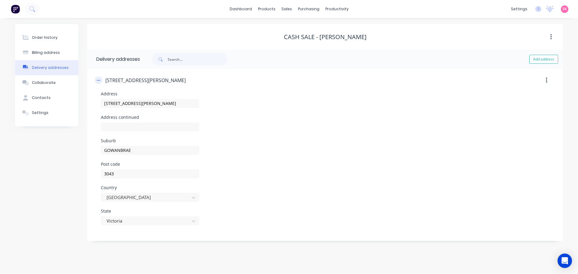
click at [100, 83] on button "button" at bounding box center [99, 80] width 8 height 8
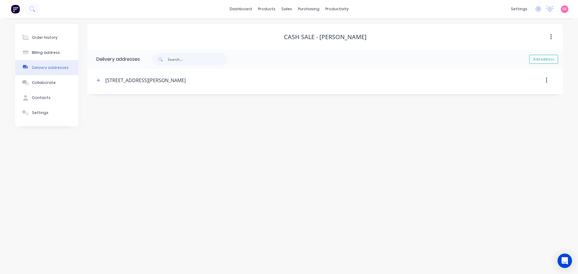
click at [102, 83] on span at bounding box center [99, 80] width 8 height 8
click at [99, 74] on header "19 Holly Court, GOWANBRAE" at bounding box center [325, 80] width 467 height 23
click at [99, 79] on icon "button" at bounding box center [99, 80] width 4 height 4
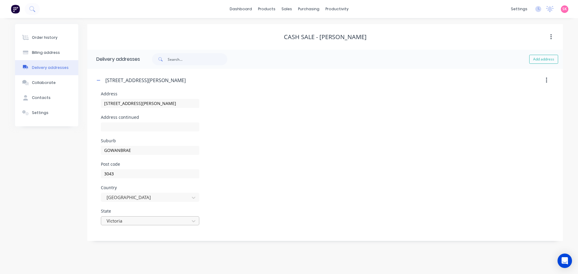
click at [186, 222] on div at bounding box center [146, 221] width 80 height 8
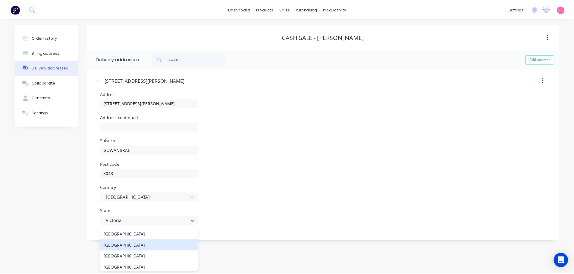
scroll to position [48, 0]
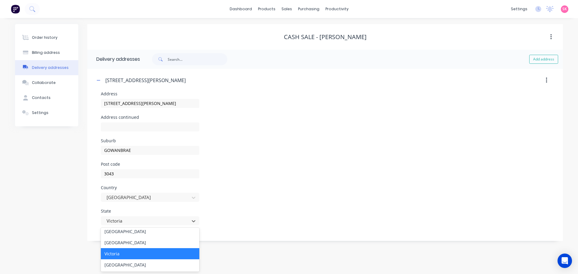
click at [140, 254] on div "Victoria" at bounding box center [150, 253] width 98 height 11
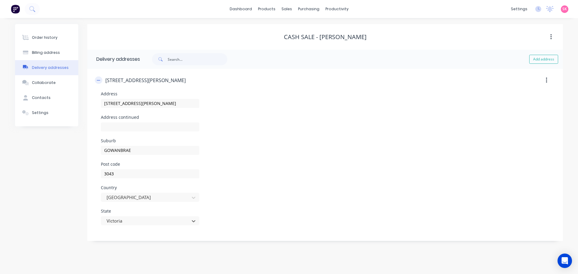
click at [98, 78] on icon "button" at bounding box center [99, 80] width 4 height 4
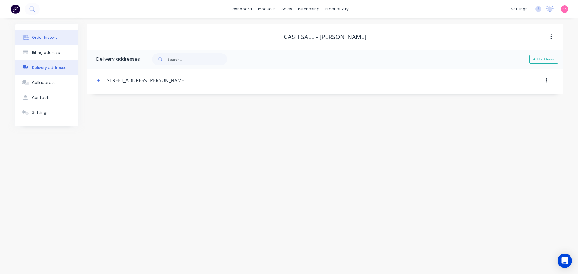
click at [52, 36] on div "Order history" at bounding box center [45, 37] width 26 height 5
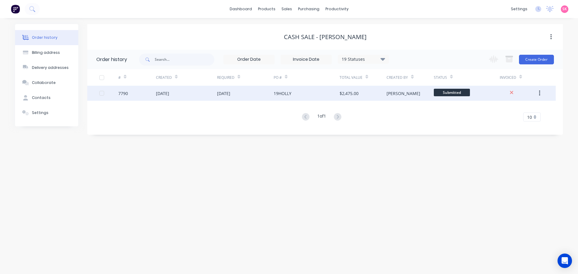
click at [258, 95] on div "17 Oct 2025" at bounding box center [245, 93] width 57 height 15
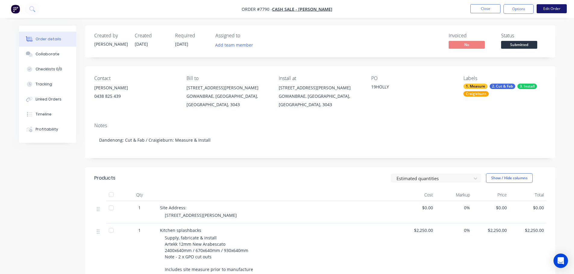
click at [555, 9] on button "Edit Order" at bounding box center [551, 8] width 30 height 9
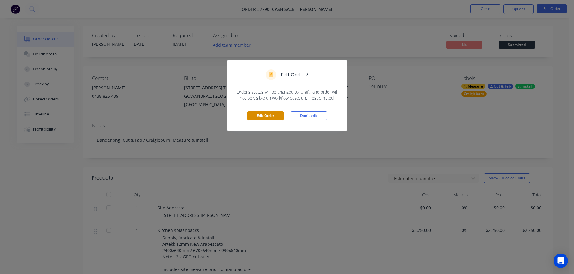
click at [280, 117] on button "Edit Order" at bounding box center [265, 115] width 36 height 9
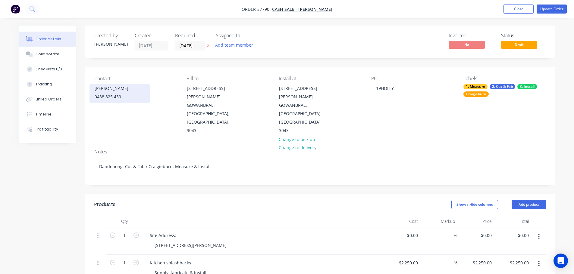
click at [126, 92] on div "Nick" at bounding box center [120, 88] width 50 height 8
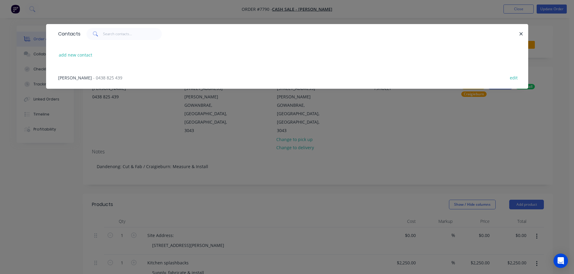
click at [111, 78] on div "Nick - 0438 825 439 edit" at bounding box center [287, 77] width 464 height 23
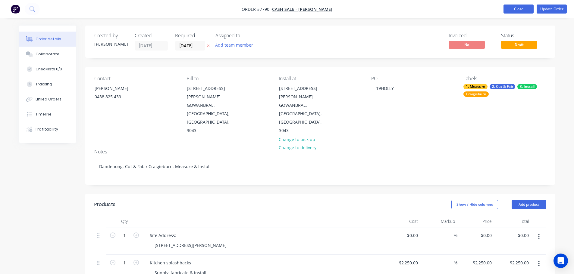
click at [522, 11] on button "Close" at bounding box center [518, 9] width 30 height 9
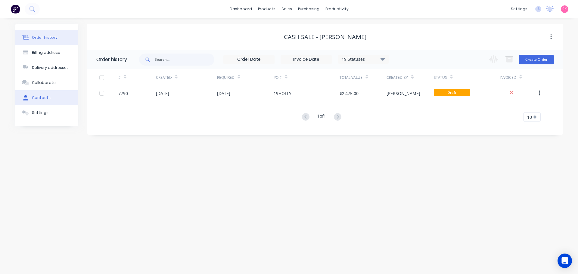
click at [46, 95] on button "Contacts" at bounding box center [46, 97] width 63 height 15
select select "AU"
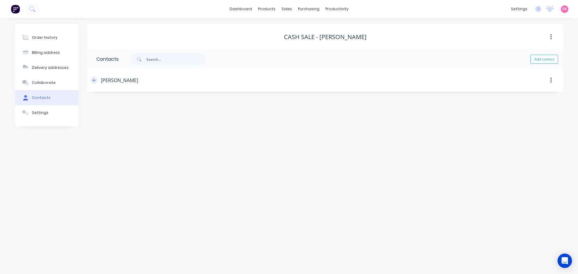
click at [96, 81] on button "button" at bounding box center [94, 80] width 8 height 8
click at [128, 101] on input "Nick" at bounding box center [145, 103] width 98 height 9
type input "Nick Di Florio"
click at [95, 77] on button "button" at bounding box center [94, 80] width 8 height 8
click at [40, 38] on div "Order history" at bounding box center [45, 37] width 26 height 5
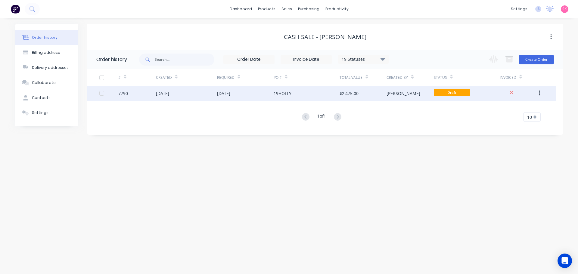
click at [209, 95] on div "[DATE]" at bounding box center [186, 93] width 61 height 15
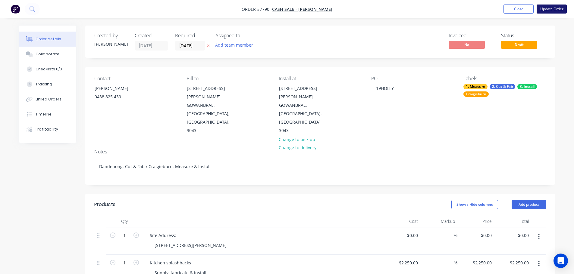
click at [553, 10] on button "Update Order" at bounding box center [551, 9] width 30 height 9
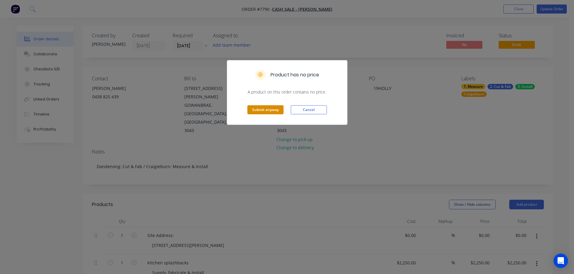
click at [277, 112] on button "Submit anyway" at bounding box center [265, 109] width 36 height 9
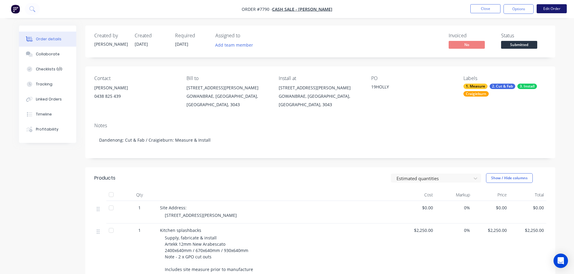
click at [554, 8] on button "Edit Order" at bounding box center [551, 8] width 30 height 9
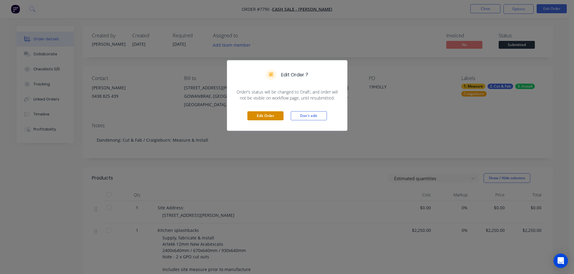
drag, startPoint x: 261, startPoint y: 116, endPoint x: 265, endPoint y: 115, distance: 4.4
click at [261, 116] on button "Edit Order" at bounding box center [265, 115] width 36 height 9
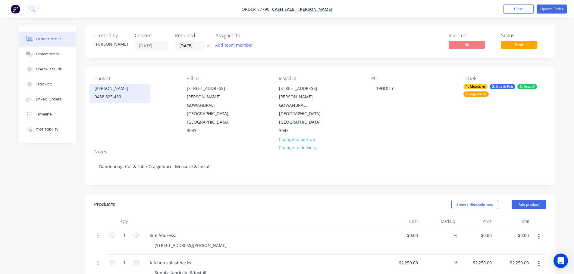
click at [110, 97] on div "0438 825 439" at bounding box center [120, 97] width 50 height 8
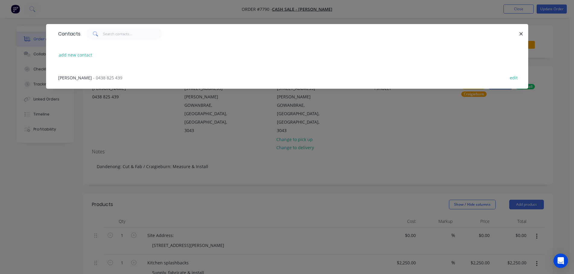
click at [110, 79] on span "- 0438 825 439" at bounding box center [107, 78] width 29 height 6
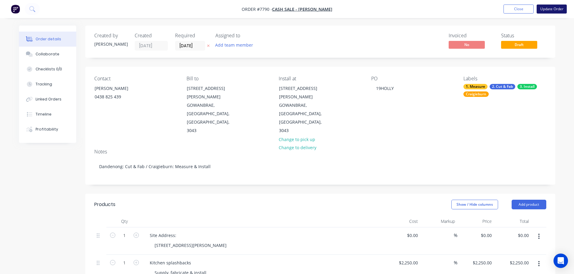
click at [544, 7] on button "Update Order" at bounding box center [551, 9] width 30 height 9
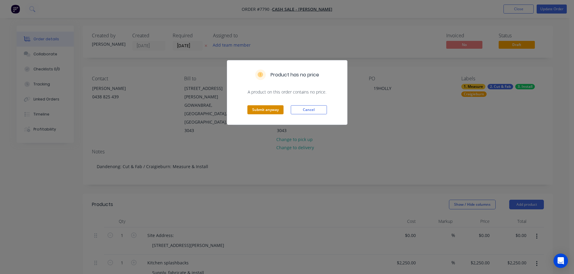
click at [279, 109] on button "Submit anyway" at bounding box center [265, 109] width 36 height 9
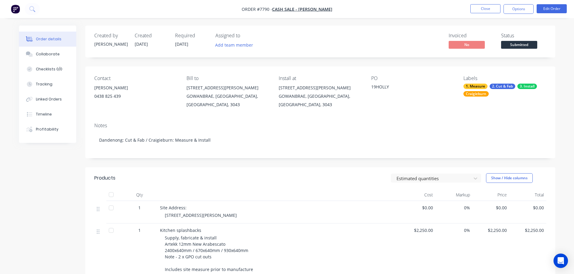
click at [512, 40] on div "Submitted" at bounding box center [519, 35] width 22 height 12
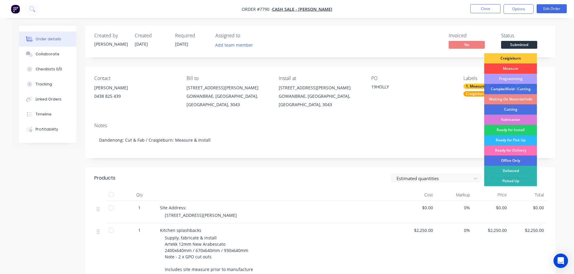
click at [520, 66] on div "Measure" at bounding box center [510, 69] width 53 height 10
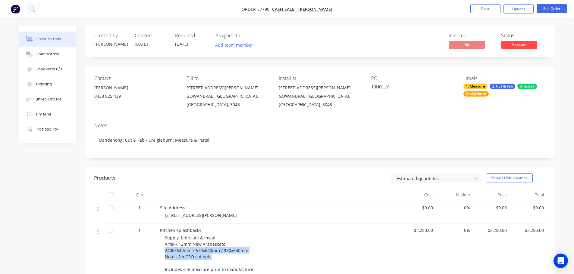
drag, startPoint x: 212, startPoint y: 250, endPoint x: 165, endPoint y: 245, distance: 47.8
click at [165, 245] on div "Supply, fabricate & install Artekk 12mm New Arabescato 2400x640mm / 670x640mm /…" at bounding box center [280, 257] width 231 height 44
copy span "2400x640mm / 670x640mm / 930x640mm Note - 2 x GPO cut outs"
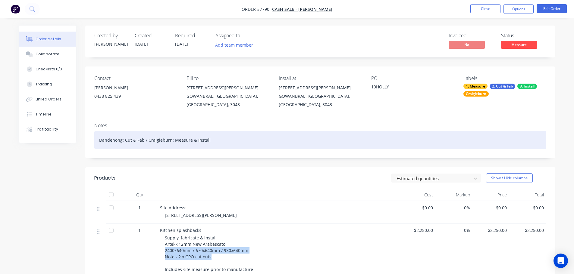
click at [319, 139] on div "Dandenong: Cut & Fab / Craigieburn: Measure & Install" at bounding box center [320, 140] width 452 height 18
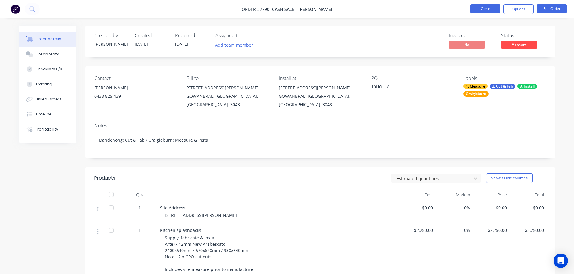
click at [494, 8] on button "Close" at bounding box center [485, 8] width 30 height 9
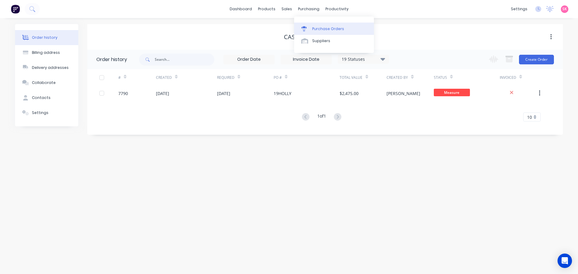
click at [334, 23] on link "Purchase Orders" at bounding box center [334, 29] width 80 height 12
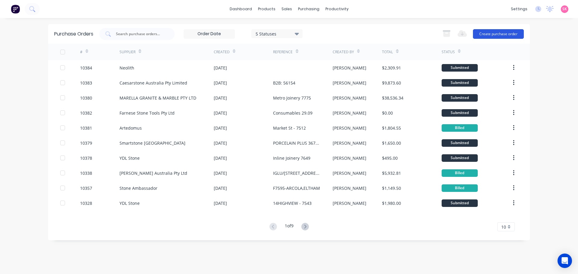
click at [488, 31] on button "Create purchase order" at bounding box center [498, 34] width 51 height 10
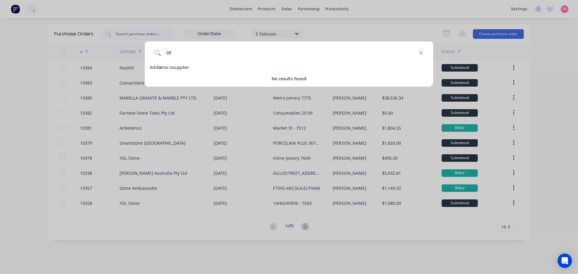
type input "a"
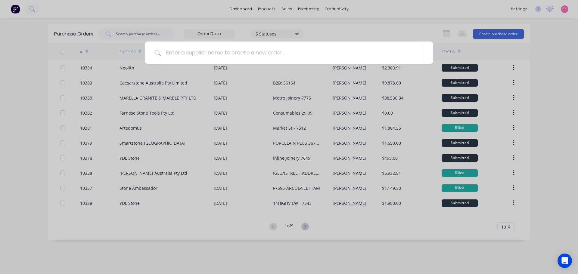
click at [326, 27] on div at bounding box center [289, 137] width 578 height 274
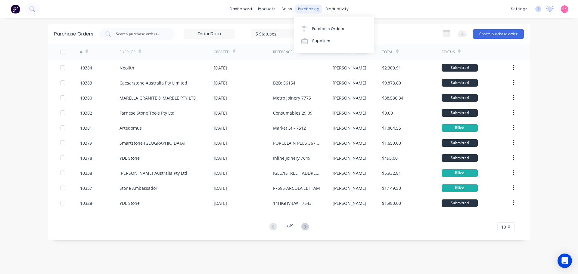
click at [311, 9] on div "purchasing" at bounding box center [308, 9] width 27 height 9
click at [323, 42] on div "Suppliers" at bounding box center [321, 40] width 18 height 5
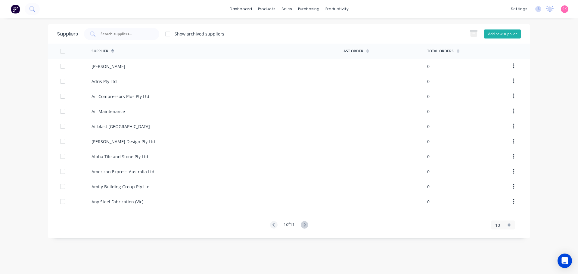
click at [498, 33] on button "Add new supplier" at bounding box center [502, 34] width 37 height 9
select select "AU"
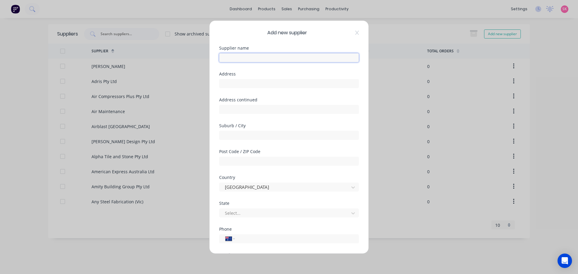
click at [248, 56] on input "text" at bounding box center [289, 57] width 140 height 9
type input "Artekk Porcelain Panels"
click at [238, 82] on input "text" at bounding box center [289, 83] width 140 height 9
drag, startPoint x: 287, startPoint y: 80, endPoint x: 266, endPoint y: 82, distance: 20.9
click at [266, 82] on input "2/64-70 Edison Road, Dandenong South" at bounding box center [289, 83] width 140 height 9
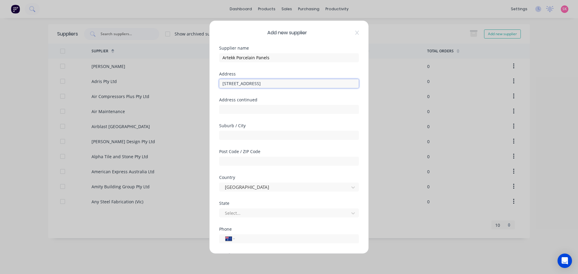
type input "2/64-70 Edison Road,"
type input "Dandenong South"
click at [267, 85] on input "2/64-70 Edison Road," at bounding box center [289, 83] width 140 height 9
drag, startPoint x: 265, startPoint y: 83, endPoint x: 108, endPoint y: 78, distance: 157.0
click at [147, 83] on div "Add new supplier Supplier name Artekk Porcelain Panels Address 2/64-70 Edison R…" at bounding box center [289, 137] width 578 height 274
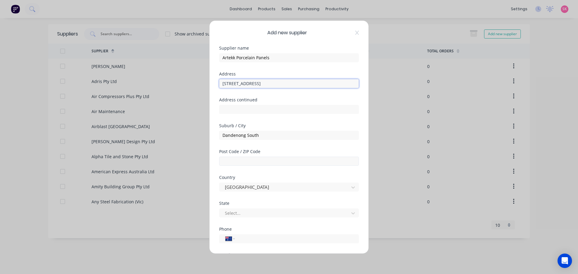
type input "Unit 2/64-70 Edison Road"
click at [235, 164] on input "text" at bounding box center [289, 161] width 140 height 9
type input "3175"
click at [242, 209] on div "Select..." at bounding box center [285, 213] width 125 height 9
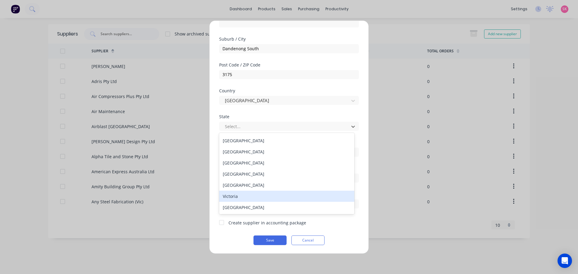
click at [246, 197] on div "Victoria" at bounding box center [286, 196] width 135 height 11
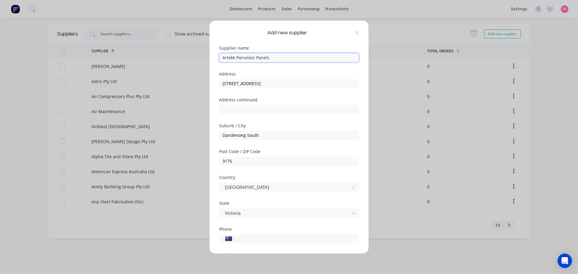
drag, startPoint x: 276, startPoint y: 54, endPoint x: 237, endPoint y: 59, distance: 38.8
click at [237, 59] on input "Artekk Porcelain Panels" at bounding box center [289, 57] width 140 height 9
click at [284, 59] on input "Artekk Porcelain Panels" at bounding box center [289, 57] width 140 height 9
drag, startPoint x: 284, startPoint y: 59, endPoint x: 187, endPoint y: 58, distance: 97.0
click at [187, 58] on div "Add new supplier Supplier name Artekk Porcelain Panels Address Unit 2/64-70 Edi…" at bounding box center [289, 137] width 578 height 274
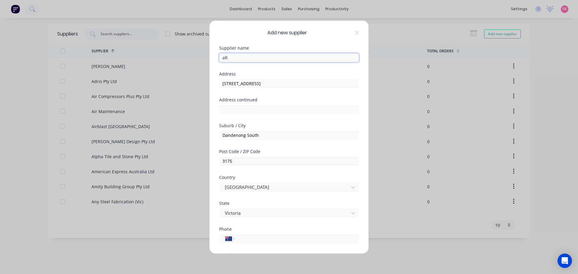
type input "a"
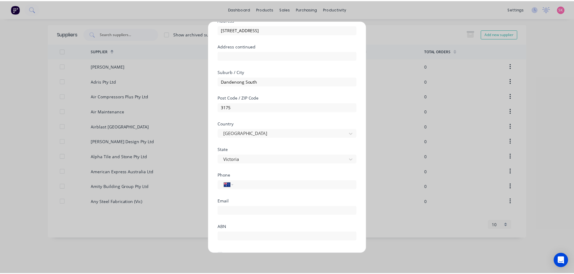
scroll to position [87, 0]
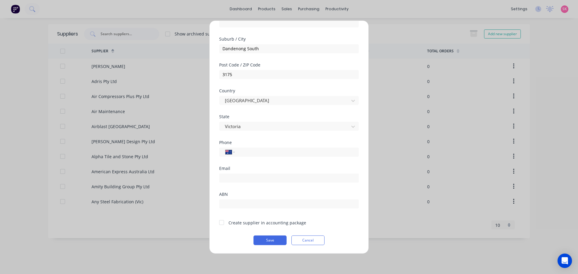
type input "Artekk Living PTY LTD t/a Artekk Porcelain Panels"
click at [251, 198] on div at bounding box center [289, 203] width 140 height 11
click at [250, 206] on input "text" at bounding box center [289, 203] width 140 height 9
type input "47 668 945 006"
click at [249, 181] on input "email" at bounding box center [289, 177] width 140 height 9
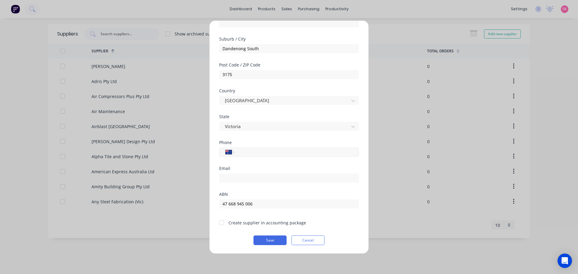
click at [260, 158] on div "Phone International Afghanistan Åland Islands Albania Algeria American Samoa An…" at bounding box center [289, 153] width 140 height 26
click at [266, 154] on input "tel" at bounding box center [296, 152] width 114 height 7
type input "1300 278 355"
click at [263, 175] on input "email" at bounding box center [289, 177] width 140 height 9
paste input "admin@artekk.com.au"
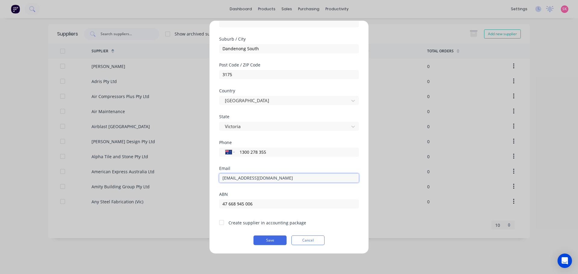
type input "admin@artekk.com.au"
click at [223, 223] on div at bounding box center [222, 223] width 12 height 12
click at [272, 242] on button "Save" at bounding box center [270, 241] width 33 height 10
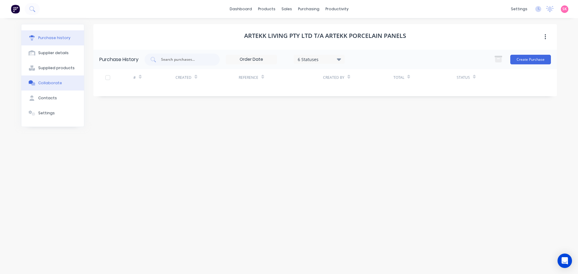
click at [58, 81] on div "Collaborate" at bounding box center [50, 82] width 24 height 5
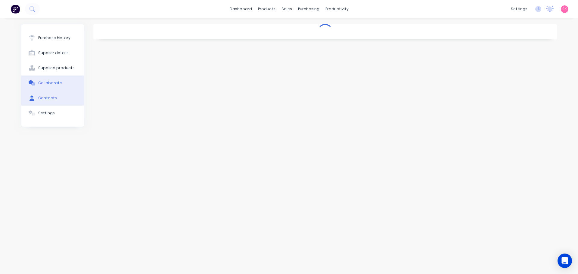
click at [54, 104] on button "Contacts" at bounding box center [52, 98] width 63 height 15
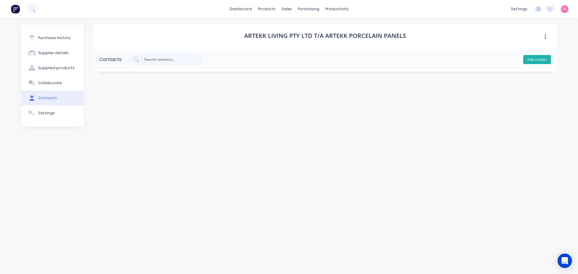
click at [527, 59] on button "Add contact" at bounding box center [537, 59] width 28 height 9
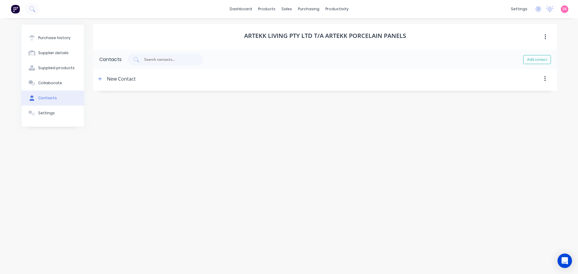
select select "AU"
click at [119, 82] on div "New Contact" at bounding box center [121, 78] width 29 height 19
click at [104, 82] on div "New Contact" at bounding box center [115, 78] width 39 height 19
click at [98, 78] on icon "button" at bounding box center [100, 79] width 4 height 4
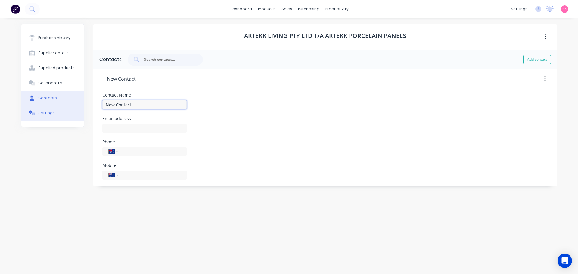
drag, startPoint x: 138, startPoint y: 103, endPoint x: 78, endPoint y: 110, distance: 60.3
click at [85, 110] on div "Purchase history Supplier details Supplied products Collaborate Contacts Settin…" at bounding box center [289, 143] width 536 height 238
type input "Admin"
paste input "admin@artekk.com.au"
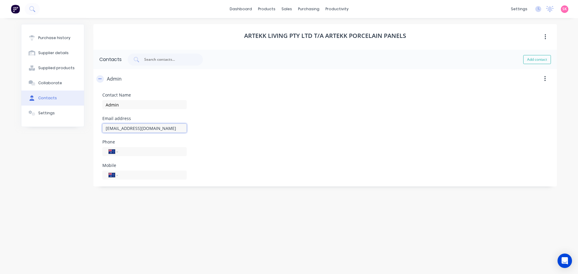
type input "admin@artekk.com.au"
drag, startPoint x: 101, startPoint y: 79, endPoint x: 111, endPoint y: 80, distance: 9.7
click at [101, 80] on icon "button" at bounding box center [100, 79] width 4 height 4
click at [527, 60] on button "Add contact" at bounding box center [537, 59] width 28 height 9
select select "AU"
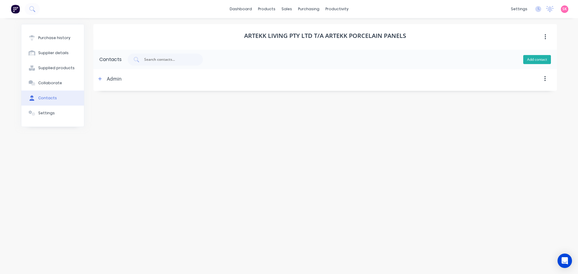
select select "AU"
click at [101, 78] on icon "button" at bounding box center [100, 79] width 4 height 4
drag, startPoint x: 113, startPoint y: 109, endPoint x: 91, endPoint y: 109, distance: 22.0
click at [94, 109] on form "Contact Name New Contact Email address Phone International Afghanistan Åland Is…" at bounding box center [325, 137] width 464 height 96
type input "Admin 2"
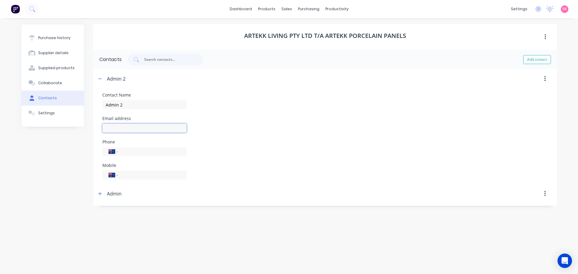
click at [123, 125] on input at bounding box center [144, 128] width 84 height 9
paste input "admin@artekkliving.com.au"
type input "admin@artekkliving.com.au"
click at [99, 79] on icon "button" at bounding box center [100, 79] width 4 height 4
click at [536, 61] on button "Add contact" at bounding box center [537, 59] width 28 height 9
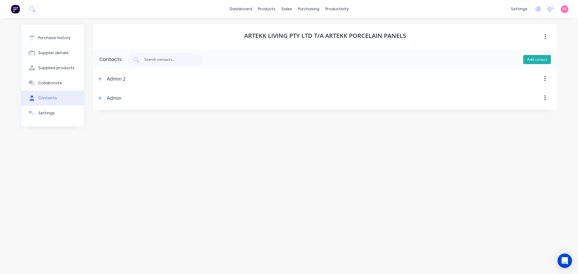
select select "AU"
click at [101, 81] on icon "button" at bounding box center [100, 79] width 4 height 4
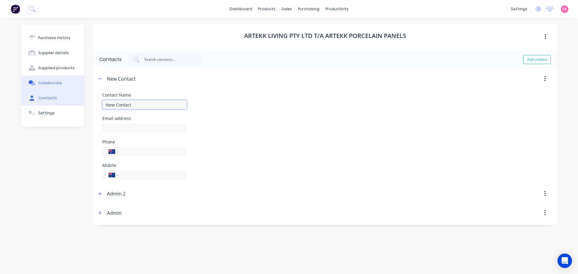
click at [39, 90] on div "Purchase history Supplier details Supplied products Collaborate Contacts Settin…" at bounding box center [289, 143] width 536 height 238
type input "Admin 3"
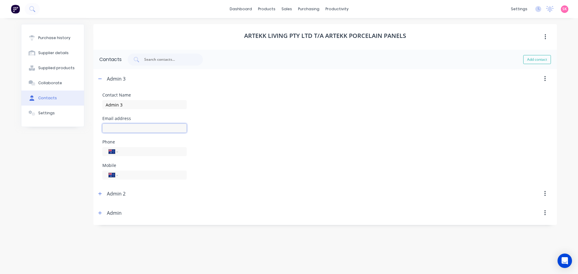
click at [112, 130] on input at bounding box center [144, 128] width 84 height 9
paste input "admin@ppmstone.com.au"
type input "admin@ppmstone.com.au"
drag, startPoint x: 250, startPoint y: 137, endPoint x: 96, endPoint y: 83, distance: 162.6
click at [249, 136] on div "Contact Name Admin 3 Email address admin@ppmstone.com.au Phone International Af…" at bounding box center [325, 136] width 446 height 87
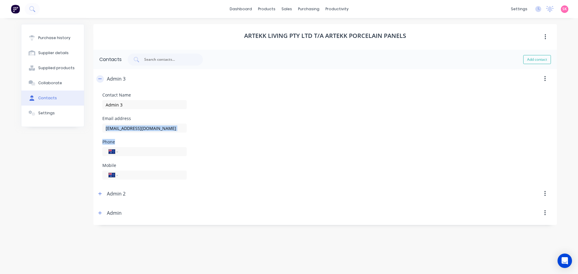
click at [101, 80] on icon "button" at bounding box center [100, 79] width 4 height 4
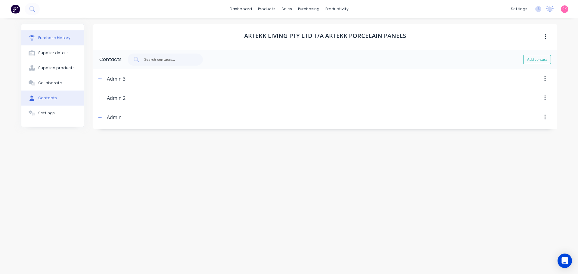
click at [60, 37] on div "Purchase history" at bounding box center [54, 37] width 32 height 5
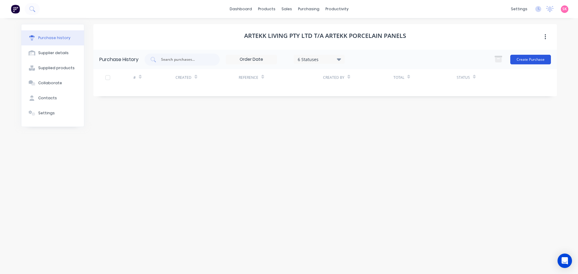
click at [544, 60] on button "Create Purchase" at bounding box center [530, 60] width 41 height 10
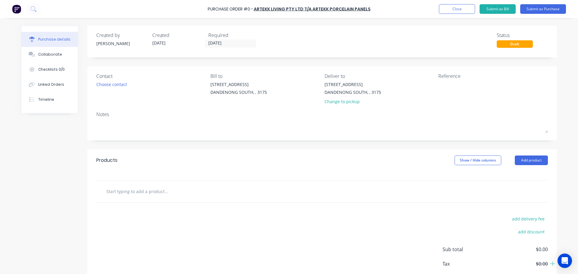
drag, startPoint x: 104, startPoint y: 89, endPoint x: 105, endPoint y: 85, distance: 4.9
click at [104, 89] on div "Contact Choose contact" at bounding box center [151, 90] width 110 height 35
click at [105, 85] on div "Choose contact" at bounding box center [111, 84] width 31 height 6
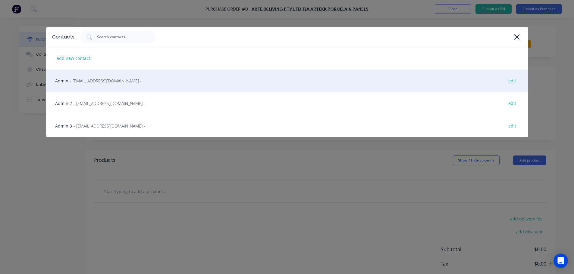
click at [88, 85] on div "Admin - admin@artekk.com.au - edit" at bounding box center [287, 81] width 482 height 23
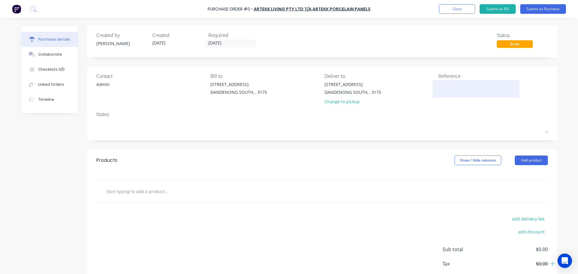
click at [448, 85] on textarea at bounding box center [475, 88] width 75 height 14
type textarea "Da"
type textarea "x"
type textarea "Dan"
type textarea "x"
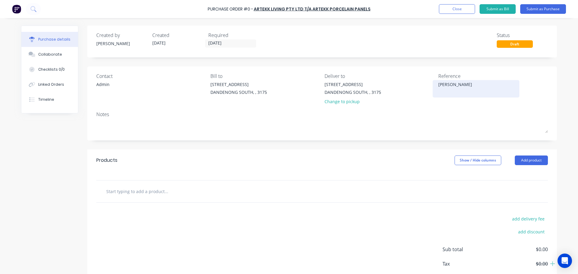
type textarea "Dann"
type textarea "x"
type textarea "Danny"
type textarea "x"
type textarea "Danny"
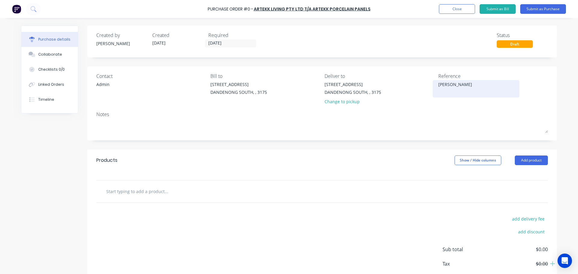
type textarea "x"
type textarea "Danny T"
type textarea "x"
type textarea "Danny Te"
type textarea "x"
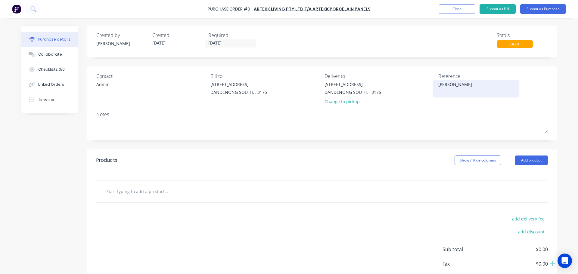
type textarea "Danny Tex"
type textarea "x"
type textarea "Danny Text"
type textarea "x"
type textarea "Danny Tex"
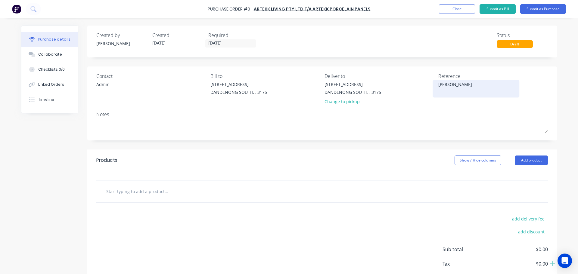
type textarea "x"
type textarea "Danny Te"
type textarea "x"
type textarea "Danny T"
type textarea "x"
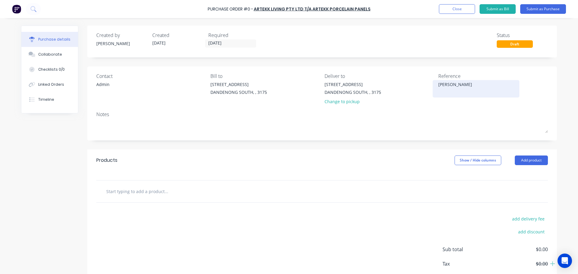
type textarea "Danny"
type textarea "x"
type textarea "Danny"
type textarea "x"
type textarea "Dann"
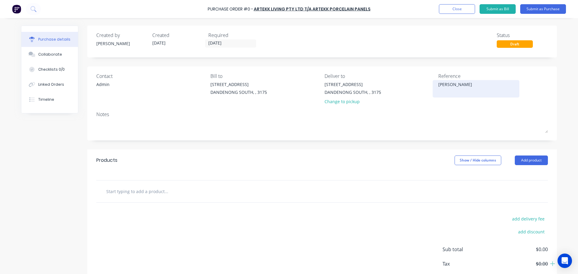
type textarea "x"
type textarea "Dan"
type textarea "x"
type textarea "Da"
type textarea "x"
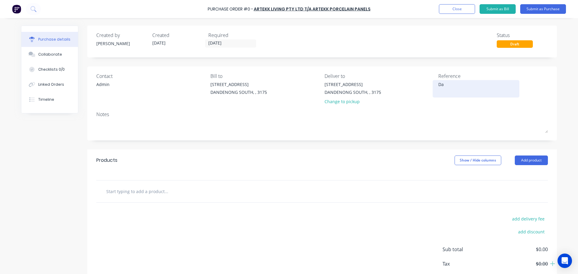
type textarea "D"
click at [143, 193] on input "text" at bounding box center [166, 192] width 120 height 12
click at [107, 87] on div "Admin" at bounding box center [102, 85] width 13 height 9
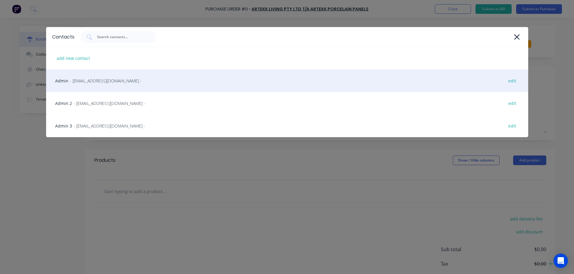
click at [117, 81] on div "Admin - admin@artekk.com.au - edit" at bounding box center [287, 81] width 482 height 23
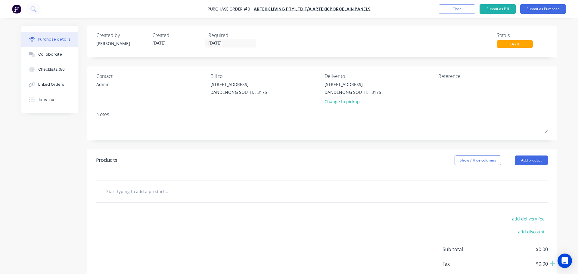
click at [152, 191] on input "text" at bounding box center [166, 192] width 120 height 12
click at [157, 194] on input "text" at bounding box center [166, 192] width 120 height 12
paste input "Artekk New Arabescato 12mm"
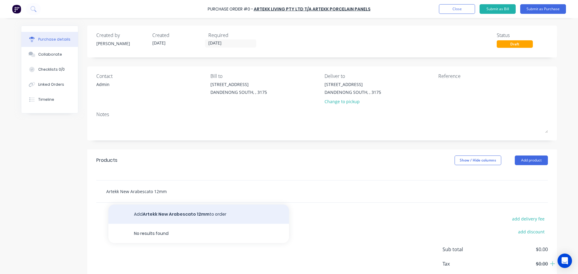
type input "Artekk New Arabescato 12mm"
click at [198, 214] on button "Add Artekk New Arabescato 12mm to order" at bounding box center [198, 214] width 181 height 19
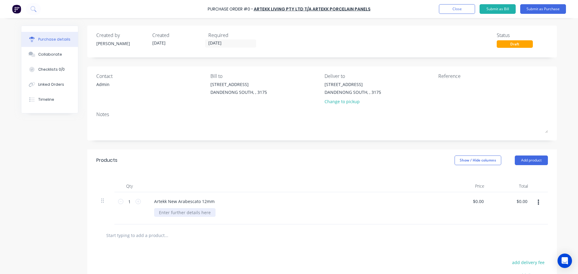
click at [172, 211] on div at bounding box center [184, 212] width 61 height 9
click at [172, 210] on div at bounding box center [184, 212] width 61 height 9
click at [235, 211] on div "Price as per Danny text to Warrick 30.09" at bounding box center [218, 212] width 129 height 9
click at [270, 199] on div "Artekk New Arabescato 12mm" at bounding box center [295, 201] width 292 height 9
click at [188, 213] on div "Price as per Danny text to Warrick 30/09" at bounding box center [219, 212] width 130 height 9
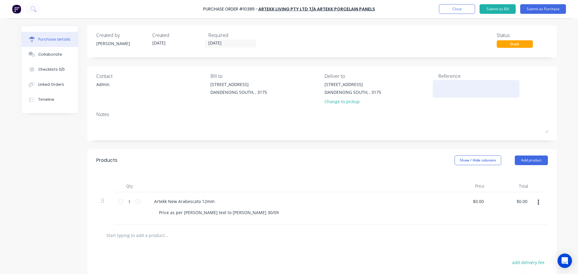
click at [463, 85] on textarea at bounding box center [475, 88] width 75 height 14
type textarea "Gow"
type textarea "x"
type textarea "Gowa"
type textarea "x"
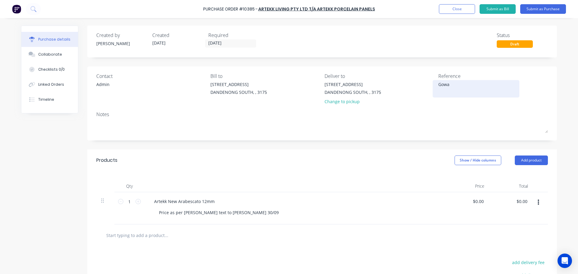
type textarea "Gowan"
type textarea "x"
type textarea "Gowanb"
type textarea "x"
type textarea "Gowanbr"
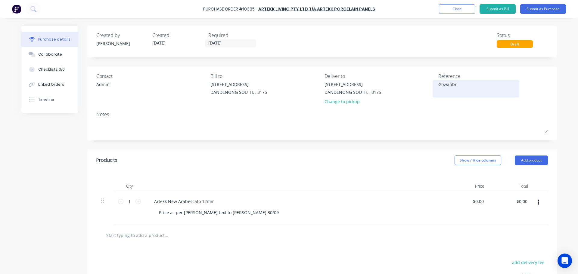
type textarea "x"
type textarea "Gowanbra"
type textarea "x"
type textarea "Gowanbrae"
type textarea "x"
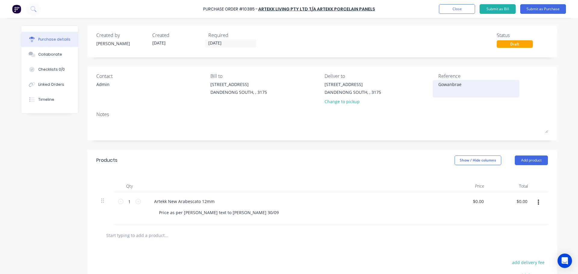
type textarea "Gowanbrae"
type textarea "x"
type textarea "Gowanbrae 7"
type textarea "x"
type textarea "Gowanbrae 77"
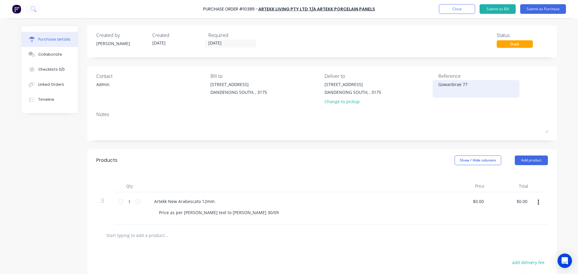
type textarea "x"
type textarea "Gowanbrae 779"
type textarea "x"
type textarea "Gowanbrae 7790"
type textarea "x"
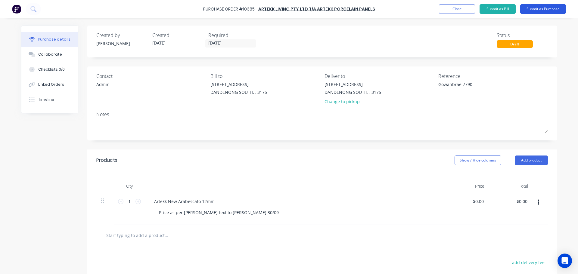
type textarea "Gowanbrae 7790"
click at [548, 10] on button "Submit as Purchase" at bounding box center [543, 9] width 46 height 10
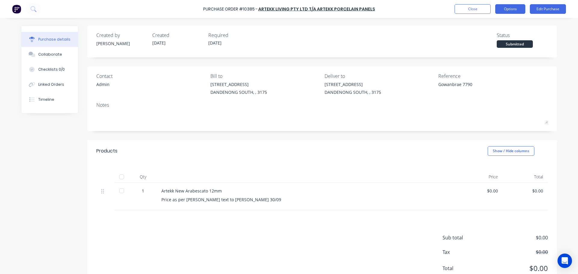
click at [507, 10] on button "Options" at bounding box center [510, 9] width 30 height 10
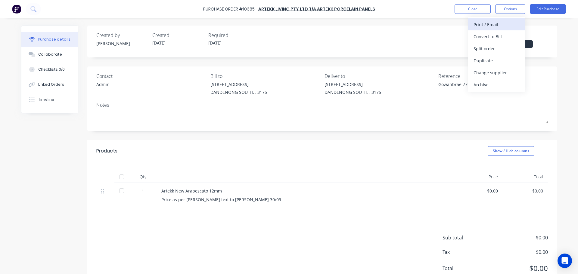
click at [497, 27] on div "Print / Email" at bounding box center [497, 24] width 46 height 9
click at [495, 38] on div "With pricing" at bounding box center [497, 36] width 46 height 9
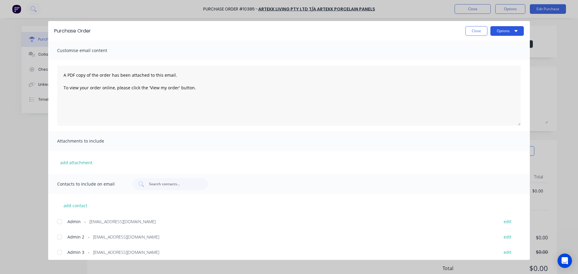
click at [506, 33] on button "Options" at bounding box center [507, 31] width 33 height 10
click at [497, 58] on div "Print" at bounding box center [495, 58] width 46 height 9
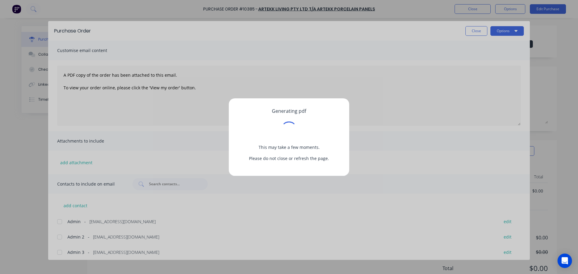
click at [491, 71] on div "Generating pdf This may take a few moments. Please do not close or refresh the …" at bounding box center [289, 137] width 578 height 274
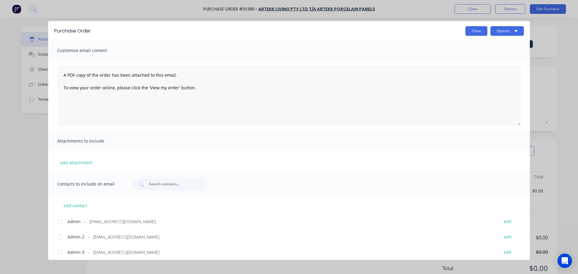
click at [487, 32] on button "Close" at bounding box center [477, 31] width 22 height 10
type textarea "x"
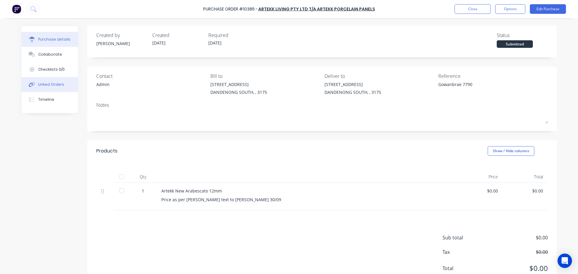
click at [36, 89] on button "Linked Orders" at bounding box center [49, 84] width 57 height 15
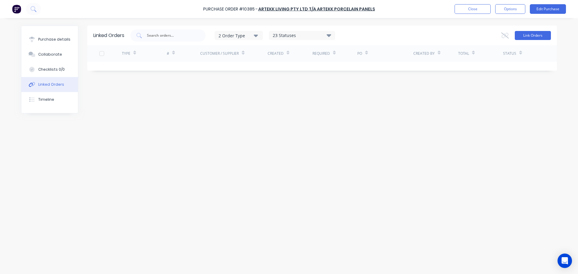
click at [523, 35] on button "Link Orders" at bounding box center [533, 35] width 36 height 9
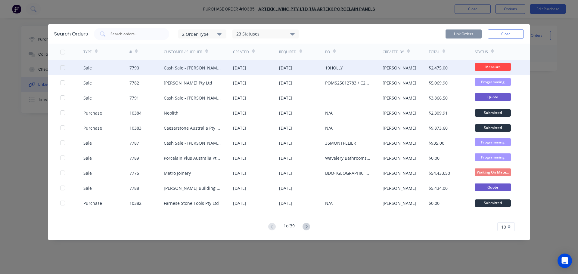
click at [62, 70] on div at bounding box center [63, 68] width 12 height 12
click at [469, 36] on button "Link Orders" at bounding box center [464, 34] width 36 height 9
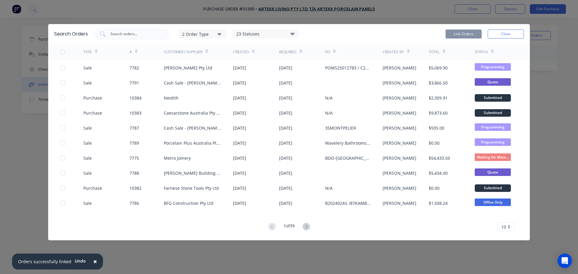
click at [512, 35] on button "Close" at bounding box center [506, 34] width 36 height 9
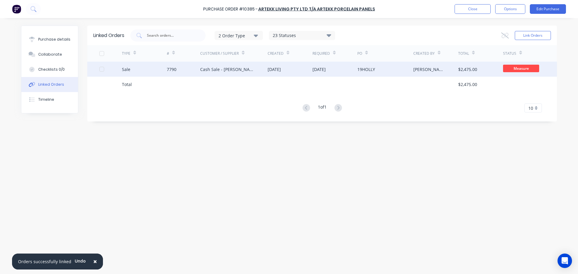
click at [225, 66] on div "Cash Sale - Nick Di Florio" at bounding box center [233, 69] width 67 height 15
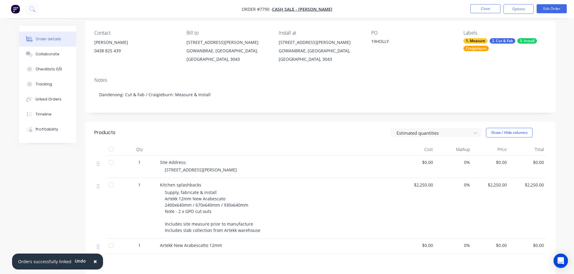
scroll to position [90, 0]
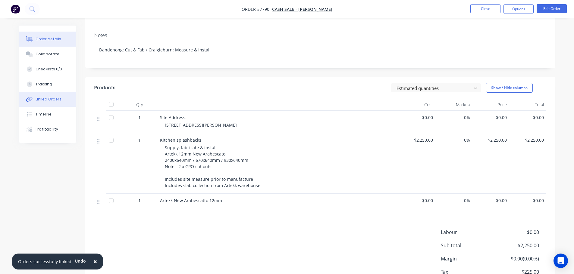
click at [39, 101] on div "Linked Orders" at bounding box center [49, 99] width 26 height 5
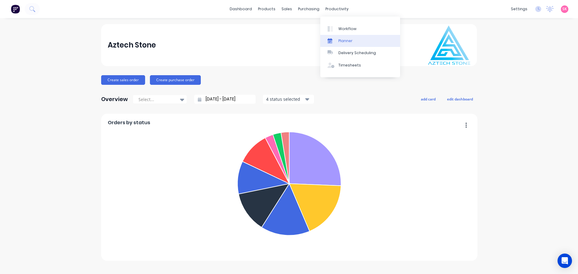
click at [339, 33] on link "Workflow" at bounding box center [360, 29] width 80 height 12
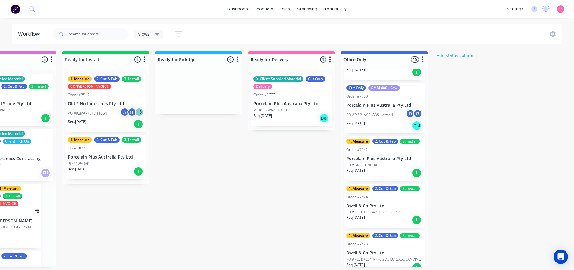
scroll to position [60, 0]
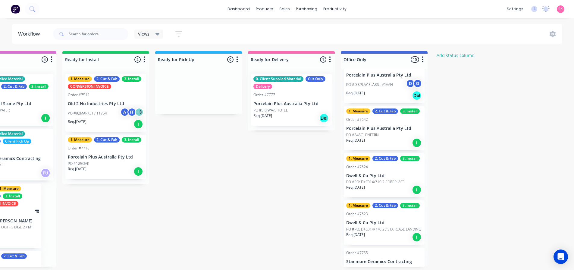
click at [397, 130] on p "Porcelain Plus Australia Pty Ltd" at bounding box center [384, 128] width 76 height 5
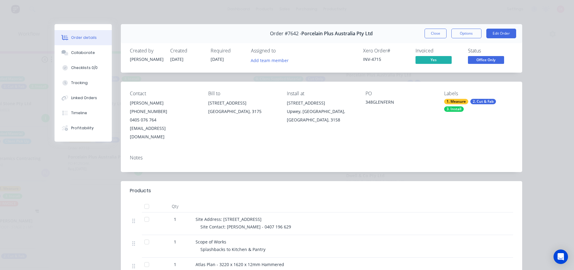
click at [370, 58] on div "INV-4715" at bounding box center [385, 59] width 45 height 6
click at [434, 34] on button "Close" at bounding box center [435, 34] width 22 height 10
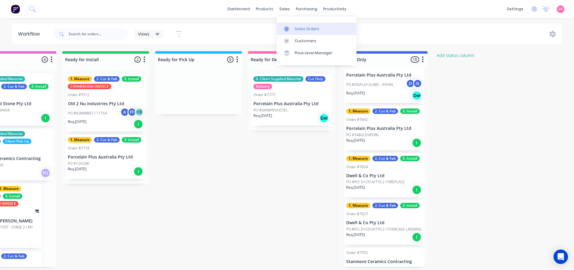
click at [306, 32] on link "Sales Orders" at bounding box center [316, 29] width 80 height 12
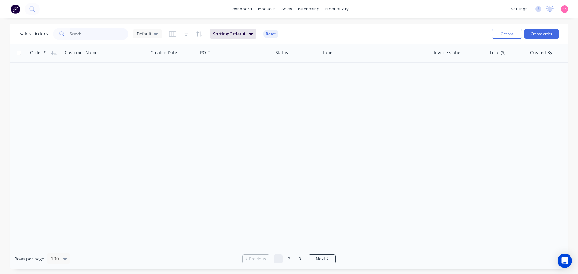
click at [71, 33] on input "text" at bounding box center [99, 34] width 59 height 12
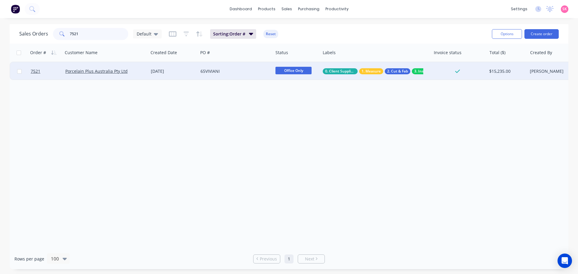
type input "7521"
click at [217, 72] on div "65VIVIANI" at bounding box center [234, 71] width 67 height 6
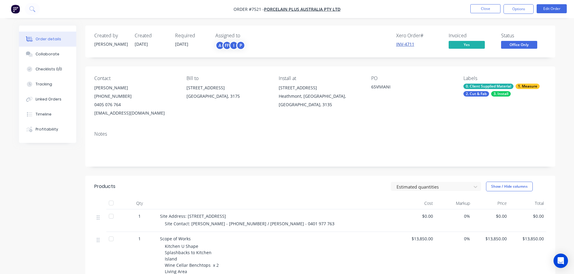
click at [407, 43] on link "INV-4711" at bounding box center [405, 44] width 18 height 6
click at [510, 45] on span "Office Only" at bounding box center [519, 45] width 36 height 8
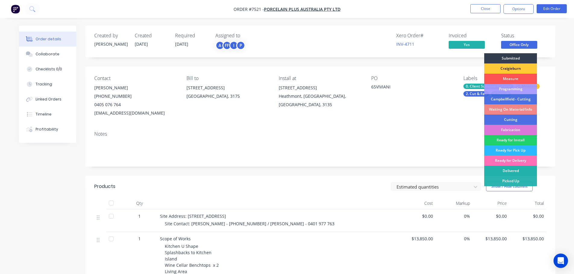
click at [501, 170] on div "Delivered" at bounding box center [510, 171] width 53 height 10
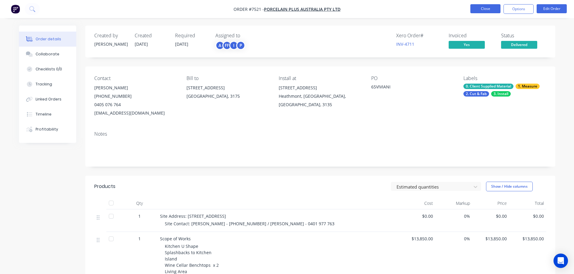
click at [487, 10] on button "Close" at bounding box center [485, 8] width 30 height 9
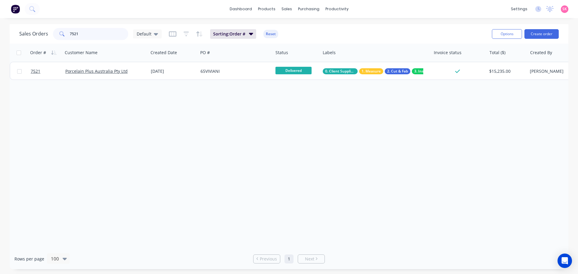
drag, startPoint x: 50, startPoint y: 37, endPoint x: 2, endPoint y: 35, distance: 48.2
click at [3, 36] on div "Sales Orders 7521 Default Sorting: Order # Reset Options Create order Order # C…" at bounding box center [289, 146] width 578 height 245
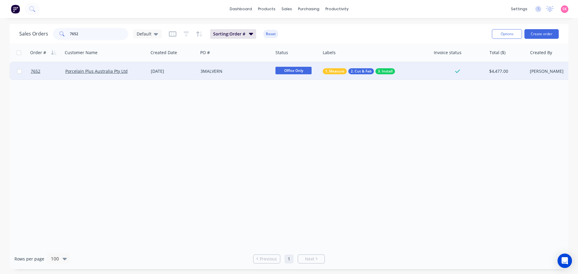
type input "7652"
click at [261, 73] on div "3MALVERN" at bounding box center [234, 71] width 67 height 6
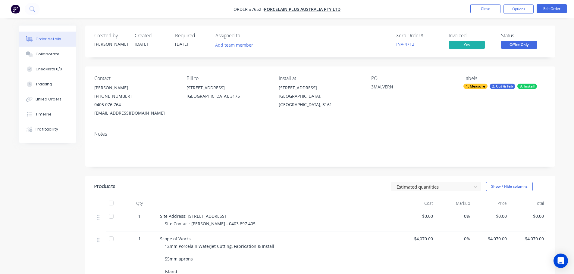
click at [23, 8] on div "Office Only" at bounding box center [11, 4] width 23 height 8
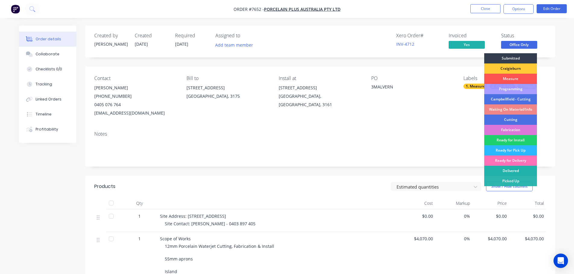
click at [506, 172] on div "Delivered" at bounding box center [510, 171] width 53 height 10
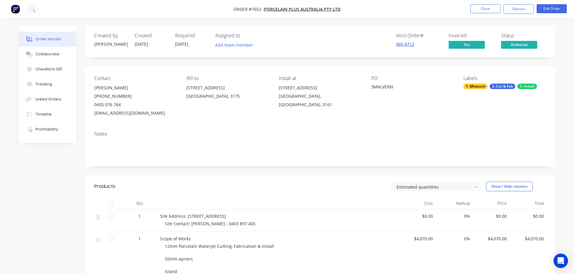
click at [408, 45] on link "INV-4712" at bounding box center [405, 44] width 18 height 6
click at [482, 5] on button "Close" at bounding box center [485, 8] width 30 height 9
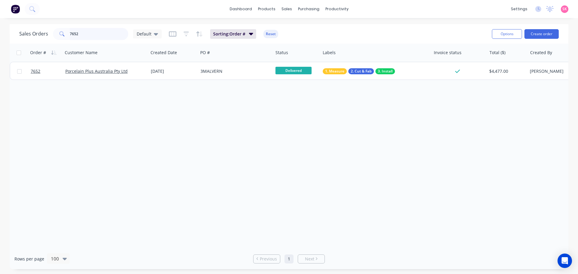
drag, startPoint x: 82, startPoint y: 32, endPoint x: 23, endPoint y: 32, distance: 58.7
click at [23, 32] on div "Sales Orders 7652 Default" at bounding box center [90, 34] width 142 height 12
click at [90, 35] on input "7652" at bounding box center [99, 34] width 59 height 12
drag, startPoint x: 101, startPoint y: 32, endPoint x: 16, endPoint y: 40, distance: 85.3
click at [16, 40] on div "Sales Orders 7652 Default Sorting: Order # Reset Options Create order" at bounding box center [289, 34] width 559 height 20
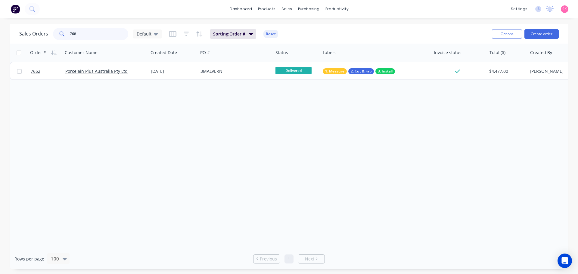
type input "7686"
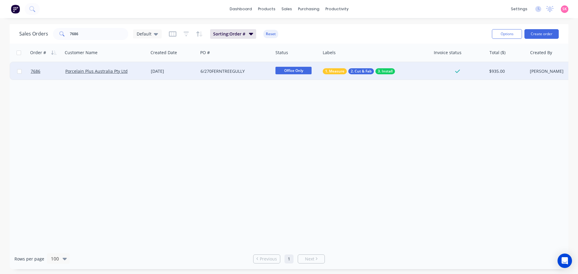
click at [164, 74] on div "[DATE]" at bounding box center [173, 71] width 45 height 6
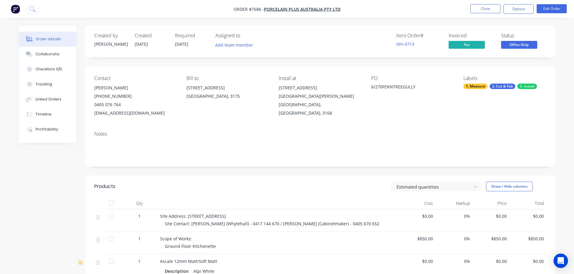
click at [418, 44] on div "INV-4713" at bounding box center [418, 44] width 45 height 6
click at [412, 46] on link "INV-4713" at bounding box center [405, 44] width 18 height 6
click at [527, 43] on span "Office Only" at bounding box center [519, 45] width 36 height 8
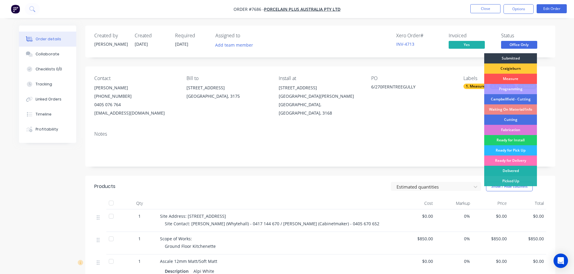
click at [514, 173] on div "Delivered" at bounding box center [510, 171] width 53 height 10
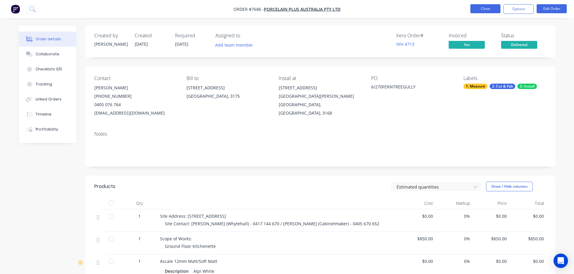
click at [486, 8] on button "Close" at bounding box center [485, 8] width 30 height 9
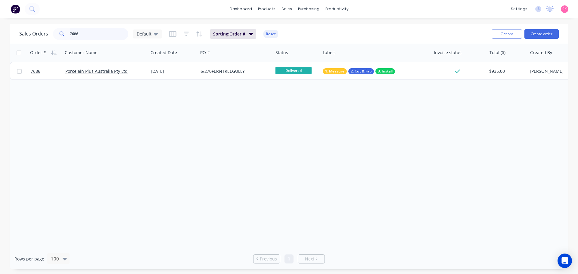
drag, startPoint x: 95, startPoint y: 34, endPoint x: 44, endPoint y: 30, distance: 51.6
click at [53, 34] on div "7686" at bounding box center [90, 34] width 75 height 12
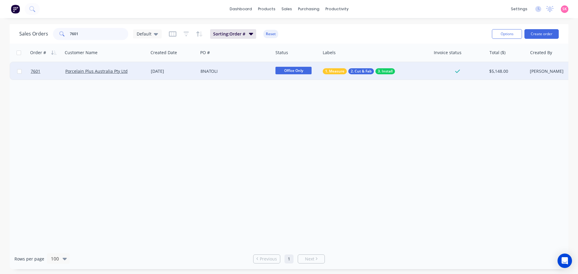
type input "7601"
click at [168, 78] on div "[DATE]" at bounding box center [173, 71] width 50 height 18
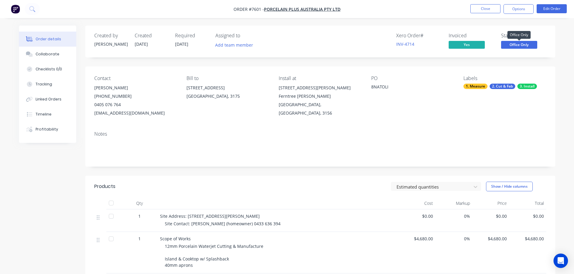
click at [513, 43] on span "Office Only" at bounding box center [519, 45] width 36 height 8
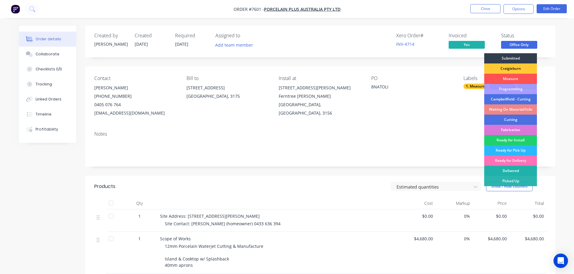
click at [523, 171] on div "Delivered" at bounding box center [510, 171] width 53 height 10
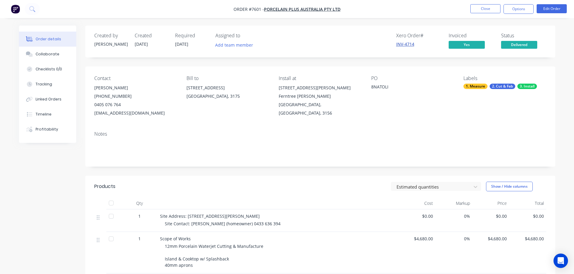
click at [413, 42] on link "INV-4714" at bounding box center [405, 44] width 18 height 6
click at [490, 8] on button "Close" at bounding box center [485, 8] width 30 height 9
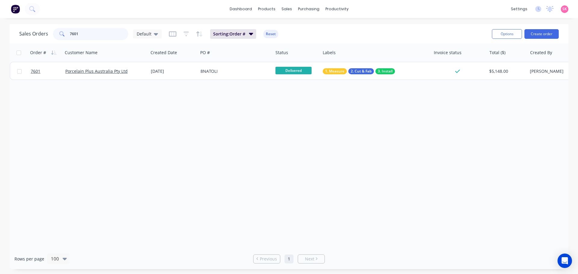
drag, startPoint x: 80, startPoint y: 33, endPoint x: 33, endPoint y: 32, distance: 47.0
click at [38, 34] on div "Sales Orders 7601 Default" at bounding box center [90, 34] width 142 height 12
type input "7642"
click at [221, 70] on div "348GLENFERN" at bounding box center [234, 71] width 67 height 6
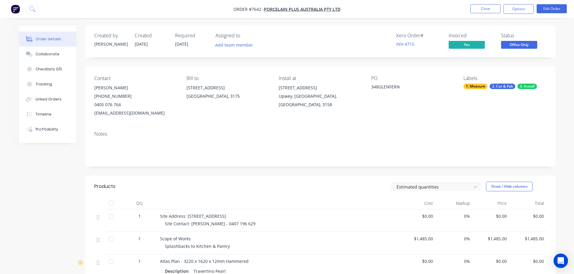
click at [531, 45] on span "Office Only" at bounding box center [519, 45] width 36 height 8
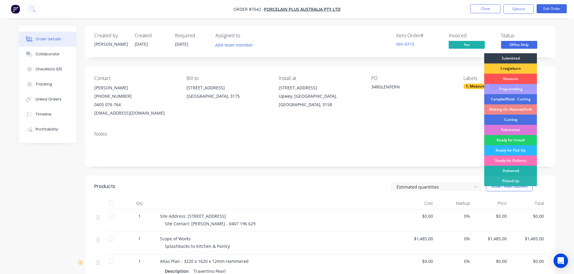
click at [522, 172] on div "Delivered" at bounding box center [510, 171] width 53 height 10
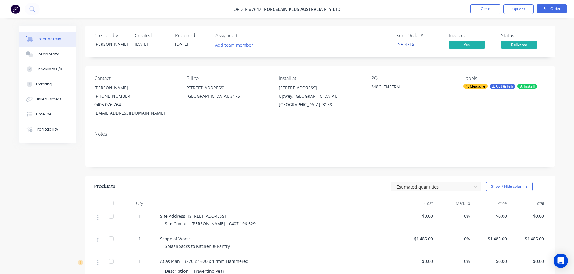
click at [403, 45] on link "INV-4715" at bounding box center [405, 44] width 18 height 6
click at [476, 7] on button "Close" at bounding box center [485, 8] width 30 height 9
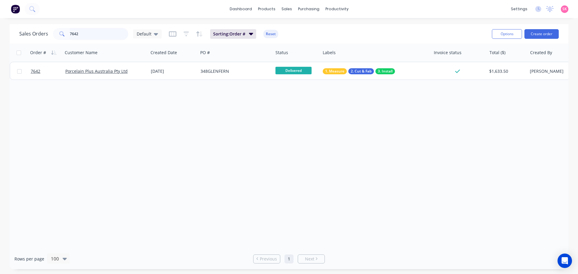
click at [25, 33] on div "Sales Orders 7642 Default" at bounding box center [90, 34] width 142 height 12
type input "7657"
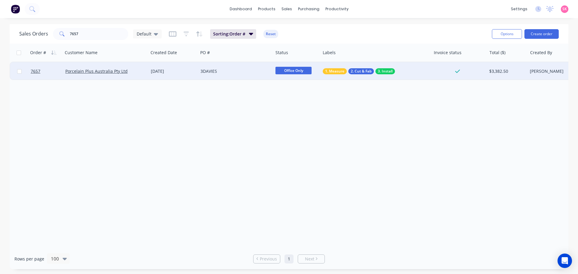
click at [237, 70] on div "3DAVIES" at bounding box center [234, 71] width 67 height 6
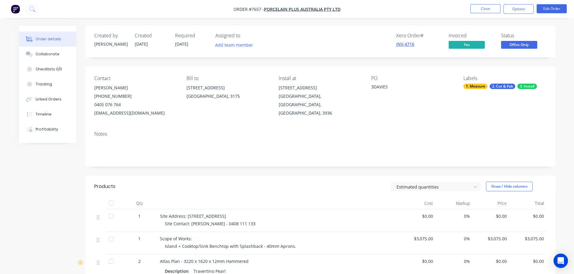
click at [411, 45] on link "INV-4716" at bounding box center [405, 44] width 18 height 6
click at [515, 42] on span "Office Only" at bounding box center [519, 45] width 36 height 8
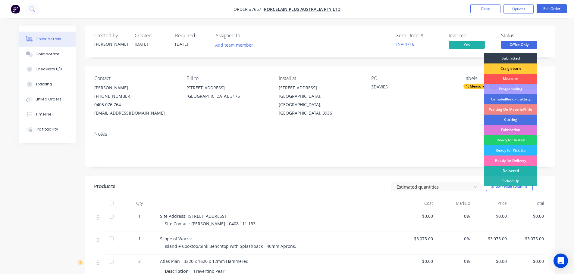
click at [519, 171] on div "Delivered" at bounding box center [510, 171] width 53 height 10
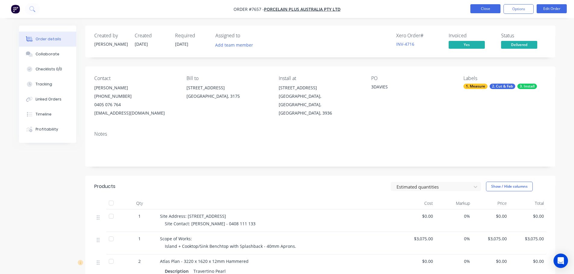
click at [472, 11] on button "Close" at bounding box center [485, 8] width 30 height 9
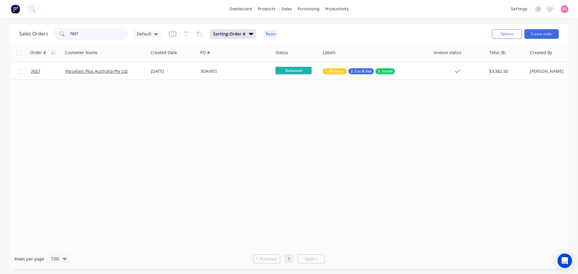
drag, startPoint x: 90, startPoint y: 34, endPoint x: 3, endPoint y: 34, distance: 87.6
click at [3, 34] on div "Sales Orders 7657 Default Sorting: Order # Reset Options Create order Order # C…" at bounding box center [289, 146] width 578 height 245
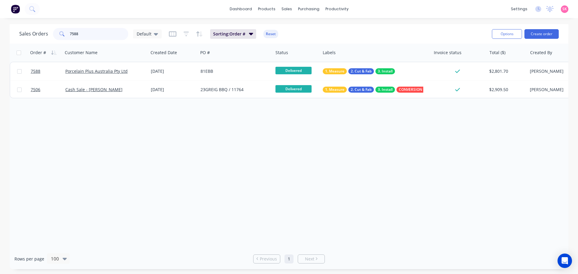
type input "7588"
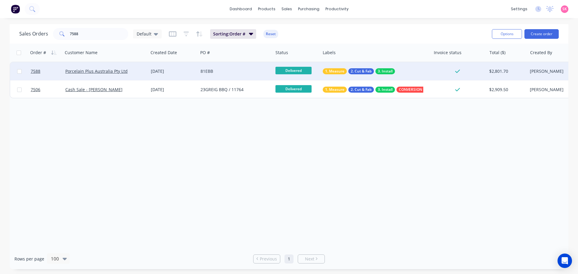
click at [231, 70] on div "81EBB" at bounding box center [234, 71] width 67 height 6
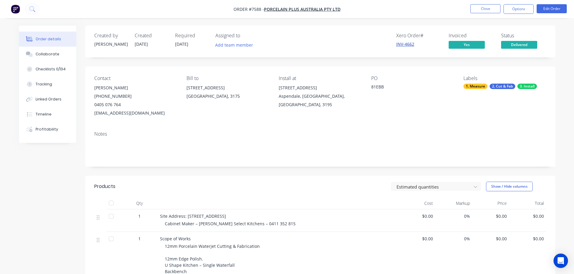
click at [406, 43] on link "INV-4662" at bounding box center [405, 44] width 18 height 6
click at [488, 7] on button "Close" at bounding box center [485, 8] width 30 height 9
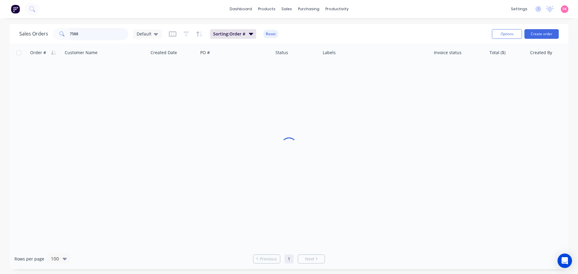
click at [23, 36] on div "Sales Orders 7588 Default" at bounding box center [90, 34] width 142 height 12
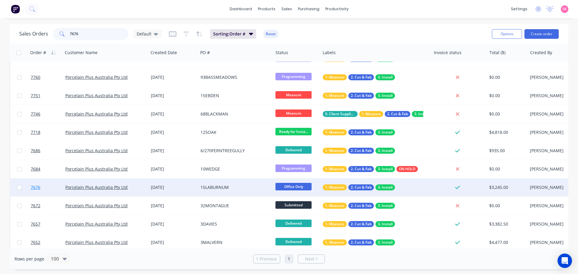
scroll to position [90, 0]
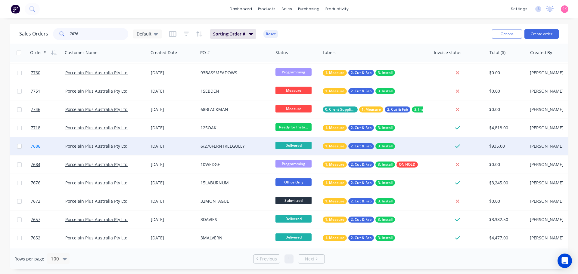
type input "7676"
click at [45, 145] on link "7686" at bounding box center [48, 146] width 35 height 18
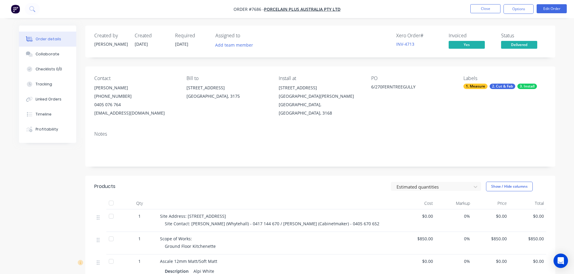
click at [468, 10] on ul "Close Options Edit Order" at bounding box center [518, 9] width 111 height 10
click at [472, 10] on button "Close" at bounding box center [485, 8] width 30 height 9
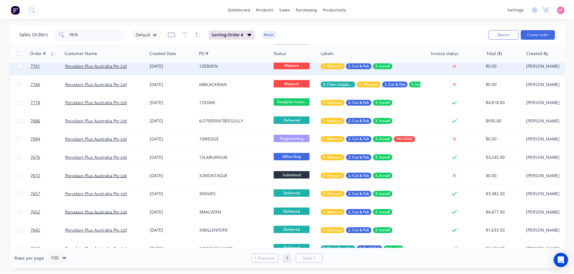
scroll to position [120, 0]
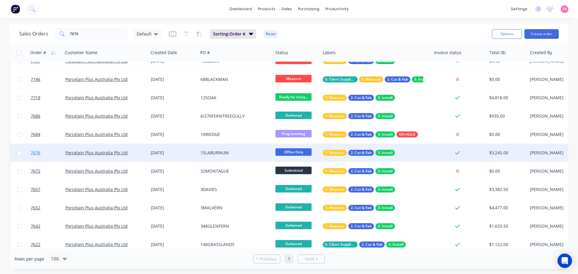
click at [47, 154] on link "7676" at bounding box center [48, 153] width 35 height 18
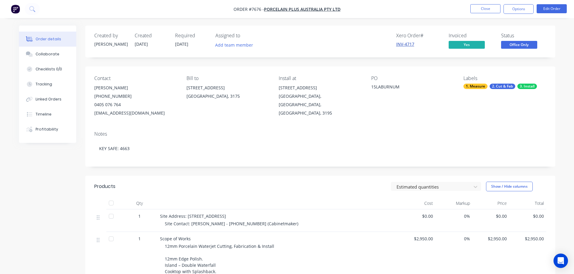
click at [412, 46] on link "INV-4717" at bounding box center [405, 44] width 18 height 6
click at [488, 10] on button "Close" at bounding box center [485, 8] width 30 height 9
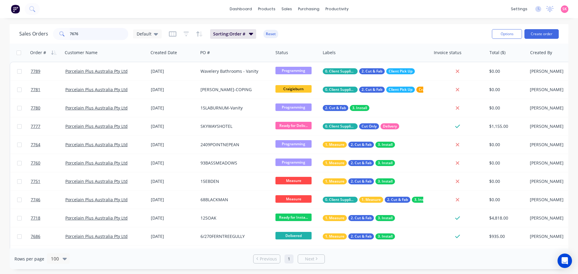
drag, startPoint x: 93, startPoint y: 34, endPoint x: 12, endPoint y: 33, distance: 80.7
click at [47, 38] on div "Sales Orders 7676 Default" at bounding box center [90, 34] width 142 height 12
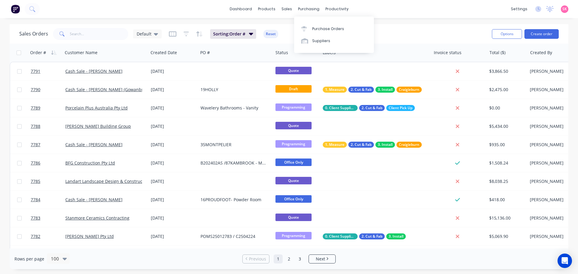
click at [312, 21] on div "Purchase Orders Suppliers" at bounding box center [334, 35] width 80 height 36
click at [309, 33] on link "Purchase Orders" at bounding box center [334, 29] width 80 height 12
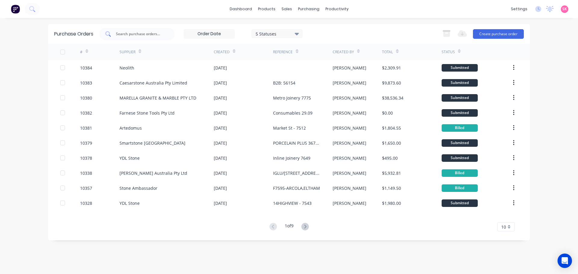
click at [126, 33] on input "text" at bounding box center [140, 34] width 50 height 6
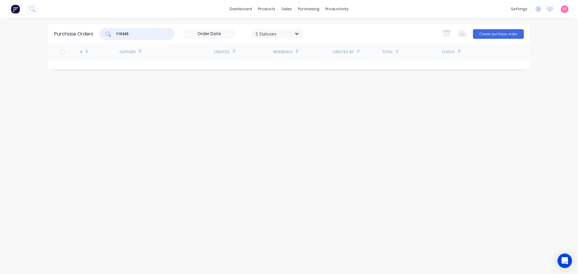
click at [119, 34] on input "110345" at bounding box center [140, 34] width 50 height 6
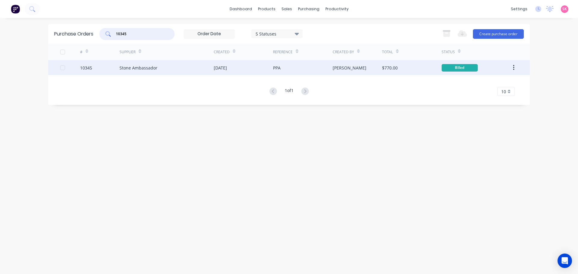
type input "10345"
click at [250, 75] on div "22 Aug 2025" at bounding box center [243, 67] width 59 height 15
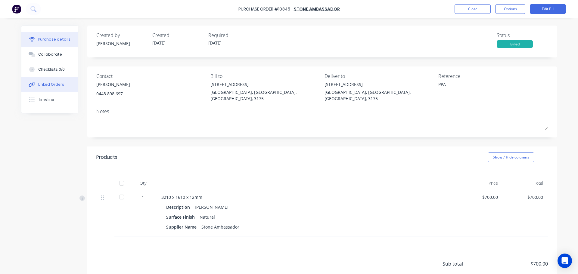
click at [45, 82] on button "Linked Orders" at bounding box center [49, 84] width 57 height 15
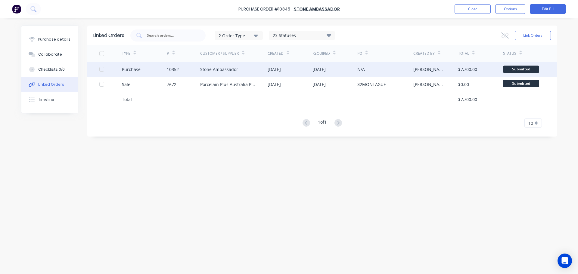
click at [245, 74] on div "Stone Ambassador" at bounding box center [233, 69] width 67 height 15
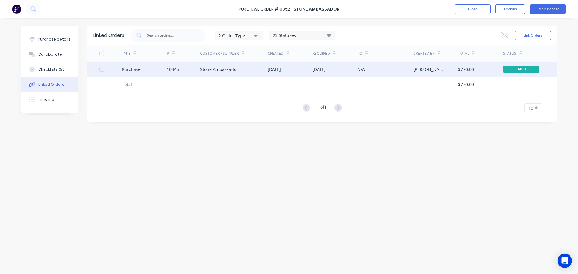
click at [270, 73] on div "22 Aug 2025" at bounding box center [290, 69] width 45 height 15
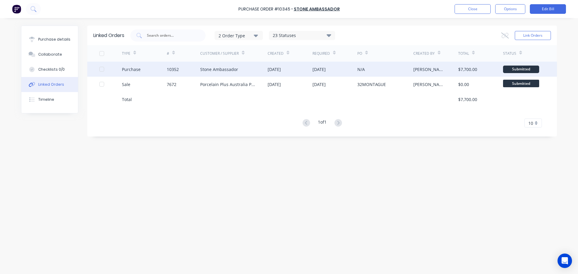
click at [270, 73] on div "28 Aug 2025" at bounding box center [290, 69] width 45 height 15
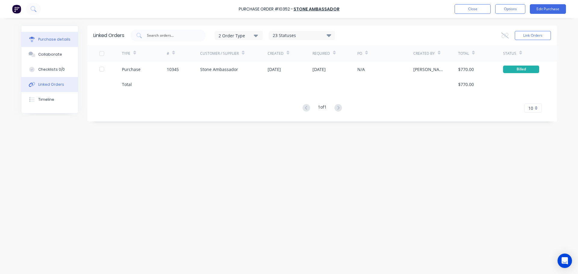
click at [55, 39] on div "Purchase details" at bounding box center [54, 39] width 32 height 5
type textarea "x"
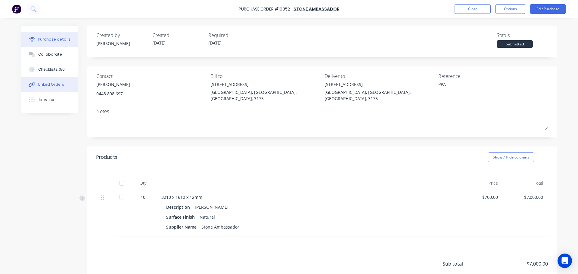
click at [59, 88] on button "Linked Orders" at bounding box center [49, 84] width 57 height 15
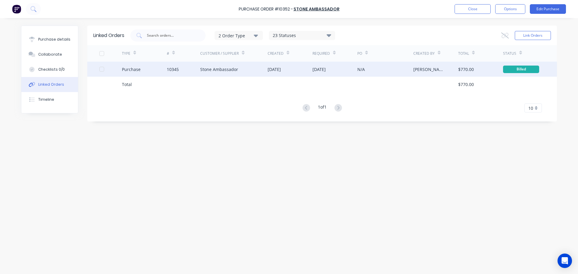
click at [257, 71] on div "Stone Ambassador" at bounding box center [233, 69] width 67 height 15
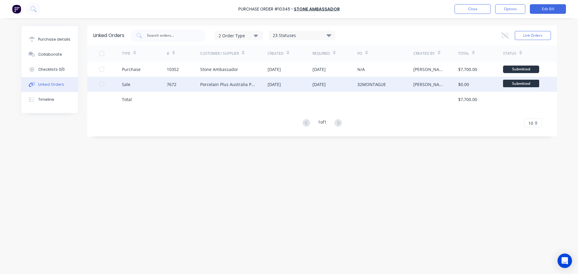
click at [276, 89] on div "18 Aug 2025" at bounding box center [290, 84] width 45 height 15
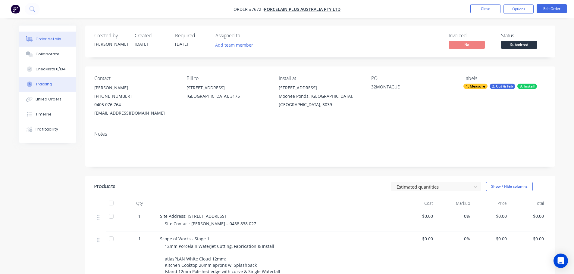
click at [54, 83] on button "Tracking" at bounding box center [47, 84] width 57 height 15
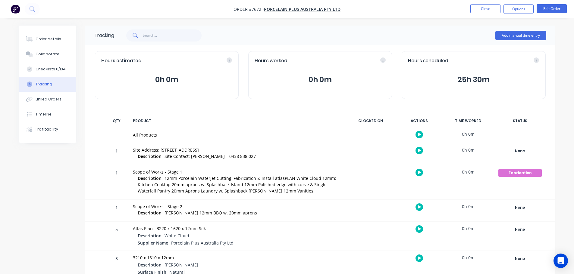
click at [303, 42] on div "Add manual time entry" at bounding box center [330, 36] width 432 height 18
click at [492, 8] on button "Close" at bounding box center [485, 8] width 30 height 9
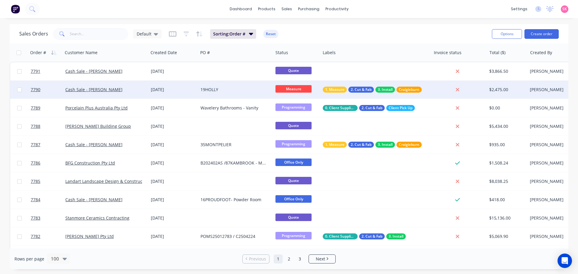
click at [141, 88] on div "Cash Sale - [PERSON_NAME]" at bounding box center [103, 90] width 77 height 6
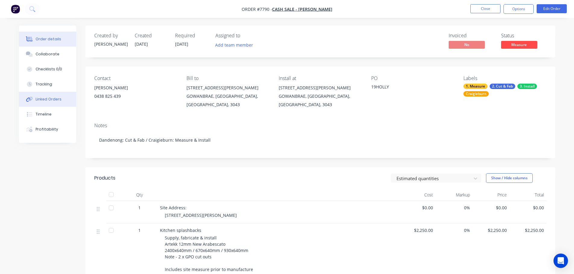
drag, startPoint x: 50, startPoint y: 101, endPoint x: 77, endPoint y: 102, distance: 27.4
click at [50, 101] on div "Linked Orders" at bounding box center [49, 99] width 26 height 5
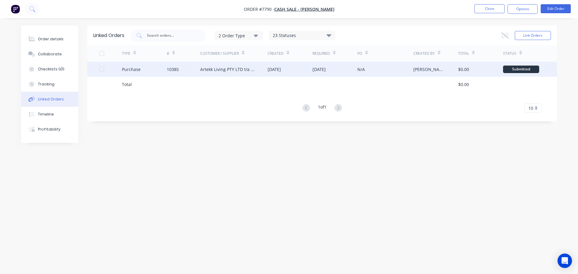
click at [202, 72] on div "Artekk Living PTY LTD t/a Artekk Porcelain Panels" at bounding box center [227, 69] width 55 height 6
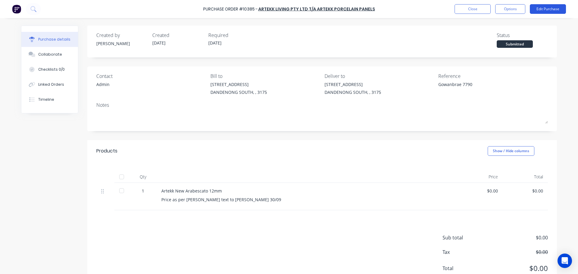
click at [554, 7] on button "Edit Purchase" at bounding box center [548, 9] width 36 height 10
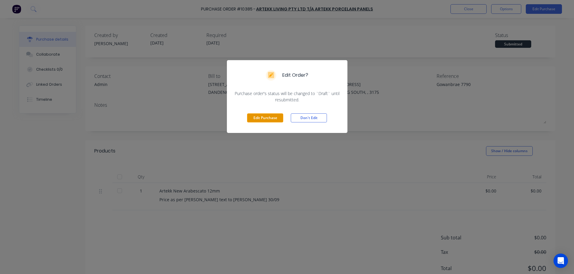
click at [275, 118] on button "Edit Purchase" at bounding box center [265, 118] width 36 height 9
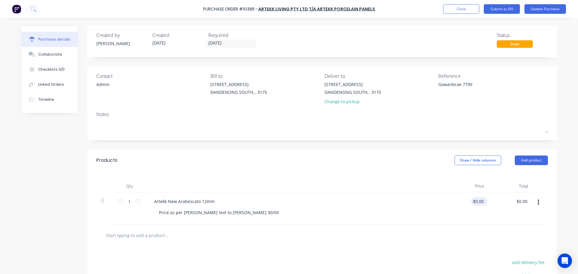
type textarea "x"
type input "0.00"
click at [476, 201] on input "0.00" at bounding box center [478, 201] width 14 height 9
type textarea "x"
type input "$0.00"
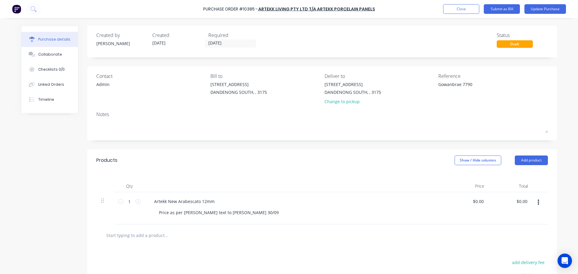
click at [466, 188] on div "Price" at bounding box center [468, 186] width 44 height 12
type textarea "x"
type input "0.00"
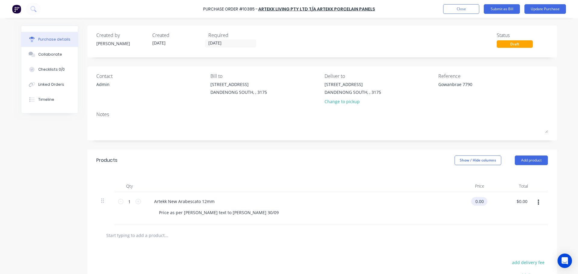
click at [473, 203] on input "0.00" at bounding box center [478, 201] width 14 height 9
type textarea "x"
click at [474, 203] on input "0.00" at bounding box center [479, 201] width 11 height 9
type input "686"
type textarea "x"
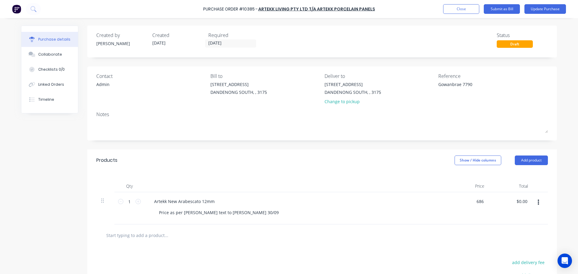
type input "$686.00"
click at [401, 182] on div at bounding box center [295, 186] width 301 height 12
click at [541, 9] on button "Update Purchase" at bounding box center [546, 9] width 42 height 10
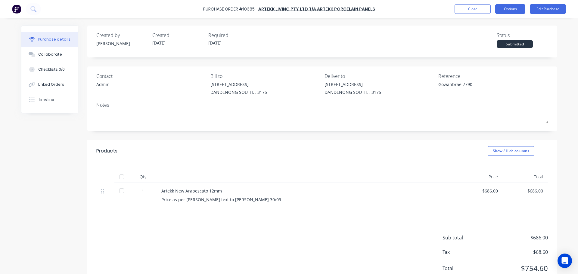
click at [515, 9] on button "Options" at bounding box center [510, 9] width 30 height 10
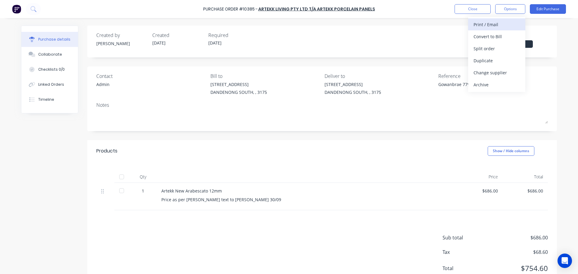
click at [506, 20] on div "Print / Email" at bounding box center [497, 24] width 46 height 9
click at [506, 22] on div "Back" at bounding box center [497, 24] width 46 height 9
click at [506, 22] on div "Print / Email" at bounding box center [497, 24] width 46 height 9
click at [502, 47] on div "Without pricing" at bounding box center [497, 48] width 46 height 9
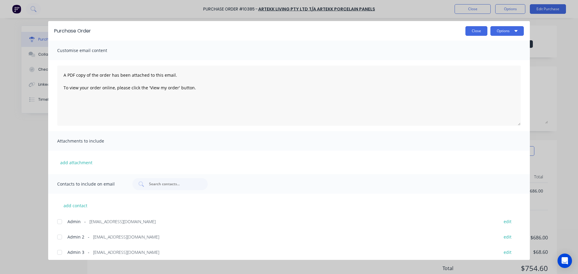
click at [482, 32] on button "Close" at bounding box center [477, 31] width 22 height 10
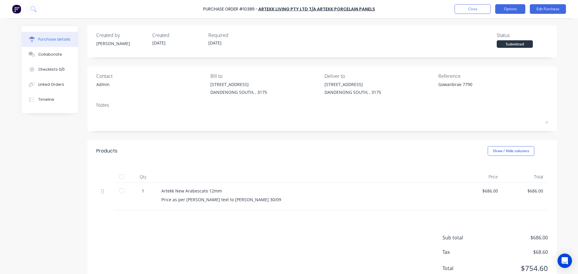
click at [510, 8] on button "Options" at bounding box center [510, 9] width 30 height 10
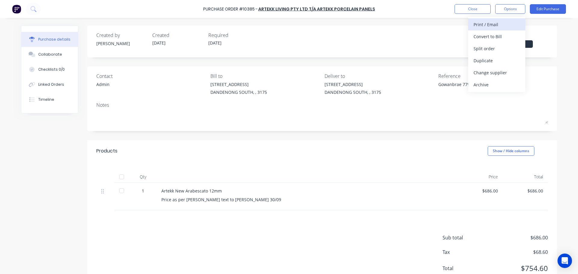
click at [503, 22] on div "Print / Email" at bounding box center [497, 24] width 46 height 9
click at [498, 37] on div "With pricing" at bounding box center [497, 36] width 46 height 9
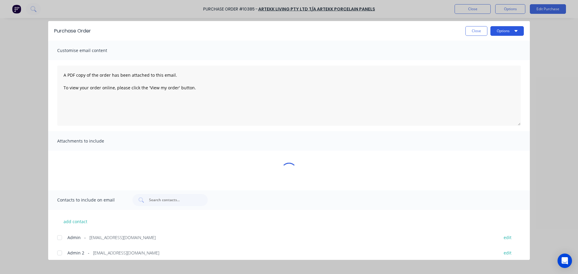
click at [500, 32] on button "Options" at bounding box center [507, 31] width 33 height 10
click at [499, 44] on div "Preview" at bounding box center [495, 46] width 46 height 9
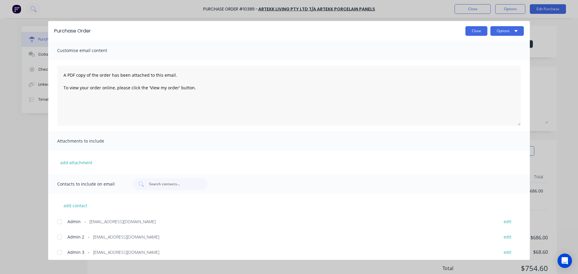
drag, startPoint x: 475, startPoint y: 33, endPoint x: 475, endPoint y: 20, distance: 12.3
click at [475, 33] on button "Close" at bounding box center [477, 31] width 22 height 10
type textarea "x"
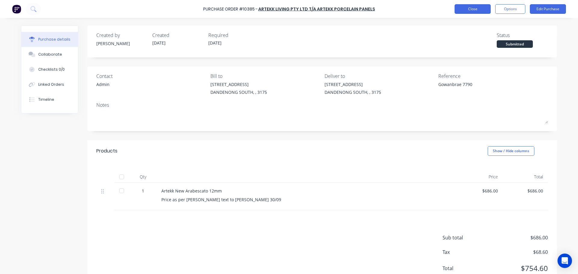
click at [477, 9] on button "Close" at bounding box center [473, 9] width 36 height 10
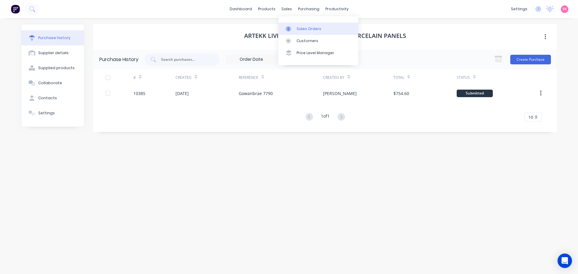
click at [291, 23] on link "Sales Orders" at bounding box center [319, 29] width 80 height 12
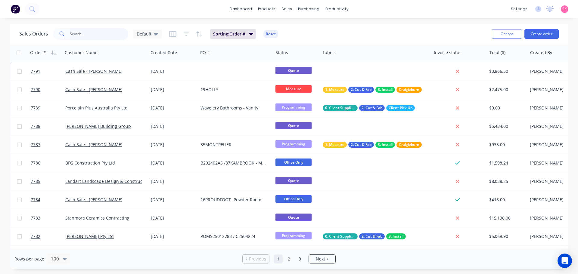
click at [83, 36] on input "text" at bounding box center [99, 34] width 59 height 12
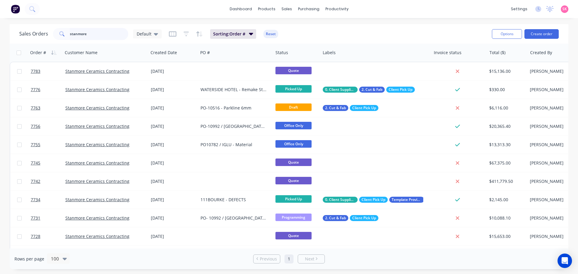
click at [99, 37] on input "stanmore" at bounding box center [99, 34] width 59 height 12
drag, startPoint x: 22, startPoint y: 34, endPoint x: 14, endPoint y: 34, distance: 7.8
click at [14, 34] on div "Sales Orders stanmore Default Sorting: Order # Reset Options Create order" at bounding box center [289, 34] width 559 height 20
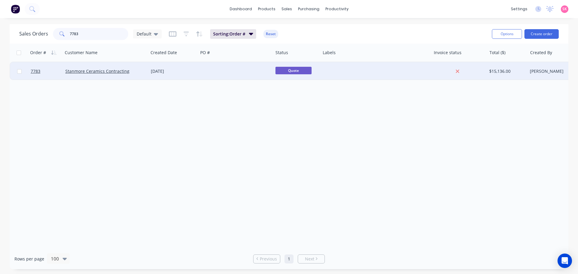
type input "7783"
click at [214, 71] on div at bounding box center [235, 71] width 75 height 18
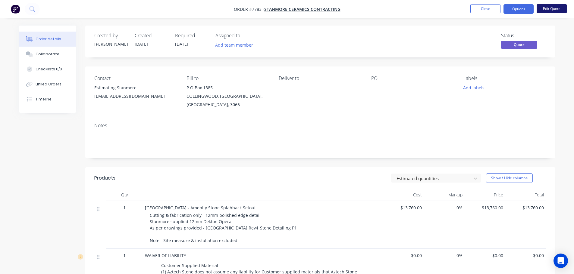
click at [549, 9] on button "Edit Quote" at bounding box center [551, 8] width 30 height 9
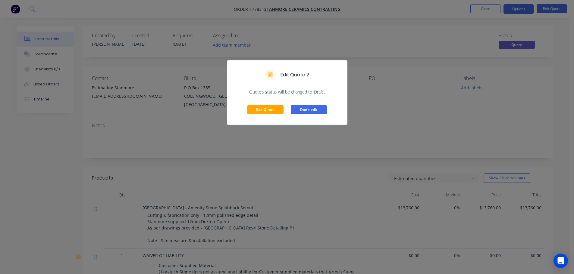
click at [305, 107] on button "Don't edit" at bounding box center [309, 109] width 36 height 9
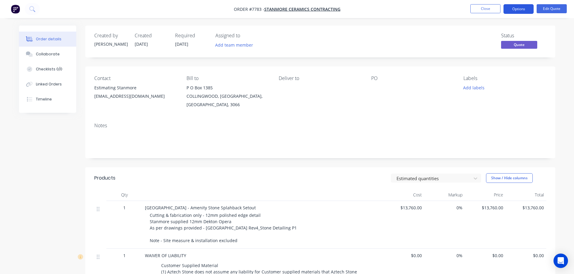
click at [511, 10] on button "Options" at bounding box center [518, 9] width 30 height 10
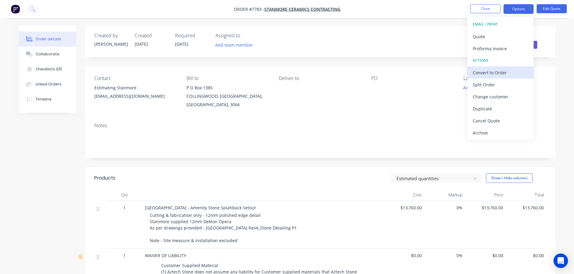
click at [500, 72] on div "Convert to Order" at bounding box center [500, 72] width 55 height 9
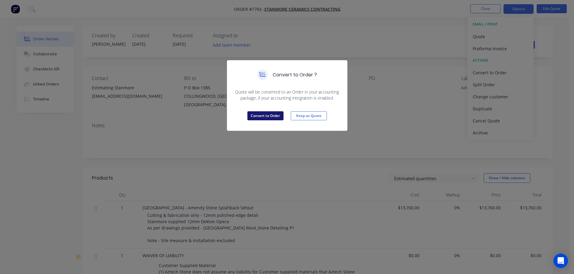
click at [257, 117] on button "Convert to Order" at bounding box center [265, 115] width 36 height 9
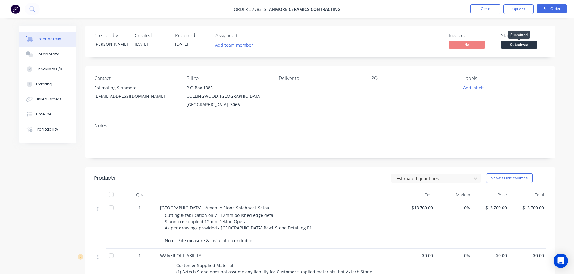
click at [520, 47] on span "Submitted" at bounding box center [519, 45] width 36 height 8
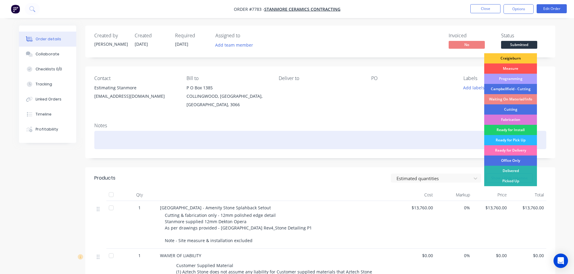
click at [200, 131] on div at bounding box center [320, 140] width 452 height 18
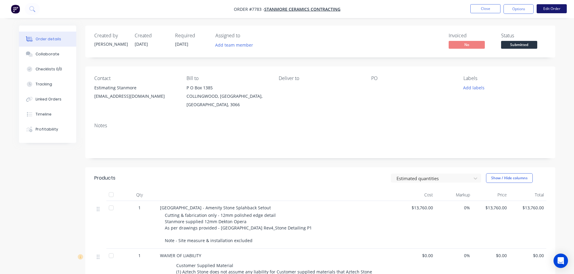
click at [554, 11] on button "Edit Order" at bounding box center [551, 8] width 30 height 9
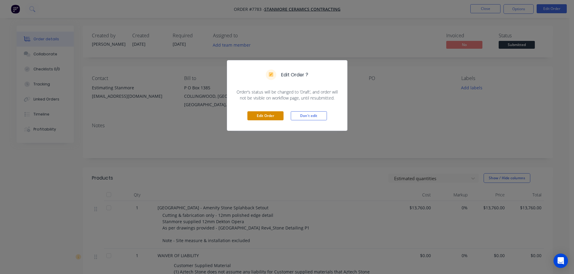
click at [260, 115] on button "Edit Order" at bounding box center [265, 115] width 36 height 9
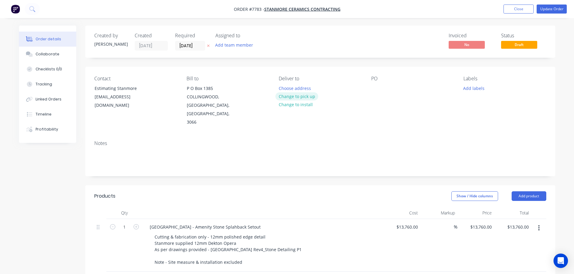
click at [303, 95] on button "Change to pick up" at bounding box center [296, 96] width 43 height 8
click at [276, 86] on div "Contact Estimating Stanmore [EMAIL_ADDRESS][DOMAIN_NAME] Bill to [STREET_ADDRES…" at bounding box center [320, 101] width 470 height 69
click at [281, 88] on div at bounding box center [284, 88] width 10 height 9
click at [373, 88] on div at bounding box center [376, 88] width 10 height 9
click at [473, 84] on div "Labels Add labels" at bounding box center [504, 101] width 83 height 51
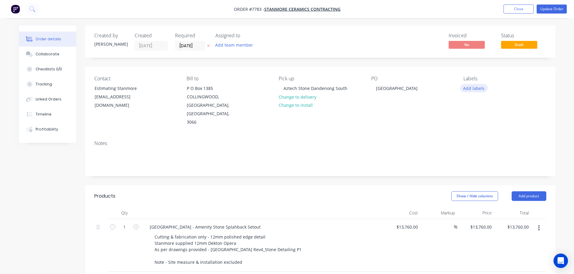
click at [472, 84] on button "Add labels" at bounding box center [474, 88] width 28 height 8
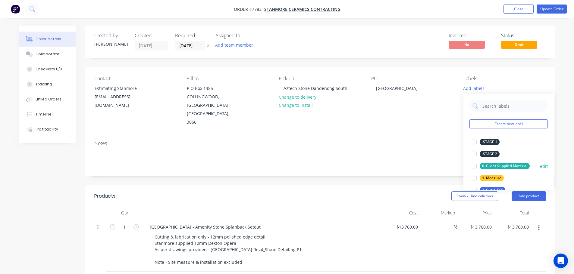
click at [474, 166] on div at bounding box center [474, 166] width 12 height 12
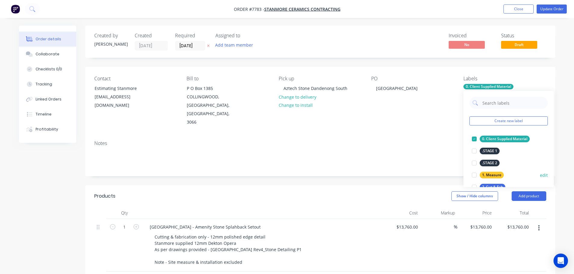
click at [476, 177] on div at bounding box center [474, 175] width 12 height 12
click at [475, 183] on div at bounding box center [474, 187] width 12 height 12
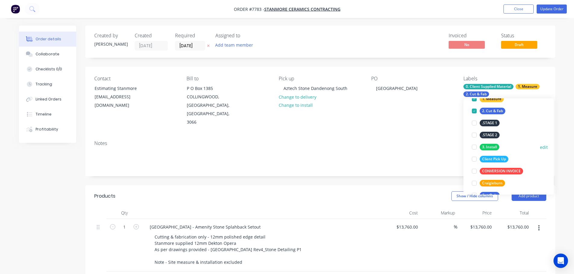
scroll to position [60, 0]
click at [478, 160] on div at bounding box center [474, 159] width 12 height 12
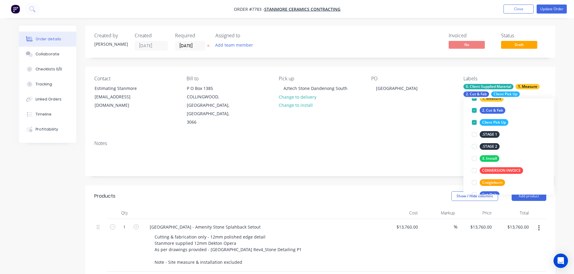
click at [303, 166] on div "Created by Warrick Created 30/09/25 Required 25/09/25 Assigned to Add team memb…" at bounding box center [320, 270] width 470 height 488
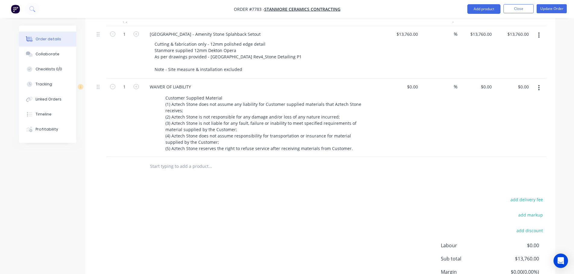
scroll to position [211, 0]
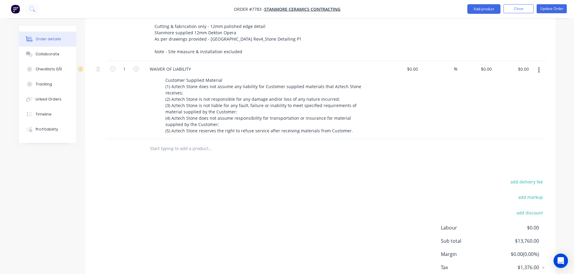
click at [187, 143] on input "text" at bounding box center [210, 149] width 120 height 12
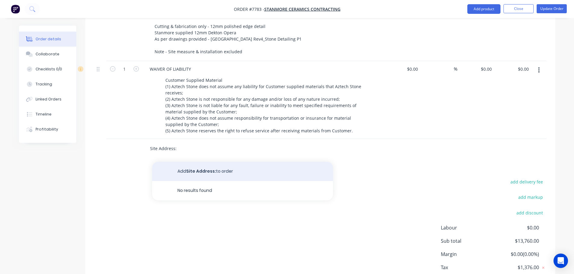
type input "Site Address:"
click at [201, 162] on button "Add Site Address: to order" at bounding box center [242, 171] width 181 height 19
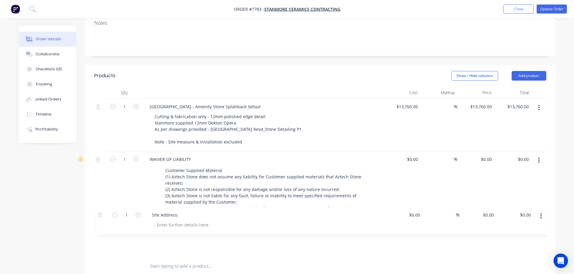
scroll to position [121, 0]
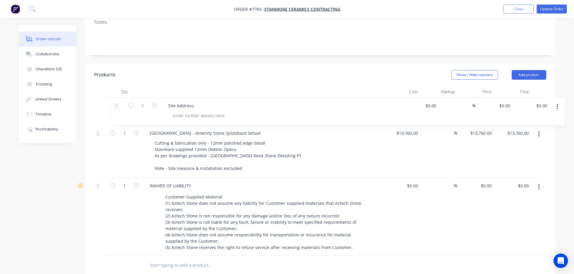
drag, startPoint x: 100, startPoint y: 220, endPoint x: 120, endPoint y: 101, distance: 121.2
click at [120, 101] on div "1 Melb Airport - Amenity Stone Splahback Setout Cutting & fabrication only - 12…" at bounding box center [320, 177] width 452 height 158
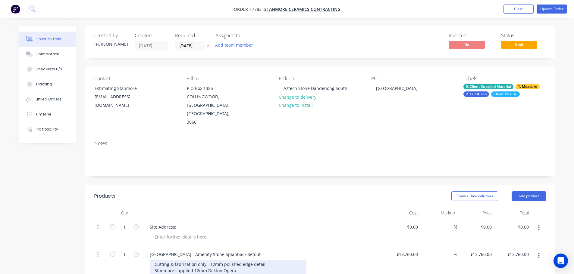
scroll to position [120, 0]
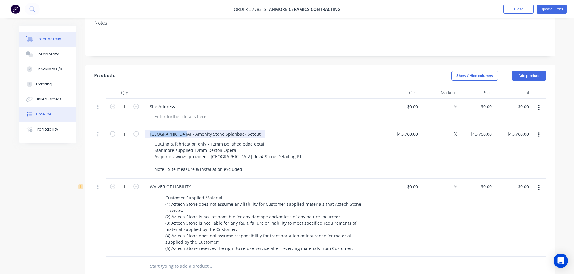
drag, startPoint x: 177, startPoint y: 117, endPoint x: 59, endPoint y: 117, distance: 118.7
click at [59, 117] on div "Order details Collaborate Checklists 0/0 Tracking Linked Orders Timeline Profit…" at bounding box center [287, 167] width 548 height 525
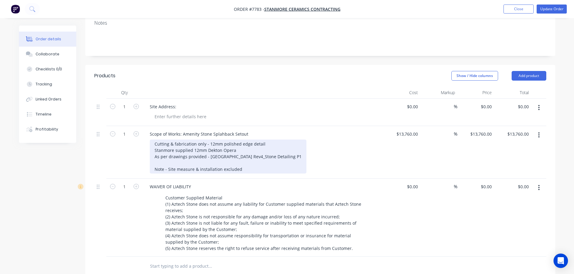
click at [245, 150] on div "Cutting & fabrication only - 12mm polished edge detail Stanmore supplied 12mm D…" at bounding box center [228, 157] width 157 height 34
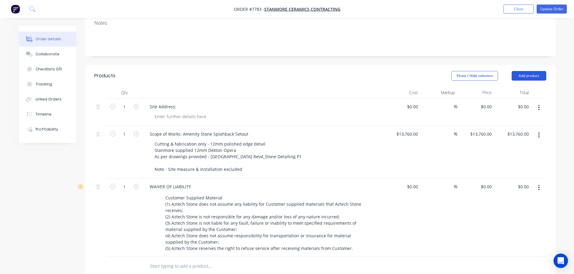
click at [540, 71] on button "Add product" at bounding box center [528, 76] width 35 height 10
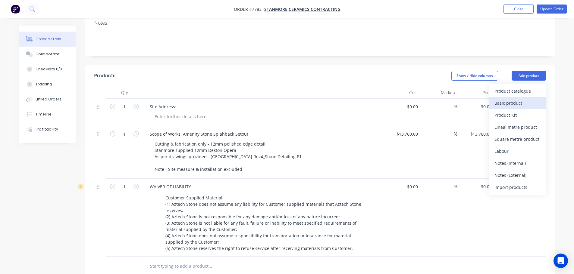
click at [507, 99] on div "Basic product" at bounding box center [517, 103] width 46 height 9
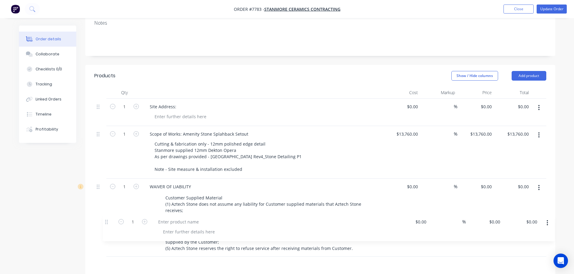
scroll to position [123, 0]
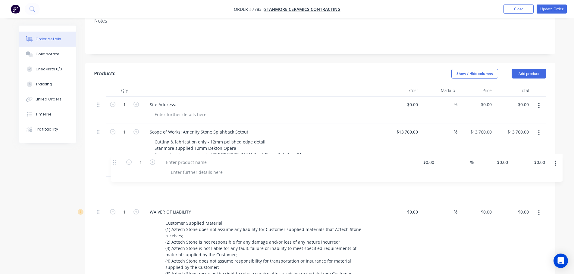
drag, startPoint x: 97, startPoint y: 251, endPoint x: 114, endPoint y: 162, distance: 89.8
click at [114, 162] on div "1 Site Address: $0.00 $0.00 % $0.00 $0.00 $0.00 $0.00 1 Scope of Works: Amenity…" at bounding box center [320, 190] width 452 height 186
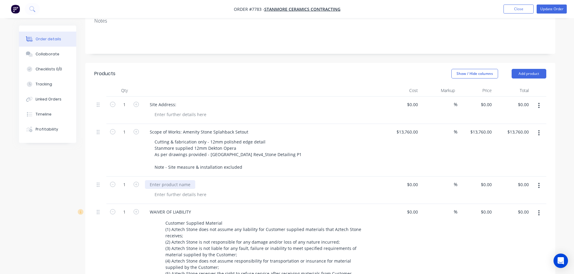
click at [168, 180] on div at bounding box center [170, 184] width 50 height 9
click at [171, 190] on div at bounding box center [180, 194] width 61 height 9
click at [173, 190] on div at bounding box center [180, 194] width 61 height 9
click at [302, 151] on div "Cutting & fabrication only - 12mm polished edge detail Stanmore supplied 12mm D…" at bounding box center [265, 155] width 231 height 34
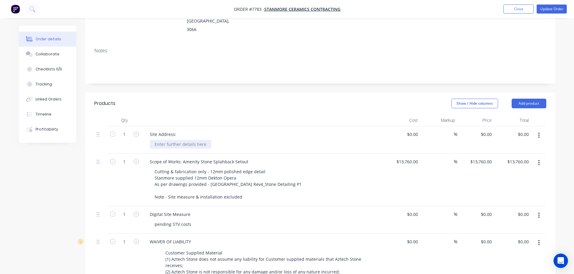
scroll to position [92, 0]
click at [176, 140] on div at bounding box center [180, 144] width 61 height 9
click at [288, 93] on header "Products Show / Hide columns Add product" at bounding box center [320, 104] width 470 height 22
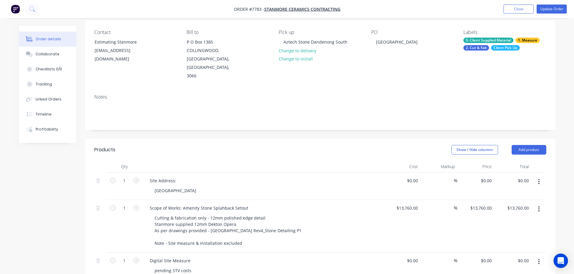
scroll to position [0, 0]
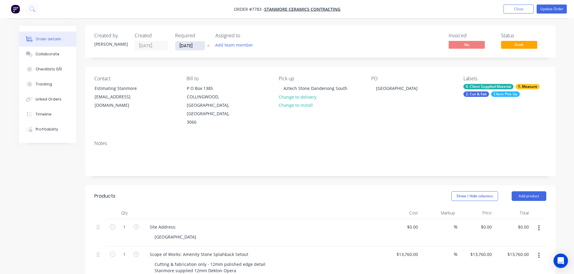
click at [198, 45] on input "25/09/25" at bounding box center [190, 45] width 30 height 9
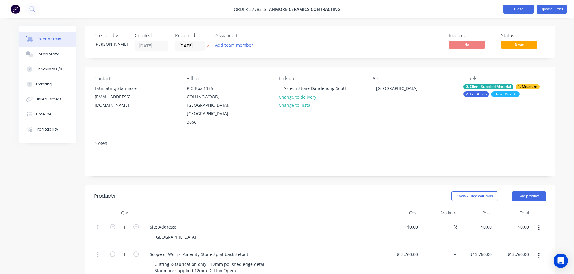
click at [510, 9] on button "Close" at bounding box center [518, 9] width 30 height 9
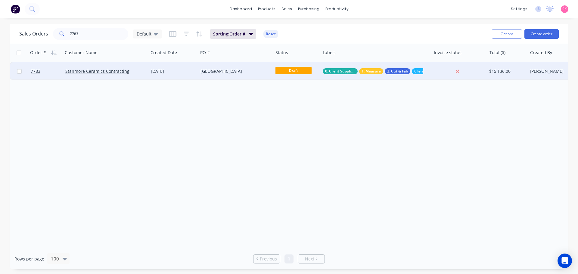
click at [191, 74] on div "[DATE]" at bounding box center [173, 71] width 45 height 6
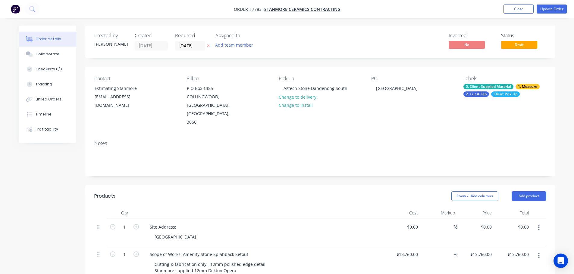
click at [520, 15] on nav "Order #7783 - Stanmore Ceramics Contracting Add product Close Update Order" at bounding box center [287, 9] width 574 height 18
click at [521, 11] on button "Close" at bounding box center [518, 9] width 30 height 9
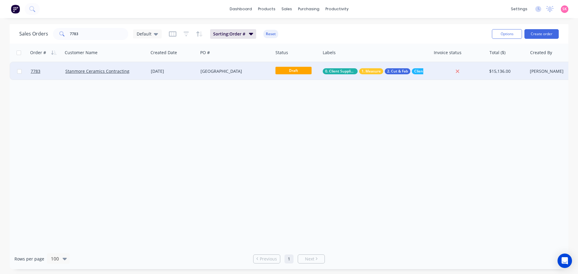
click at [155, 72] on div "[DATE]" at bounding box center [173, 71] width 45 height 6
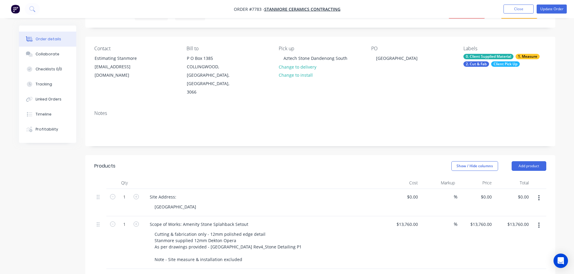
scroll to position [181, 0]
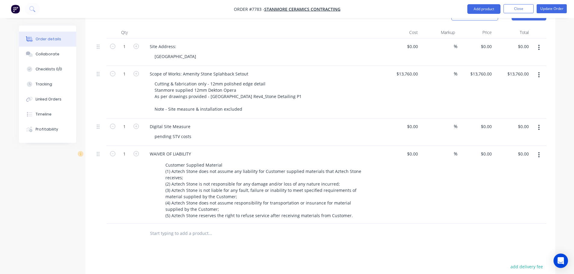
click at [194, 224] on div at bounding box center [250, 234] width 217 height 20
click at [192, 228] on input "text" at bounding box center [210, 234] width 120 height 12
type input "p"
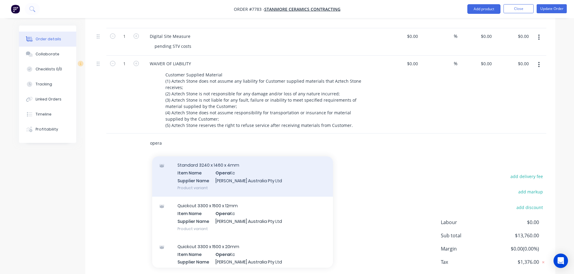
scroll to position [90, 0]
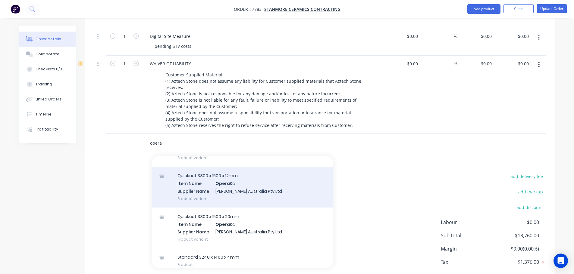
type input "opera"
click at [254, 174] on div "Quickcut 3300 x 1500 x 12mm Item Name Opera Kc Supplier Name Cosentino Australi…" at bounding box center [242, 187] width 181 height 41
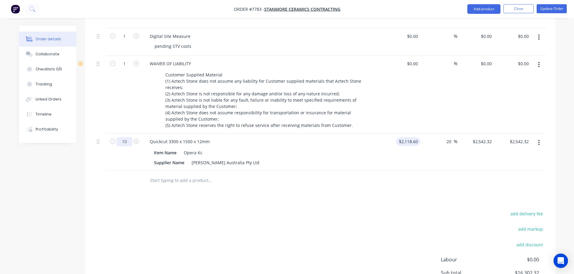
type input "10"
type input "2118.6"
type input "$25,423.20"
click at [416, 137] on input "2118.6" at bounding box center [409, 141] width 22 height 9
type input "$0.00"
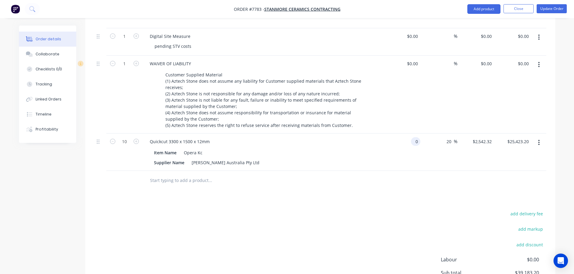
type input "$0.00"
click at [416, 210] on div "add delivery fee add markup add discount Labour $0.00 Sub total $39,183.20 Marg…" at bounding box center [320, 268] width 452 height 116
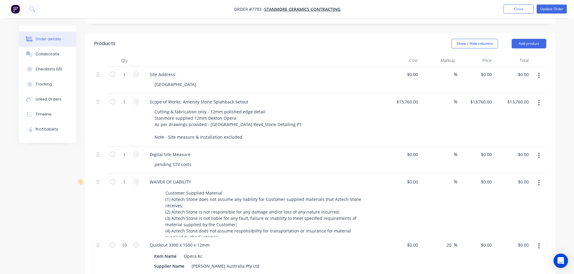
scroll to position [154, 0]
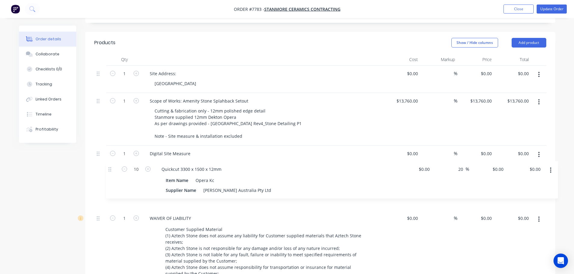
drag, startPoint x: 98, startPoint y: 246, endPoint x: 110, endPoint y: 168, distance: 78.9
click at [110, 168] on div "1 Site Address: Melbourne Airport $0.00 $0.00 % $0.00 $0.00 $0.00 $0.00 1 Scope…" at bounding box center [320, 177] width 452 height 223
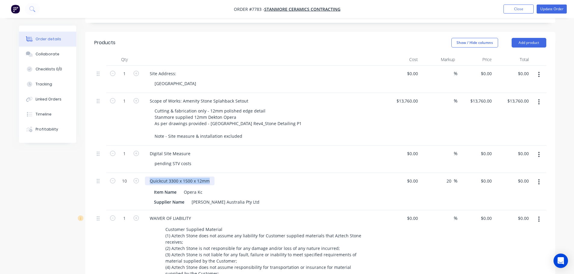
drag, startPoint x: 210, startPoint y: 164, endPoint x: 90, endPoint y: 161, distance: 119.3
click at [95, 173] on div "10 Quickcut 3300 x 1500 x 12mm Item Name Opera Kc Supplier Name Cosentino Austr…" at bounding box center [320, 191] width 452 height 37
click at [44, 189] on div "Created by Warrick Created 30/09/25 Required 25/09/25 Assigned to Add team memb…" at bounding box center [287, 167] width 536 height 590
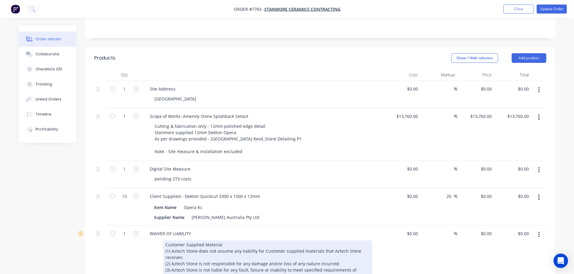
scroll to position [123, 0]
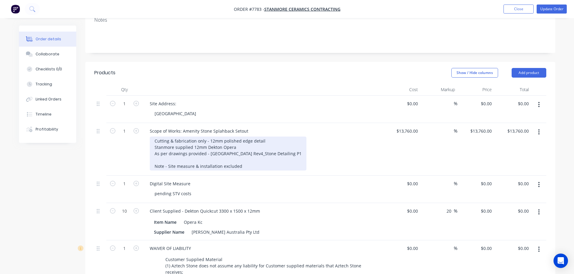
drag, startPoint x: 155, startPoint y: 125, endPoint x: 122, endPoint y: 125, distance: 33.4
click at [124, 125] on div "1 Scope of Works: Amenity Stone Splahback Setout Cutting & fabrication only - 1…" at bounding box center [320, 149] width 452 height 53
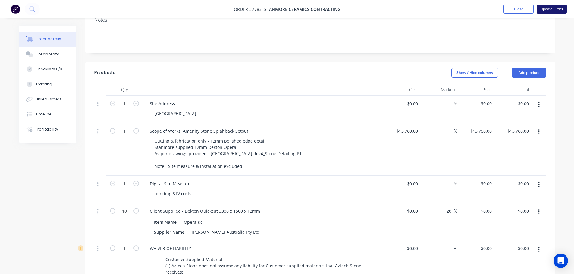
click at [550, 11] on button "Update Order" at bounding box center [551, 9] width 30 height 9
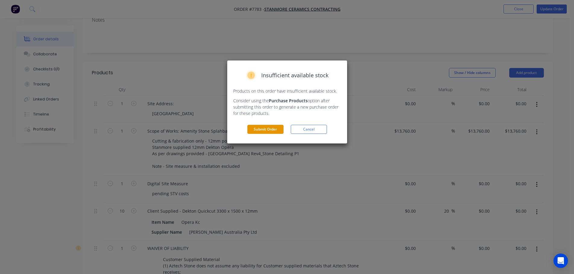
click at [254, 131] on button "Submit Order" at bounding box center [265, 129] width 36 height 9
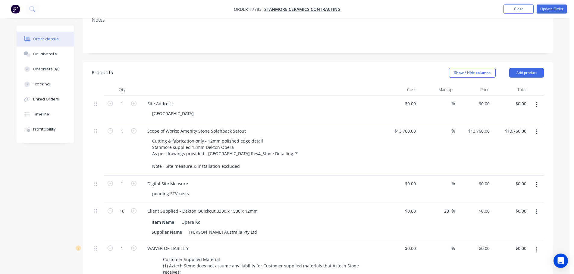
scroll to position [0, 0]
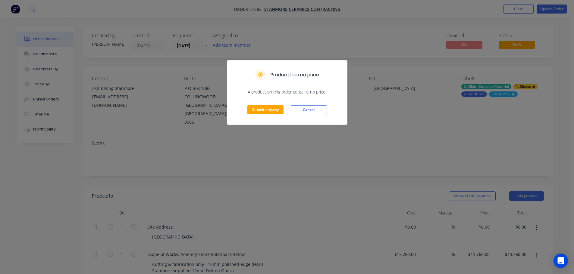
click at [273, 115] on div "Submit anyway Cancel" at bounding box center [287, 110] width 120 height 30
click at [273, 111] on button "Submit anyway" at bounding box center [265, 109] width 36 height 9
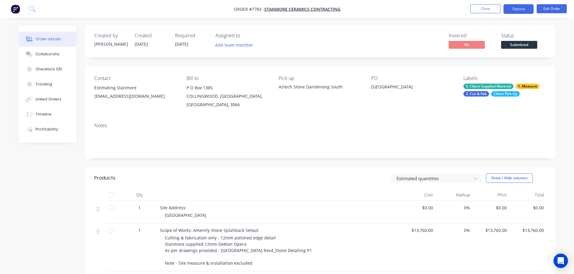
click at [530, 11] on button "Options" at bounding box center [518, 9] width 30 height 10
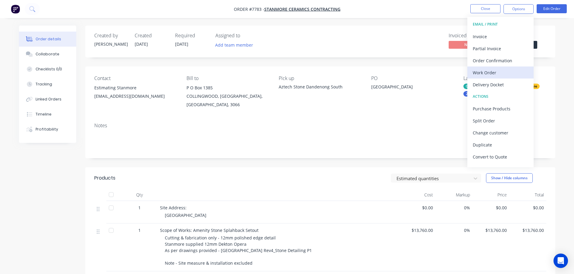
click at [511, 72] on div "Work Order" at bounding box center [500, 72] width 55 height 9
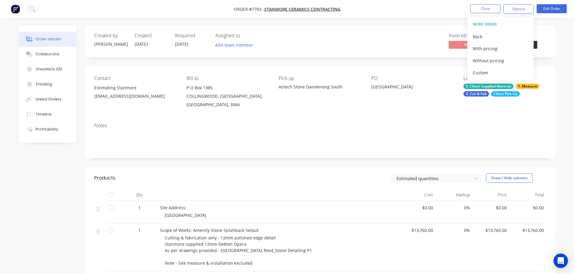
click at [511, 72] on div "Custom" at bounding box center [500, 72] width 55 height 9
click at [511, 60] on div "Without pricing" at bounding box center [500, 60] width 55 height 9
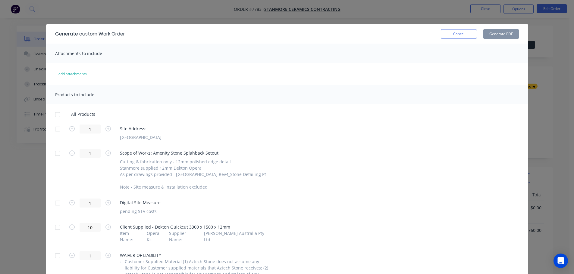
click at [54, 118] on div at bounding box center [57, 115] width 12 height 12
click at [56, 117] on div at bounding box center [57, 115] width 12 height 12
click at [53, 127] on div at bounding box center [57, 129] width 12 height 12
click at [59, 225] on div at bounding box center [57, 228] width 12 height 12
click at [498, 31] on button "Generate PDF" at bounding box center [501, 34] width 36 height 10
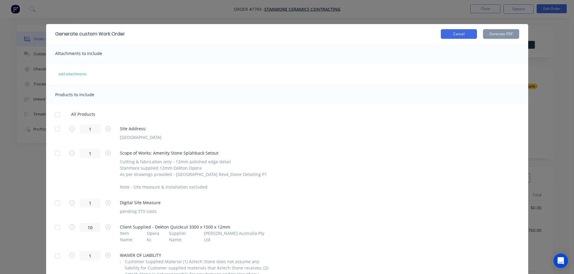
click at [465, 35] on button "Cancel" at bounding box center [459, 34] width 36 height 10
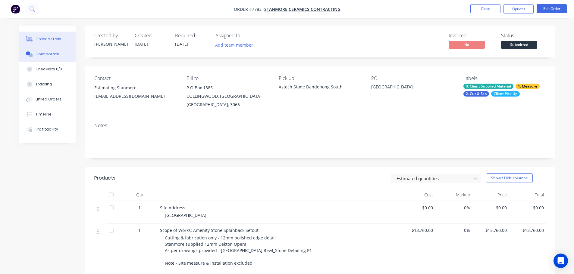
click at [51, 48] on button "Collaborate" at bounding box center [47, 54] width 57 height 15
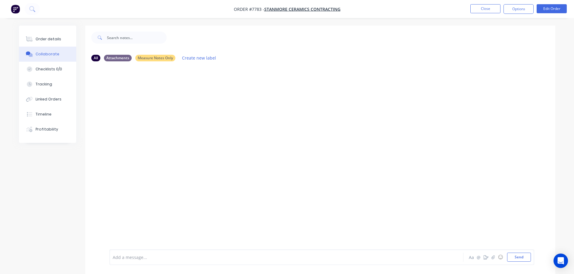
click at [153, 259] on div at bounding box center [269, 257] width 313 height 6
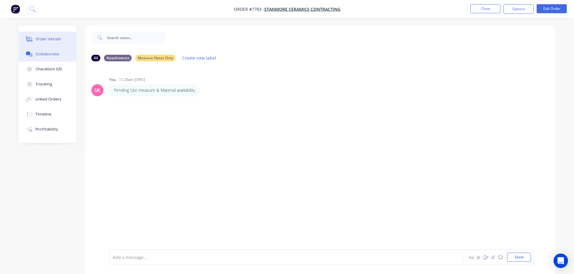
click at [58, 39] on div "Order details" at bounding box center [49, 38] width 26 height 5
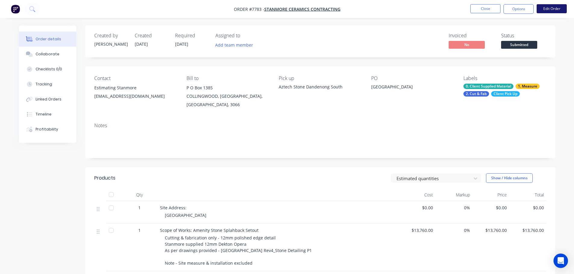
click at [550, 11] on button "Edit Order" at bounding box center [551, 8] width 30 height 9
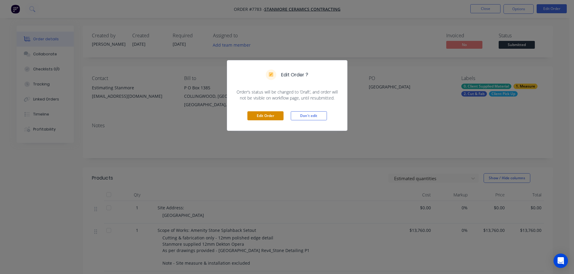
click at [264, 116] on button "Edit Order" at bounding box center [265, 115] width 36 height 9
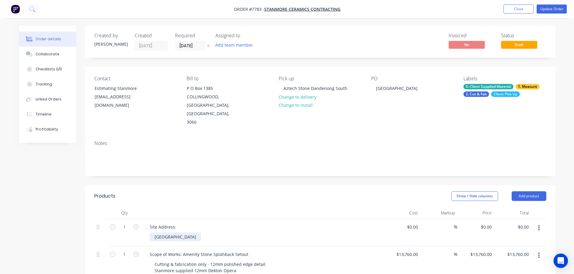
click at [195, 233] on div "[GEOGRAPHIC_DATA]" at bounding box center [175, 237] width 51 height 9
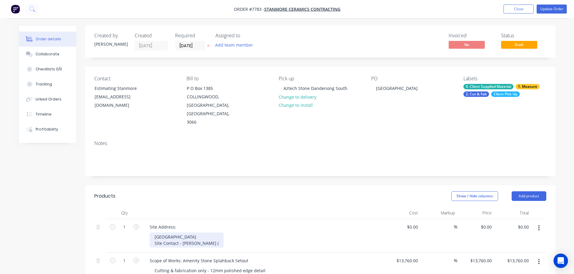
click at [196, 233] on div "Melbourne Airport Site Contact - John (" at bounding box center [187, 240] width 74 height 15
click at [237, 192] on div "Show / Hide columns Add product" at bounding box center [368, 197] width 356 height 10
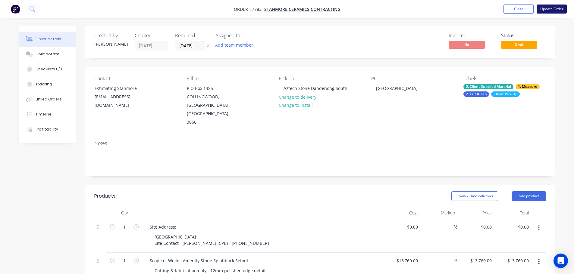
click at [560, 5] on button "Update Order" at bounding box center [551, 9] width 30 height 9
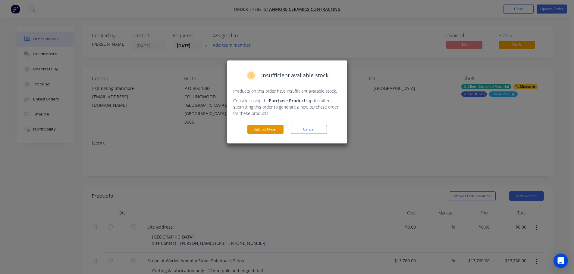
click at [277, 128] on button "Submit Order" at bounding box center [265, 129] width 36 height 9
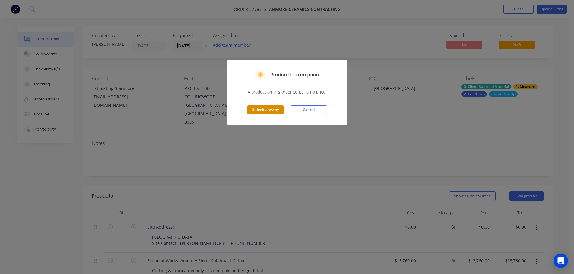
click at [276, 114] on button "Submit anyway" at bounding box center [265, 109] width 36 height 9
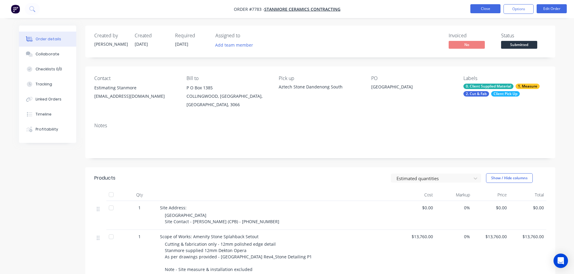
click at [482, 7] on button "Close" at bounding box center [485, 8] width 30 height 9
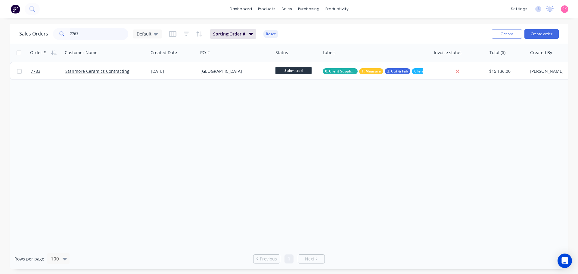
drag, startPoint x: 82, startPoint y: 34, endPoint x: 4, endPoint y: 22, distance: 78.9
click at [31, 28] on div "Sales Orders 7783 Default" at bounding box center [90, 34] width 142 height 12
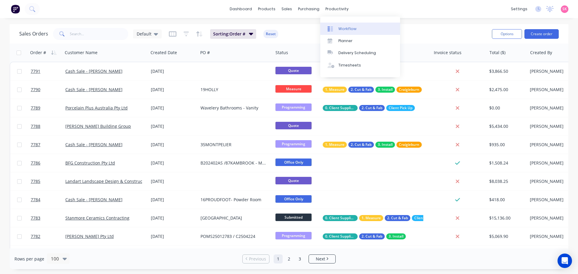
drag, startPoint x: 337, startPoint y: 22, endPoint x: 338, endPoint y: 27, distance: 5.8
click at [337, 22] on div "Workflow Planner Delivery Scheduling Timesheets" at bounding box center [360, 47] width 80 height 61
click at [338, 27] on link "Workflow" at bounding box center [360, 29] width 80 height 12
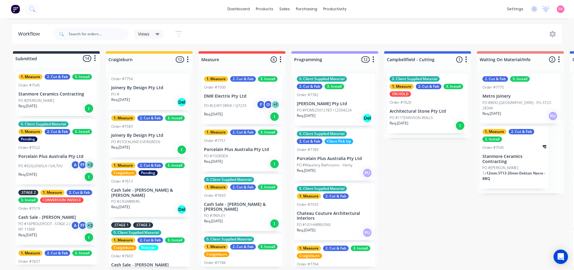
scroll to position [0, 693]
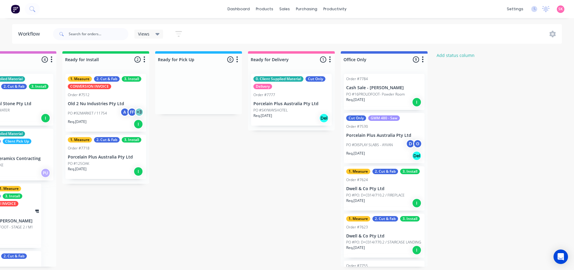
click at [385, 96] on p "PO #16PROUDFOOT- Powder Room" at bounding box center [375, 94] width 59 height 5
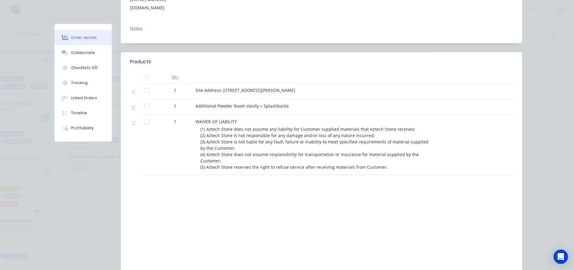
scroll to position [0, 0]
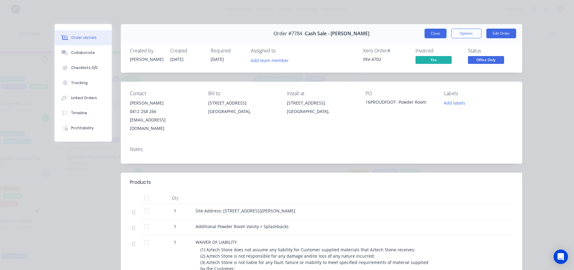
click at [442, 33] on button "Close" at bounding box center [435, 34] width 22 height 10
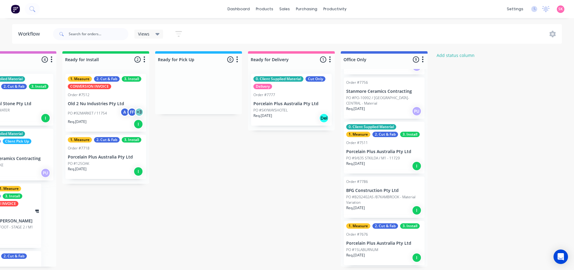
scroll to position [226, 0]
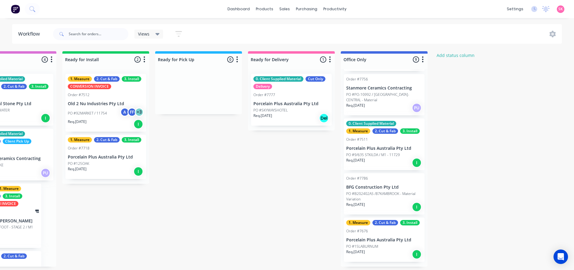
click at [387, 148] on div "0. Client Supplied Material 1. Measure 2. Cut & Fab 3. Install Order #7511 Porc…" at bounding box center [384, 144] width 81 height 52
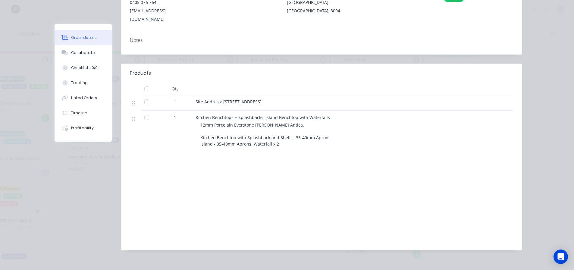
scroll to position [0, 0]
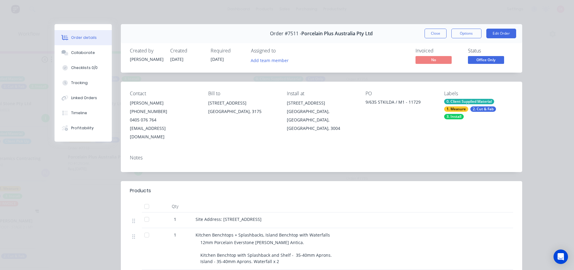
drag, startPoint x: 430, startPoint y: 33, endPoint x: 464, endPoint y: 107, distance: 81.5
click at [430, 33] on button "Close" at bounding box center [435, 34] width 22 height 10
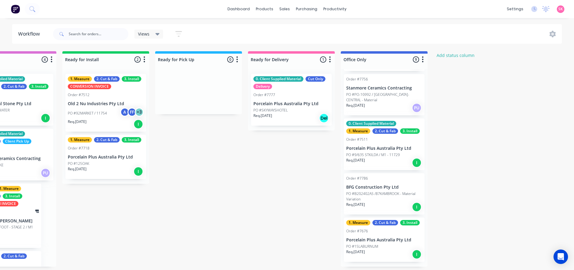
scroll to position [1, 693]
click at [391, 265] on div "Order #7784 Cash Sale - Brett Ford PO #16PROUDFOOT- Powder Room Req. 29/09/25 I…" at bounding box center [384, 168] width 87 height 198
click at [391, 254] on div "Req. 11/09/25 I" at bounding box center [384, 254] width 76 height 10
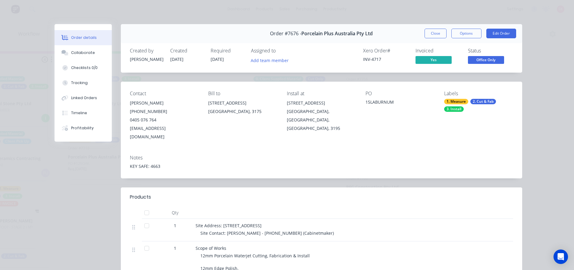
click at [476, 64] on span "Office Only" at bounding box center [486, 60] width 36 height 8
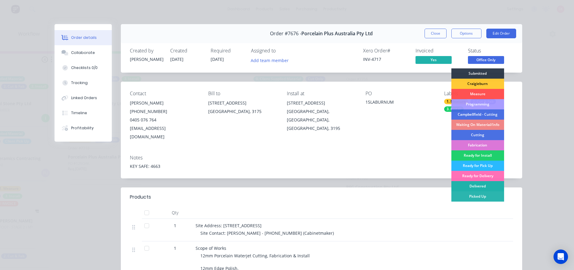
click at [468, 186] on div "Delivered" at bounding box center [477, 186] width 53 height 10
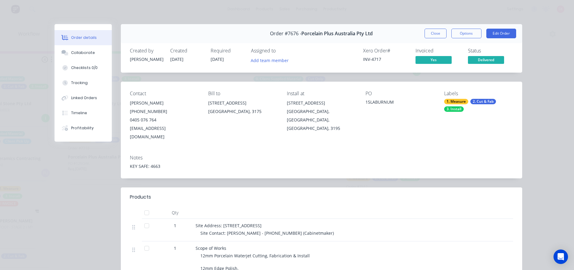
scroll to position [179, 0]
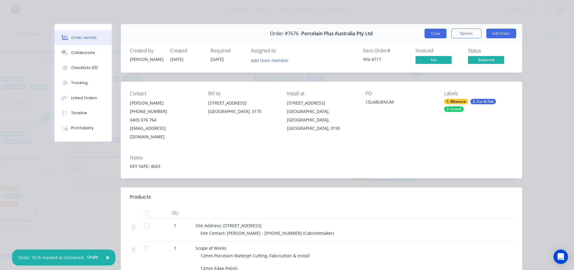
click at [439, 36] on button "Close" at bounding box center [435, 34] width 22 height 10
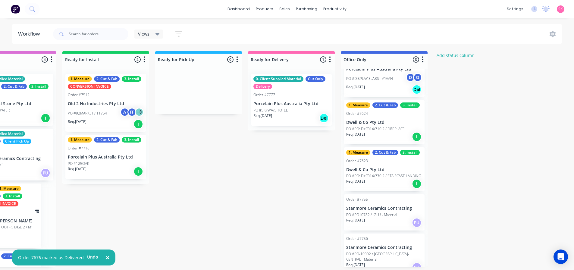
scroll to position [0, 0]
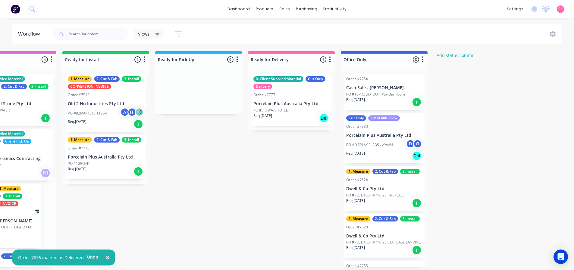
click at [380, 136] on p "Porcelain Plus Australia Pty Ltd" at bounding box center [384, 135] width 76 height 5
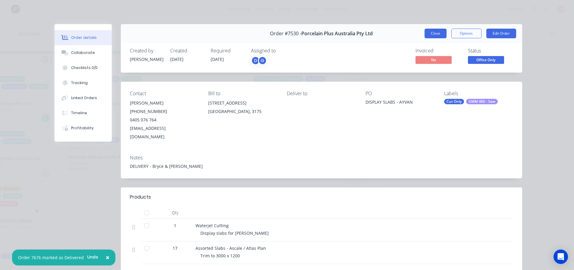
click at [435, 36] on button "Close" at bounding box center [435, 34] width 22 height 10
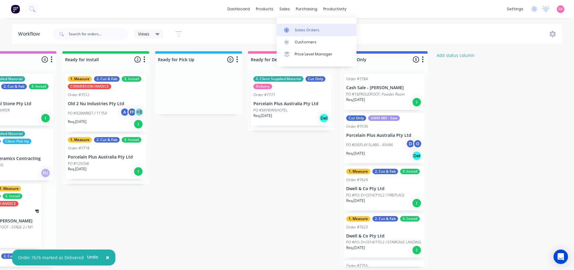
click at [286, 28] on icon at bounding box center [287, 29] width 2 height 3
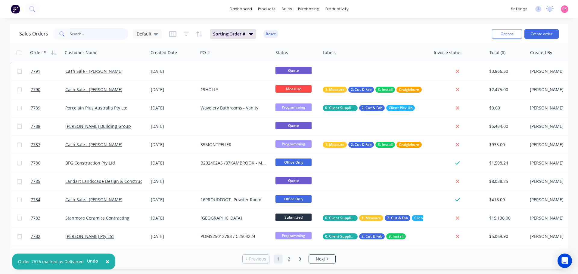
click at [107, 35] on input "text" at bounding box center [99, 34] width 59 height 12
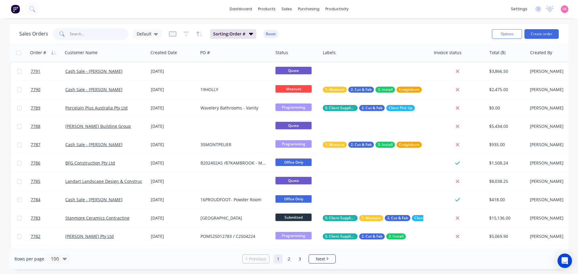
click at [110, 37] on input "text" at bounding box center [99, 34] width 59 height 12
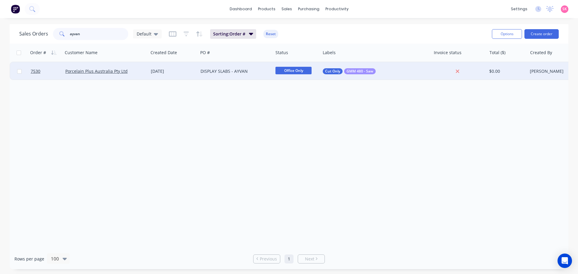
type input "ayvan"
click at [194, 72] on div "07 Jul 2025" at bounding box center [173, 71] width 45 height 6
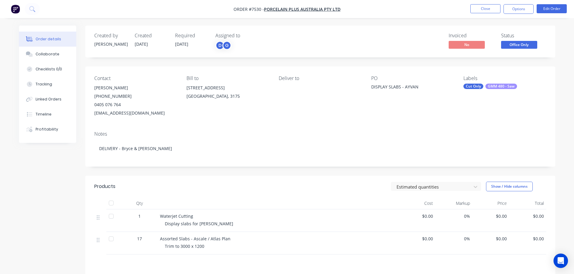
click at [466, 10] on ul "Close Options Edit Order" at bounding box center [518, 9] width 111 height 10
click at [470, 9] on ul "Close Options Edit Order" at bounding box center [518, 9] width 111 height 10
click at [492, 9] on button "Close" at bounding box center [485, 8] width 30 height 9
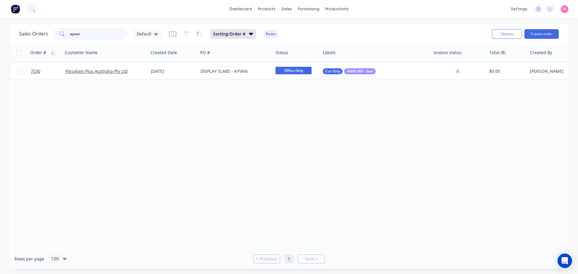
drag, startPoint x: 89, startPoint y: 39, endPoint x: 13, endPoint y: 37, distance: 76.2
click at [13, 37] on div "Sales Orders ayvan Default Sorting: Order # Reset Options Create order" at bounding box center [289, 34] width 559 height 20
type input "11729"
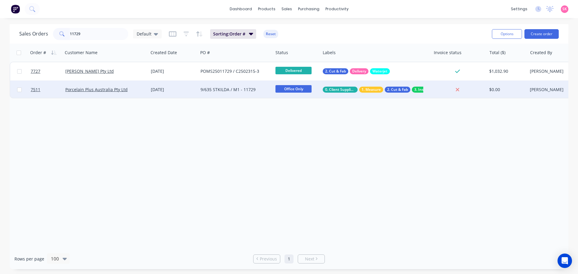
click at [256, 92] on div "9/635 STKILDA / M1 - 11729" at bounding box center [234, 90] width 67 height 6
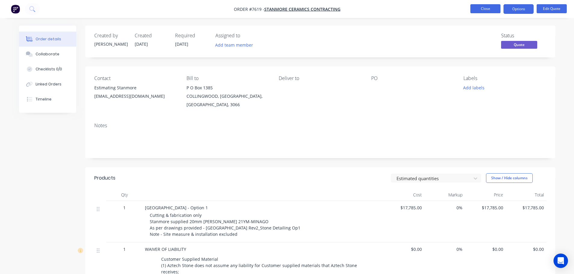
click at [483, 7] on button "Close" at bounding box center [485, 8] width 30 height 9
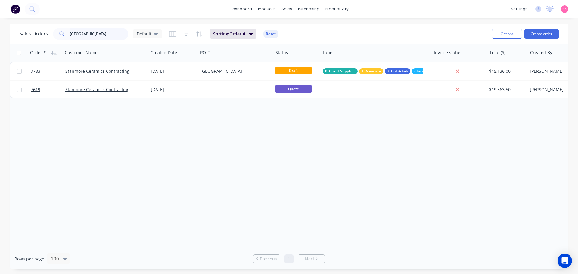
drag, startPoint x: 81, startPoint y: 33, endPoint x: 12, endPoint y: 33, distance: 69.0
click at [25, 33] on div "Sales Orders [GEOGRAPHIC_DATA] Default" at bounding box center [90, 34] width 142 height 12
click at [105, 36] on input "[GEOGRAPHIC_DATA]" at bounding box center [99, 34] width 59 height 12
drag, startPoint x: 111, startPoint y: 33, endPoint x: -2, endPoint y: 32, distance: 113.2
click at [0, 32] on html "dashboard products sales purchasing productivity dashboard products Product Cat…" at bounding box center [289, 137] width 578 height 274
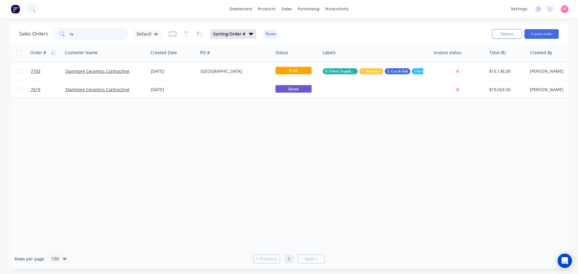
type input "rye"
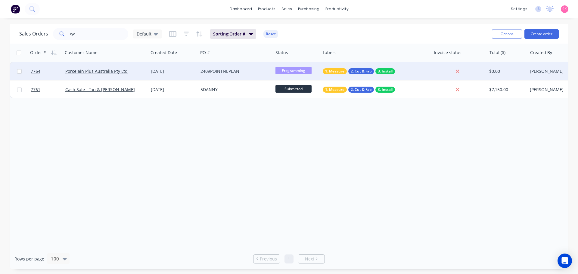
click at [179, 76] on div "[DATE]" at bounding box center [173, 71] width 50 height 18
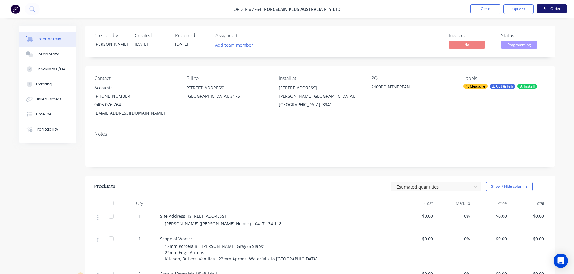
click at [557, 11] on button "Edit Order" at bounding box center [551, 8] width 30 height 9
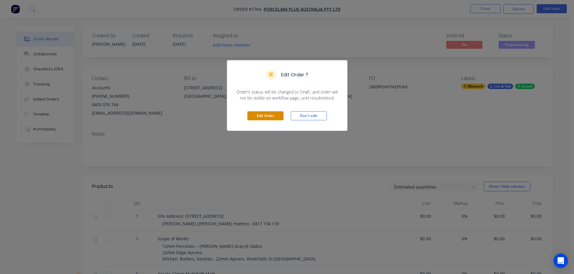
click at [269, 117] on button "Edit Order" at bounding box center [265, 115] width 36 height 9
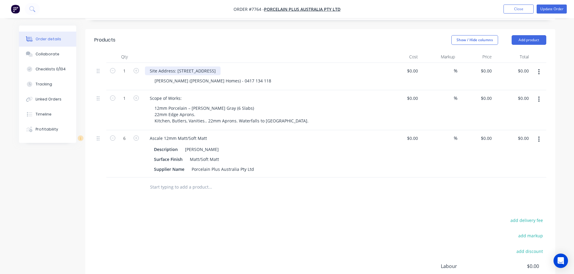
scroll to position [211, 0]
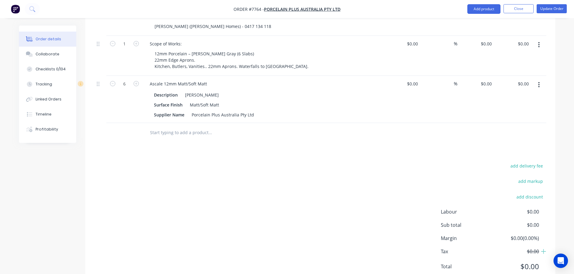
click at [167, 127] on input "text" at bounding box center [210, 133] width 120 height 12
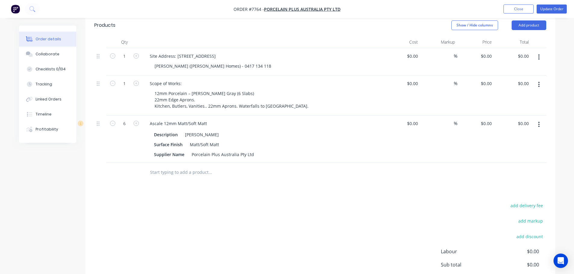
scroll to position [120, 0]
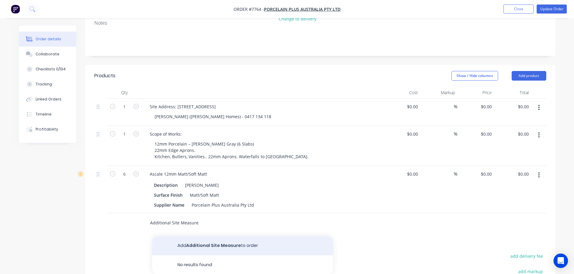
type input "Additional Site Measure"
click at [216, 236] on button "Add Additional Site Measure to order" at bounding box center [242, 245] width 181 height 19
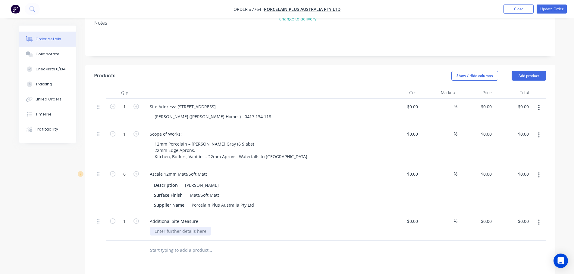
click at [188, 227] on div at bounding box center [180, 231] width 61 height 9
click at [407, 214] on div "$0.00" at bounding box center [401, 227] width 37 height 27
type input "$300.00"
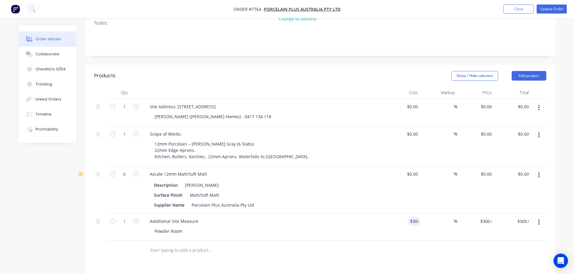
click at [403, 226] on div "$300.00 300" at bounding box center [401, 227] width 37 height 27
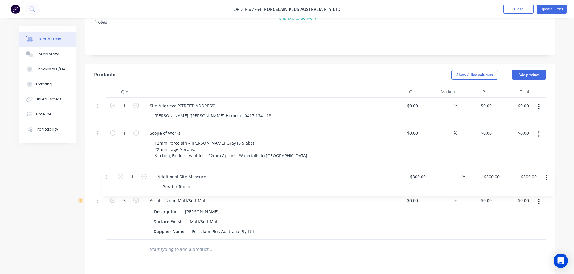
drag, startPoint x: 101, startPoint y: 213, endPoint x: 111, endPoint y: 173, distance: 40.8
click at [111, 173] on div "1 Site Address: [STREET_ADDRESS][GEOGRAPHIC_DATA][PERSON_NAME][PERSON_NAME] Hom…" at bounding box center [320, 169] width 452 height 142
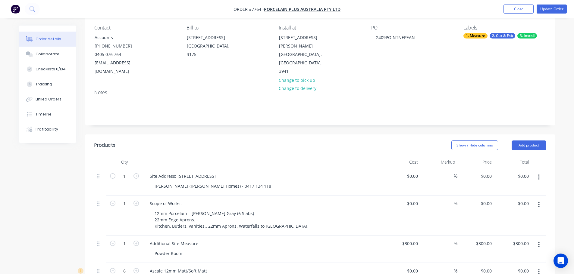
scroll to position [0, 0]
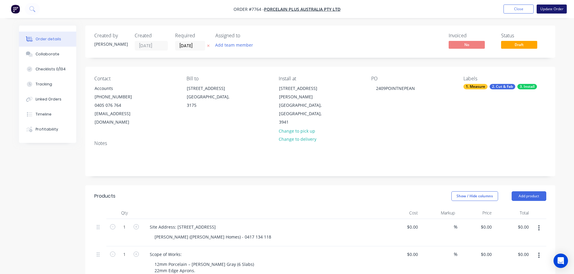
click at [546, 8] on button "Update Order" at bounding box center [551, 9] width 30 height 9
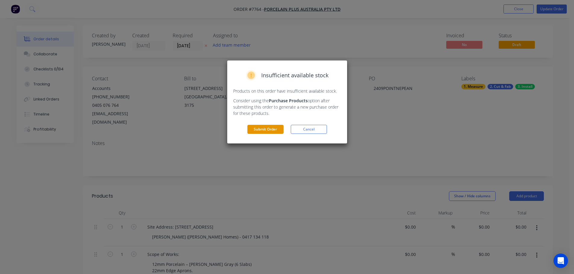
click at [274, 127] on button "Submit Order" at bounding box center [265, 129] width 36 height 9
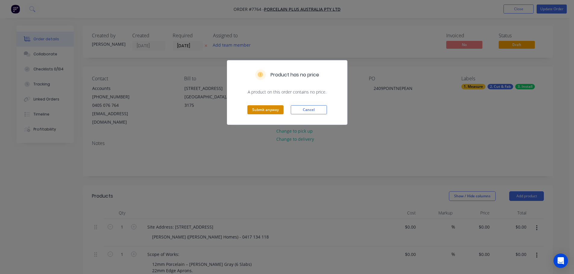
click at [278, 108] on button "Submit anyway" at bounding box center [265, 109] width 36 height 9
